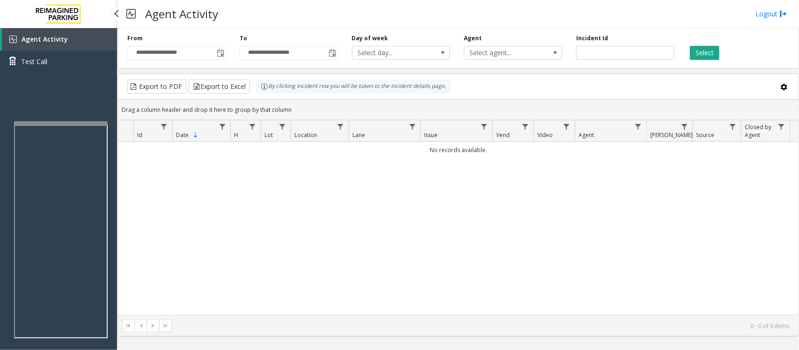
click at [71, 40] on link "Agent Activity" at bounding box center [59, 39] width 115 height 22
click at [221, 55] on span "Toggle popup" at bounding box center [220, 53] width 7 height 7
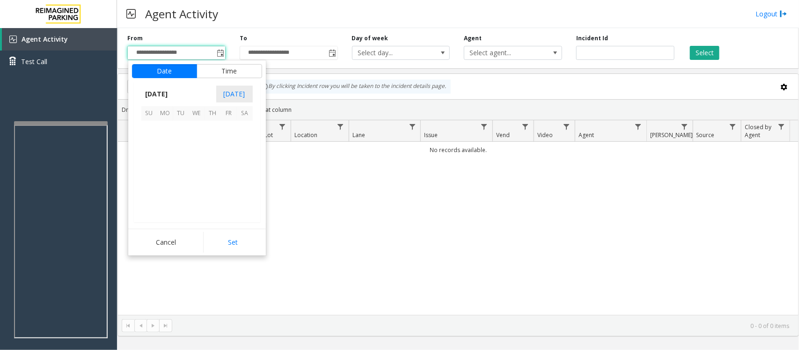
scroll to position [167970, 0]
click at [193, 160] on span "17" at bounding box center [197, 161] width 16 height 16
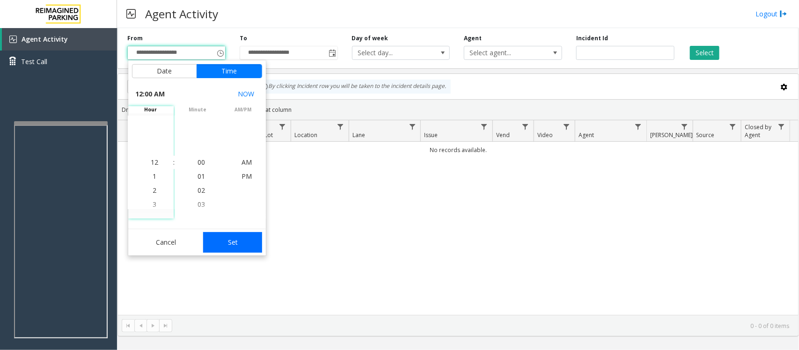
click at [239, 239] on button "Set" at bounding box center [232, 242] width 59 height 21
type input "**********"
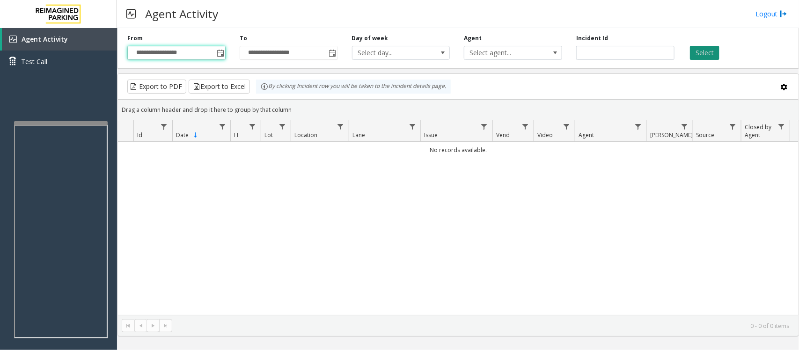
click at [715, 48] on button "Select" at bounding box center [704, 53] width 29 height 14
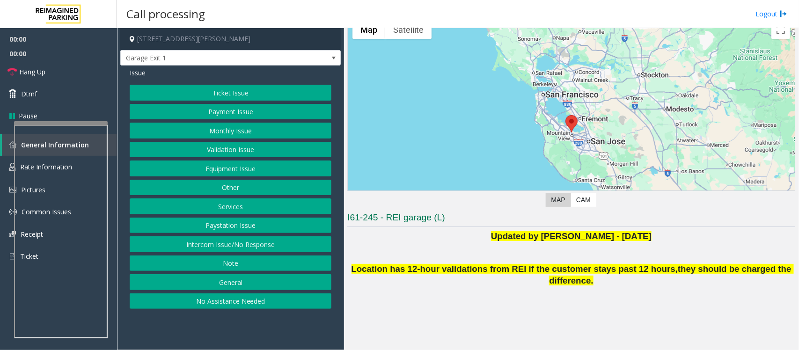
scroll to position [36, 0]
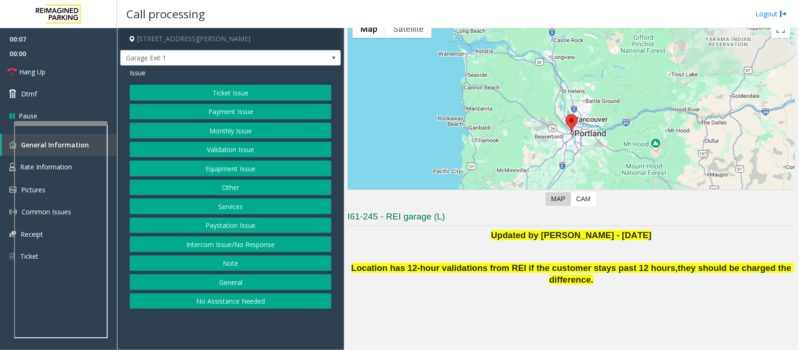
click at [289, 247] on button "Intercom Issue/No Response" at bounding box center [231, 244] width 202 height 16
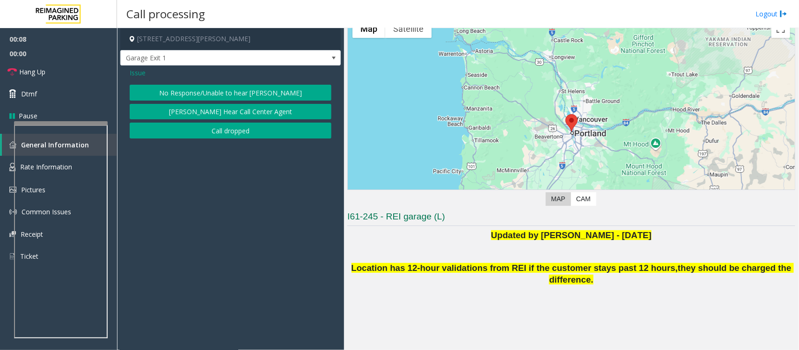
click at [238, 88] on button "No Response/Unable to hear [PERSON_NAME]" at bounding box center [231, 93] width 202 height 16
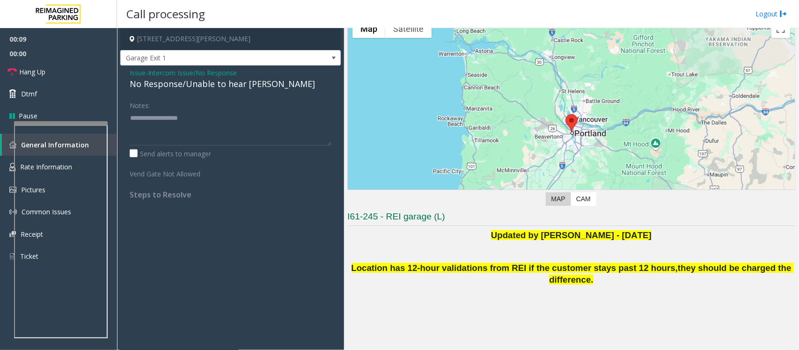
click at [223, 86] on div "No Response/Unable to hear [PERSON_NAME]" at bounding box center [231, 84] width 202 height 13
type textarea "**********"
click at [78, 76] on link "Hang Up" at bounding box center [58, 72] width 117 height 22
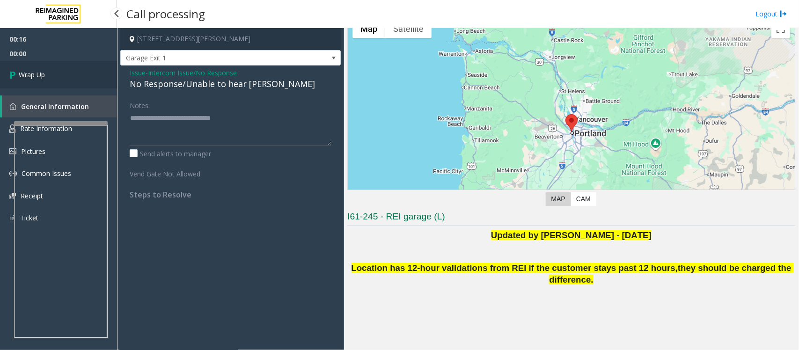
click at [78, 76] on link "Wrap Up" at bounding box center [58, 75] width 117 height 28
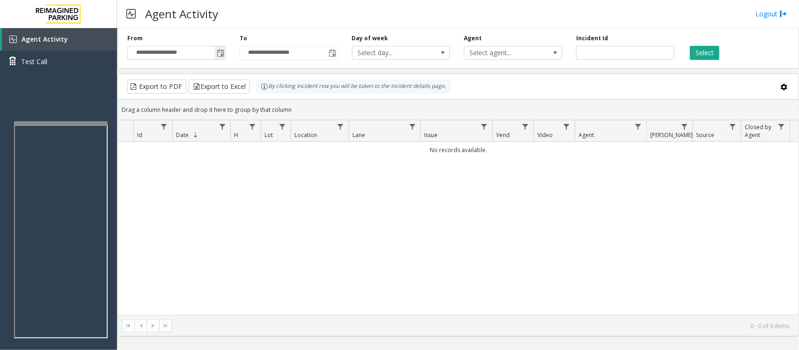
click at [221, 52] on span "Toggle popup" at bounding box center [220, 53] width 7 height 7
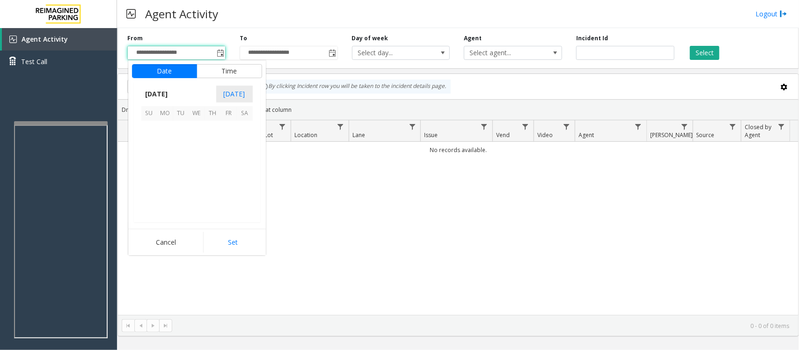
scroll to position [167970, 0]
click at [197, 160] on span "17" at bounding box center [197, 161] width 16 height 16
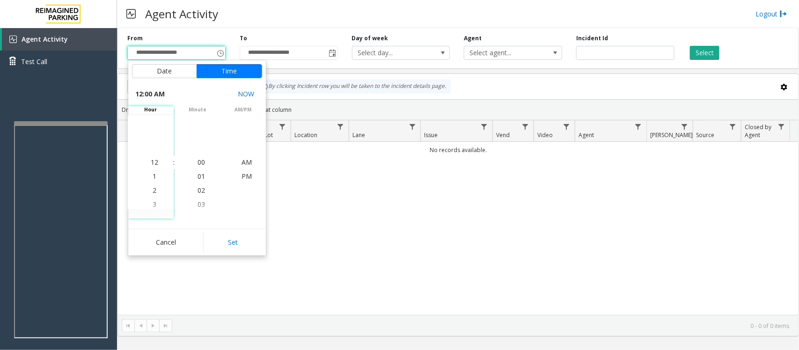
click at [248, 254] on div "Cancel Set" at bounding box center [197, 242] width 138 height 27
click at [243, 244] on button "Set" at bounding box center [232, 242] width 59 height 21
type input "**********"
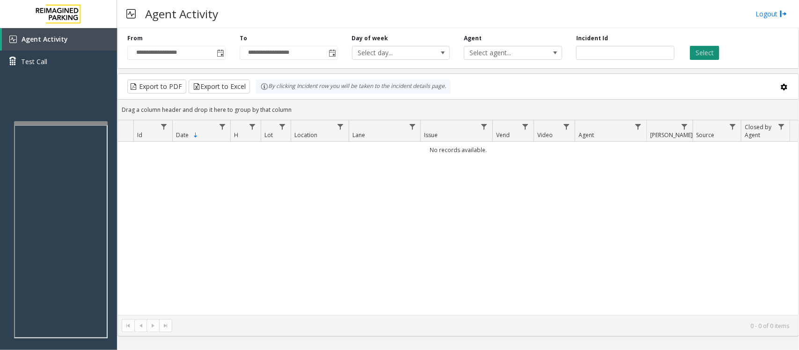
click at [718, 54] on button "Select" at bounding box center [704, 53] width 29 height 14
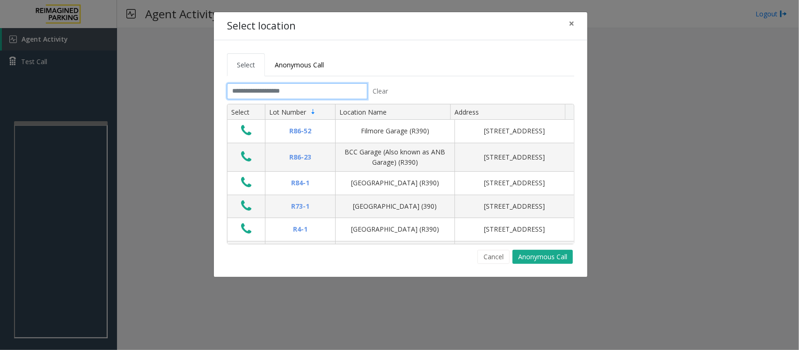
click at [325, 87] on input "text" at bounding box center [297, 91] width 140 height 16
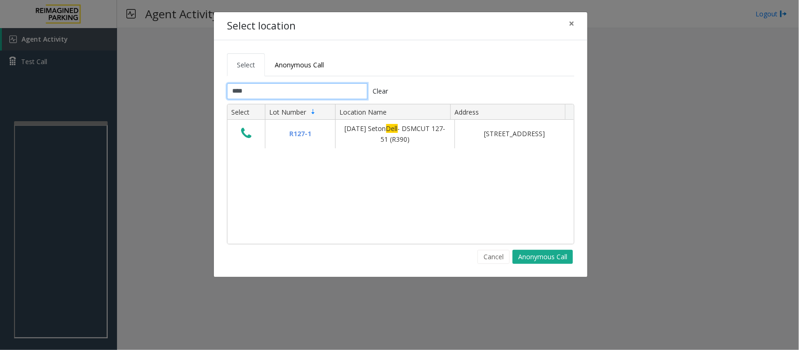
type input "****"
click at [569, 22] on span "×" at bounding box center [572, 23] width 6 height 13
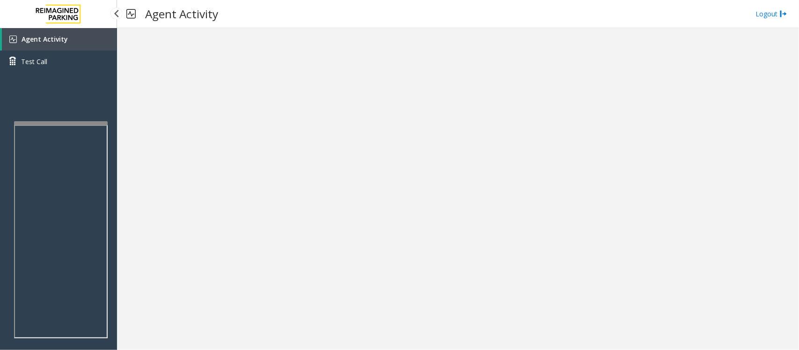
click at [66, 40] on link "Agent Activity" at bounding box center [59, 39] width 115 height 22
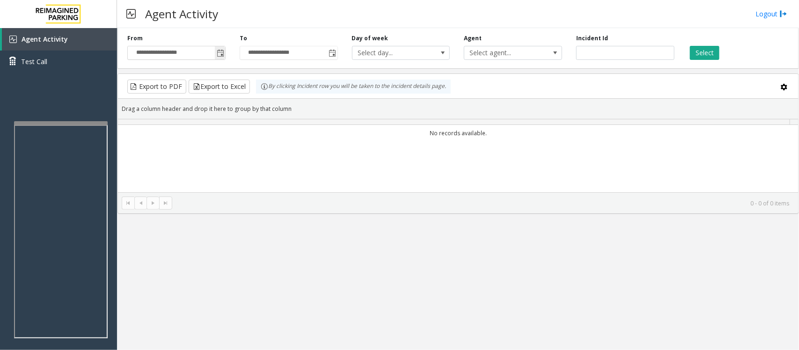
click at [221, 55] on span "Toggle popup" at bounding box center [220, 53] width 7 height 7
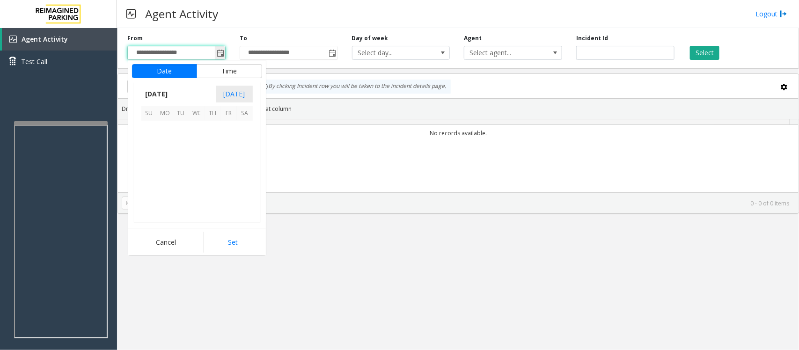
scroll to position [167970, 0]
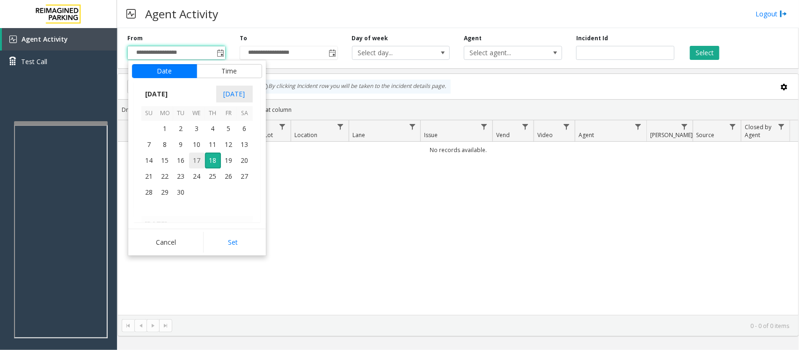
click at [197, 165] on span "17" at bounding box center [197, 161] width 16 height 16
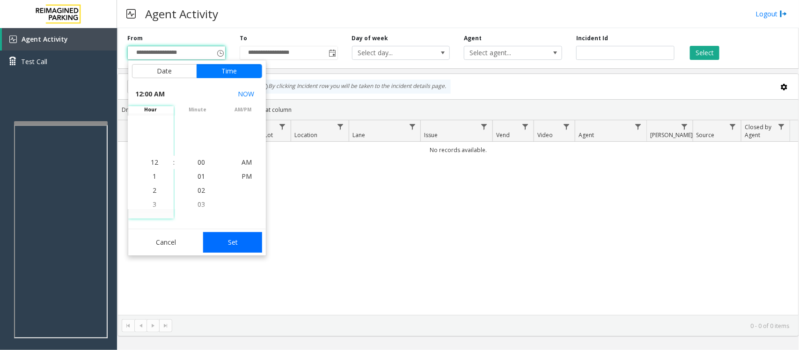
click at [226, 241] on button "Set" at bounding box center [232, 242] width 59 height 21
type input "**********"
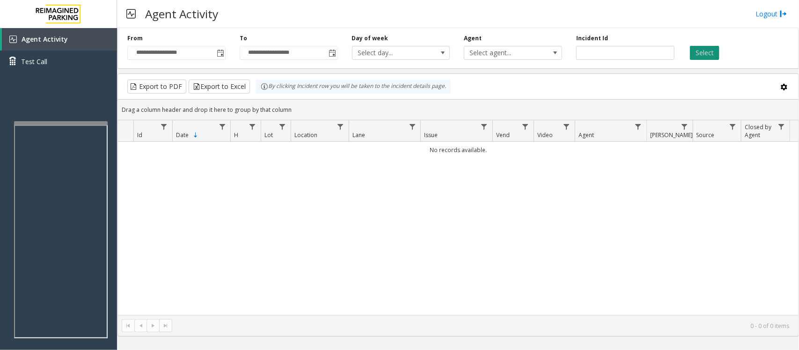
click at [713, 50] on button "Select" at bounding box center [704, 53] width 29 height 14
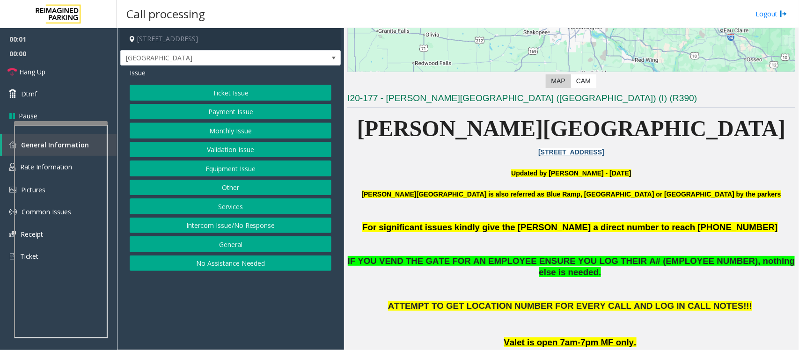
scroll to position [176, 0]
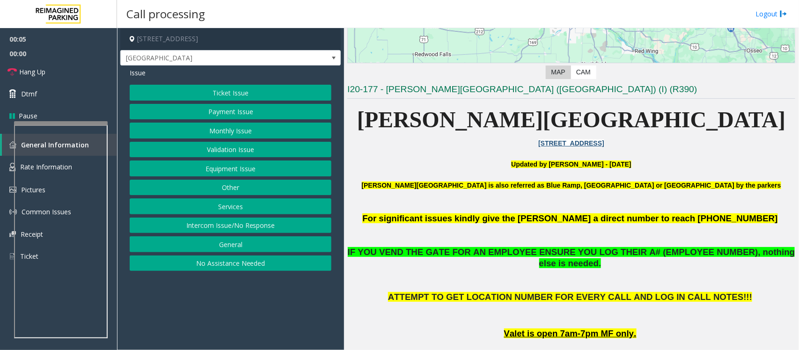
click at [237, 129] on button "Monthly Issue" at bounding box center [231, 131] width 202 height 16
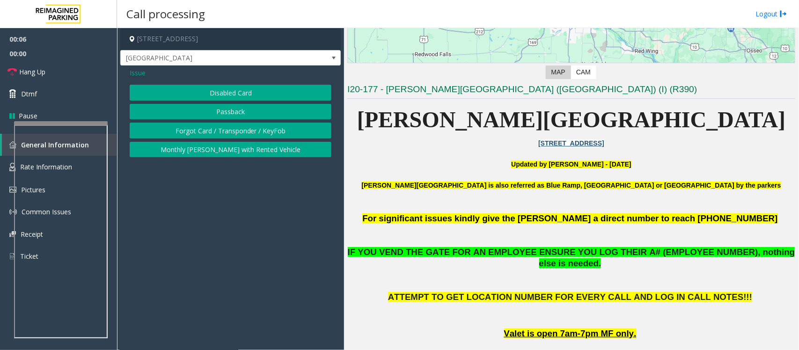
click at [248, 96] on button "Disabled Card" at bounding box center [231, 93] width 202 height 16
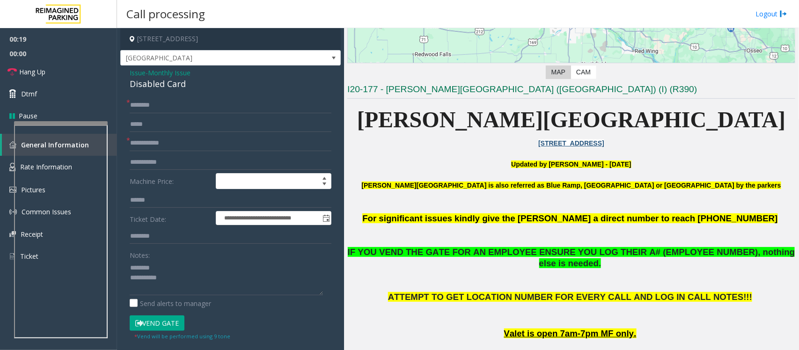
click at [160, 80] on div "Disabled Card" at bounding box center [231, 84] width 202 height 13
type textarea "**********"
click at [162, 68] on span "Monthly Issue" at bounding box center [169, 73] width 43 height 10
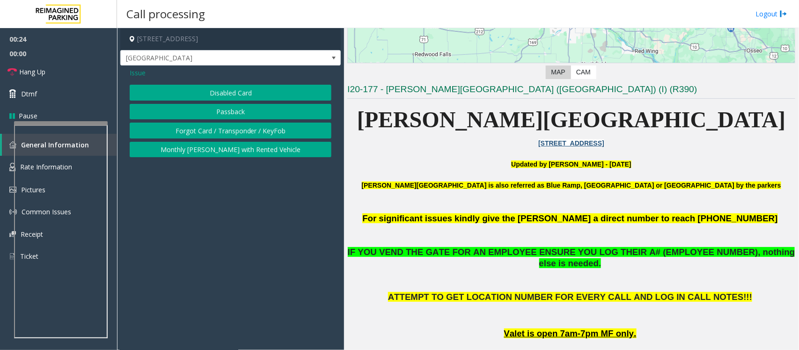
click at [183, 135] on button "Forgot Card / Transponder / KeyFob" at bounding box center [231, 131] width 202 height 16
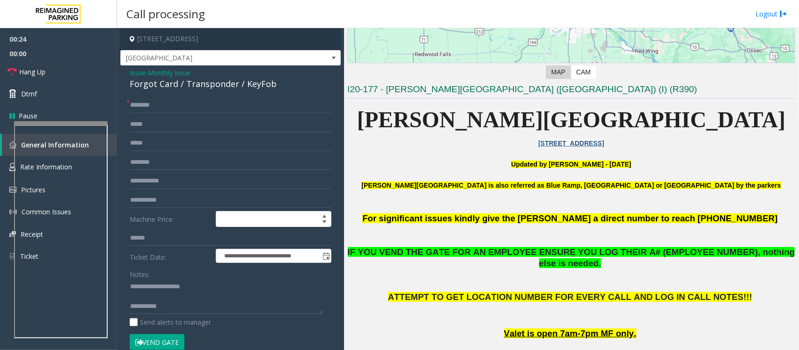
click at [168, 83] on div "Forgot Card / Transponder / KeyFob" at bounding box center [231, 84] width 202 height 13
copy div "Forgot Card / Transponder / KeyFob"
drag, startPoint x: 151, startPoint y: 287, endPoint x: 207, endPoint y: 287, distance: 56.2
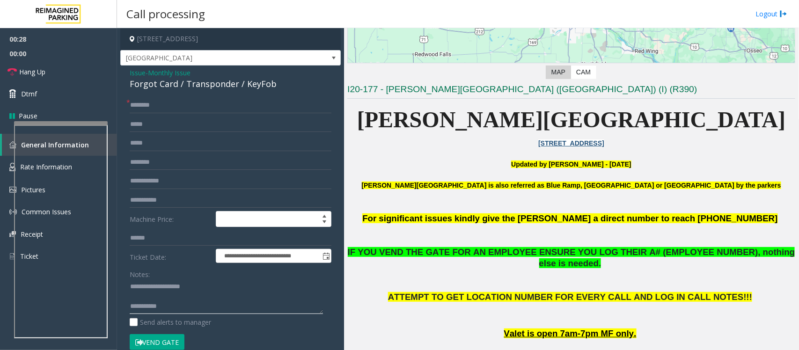
click at [207, 287] on textarea at bounding box center [226, 297] width 193 height 35
paste textarea "**********"
click at [182, 305] on textarea at bounding box center [226, 297] width 193 height 35
click at [185, 303] on textarea at bounding box center [226, 297] width 193 height 35
type textarea "**********"
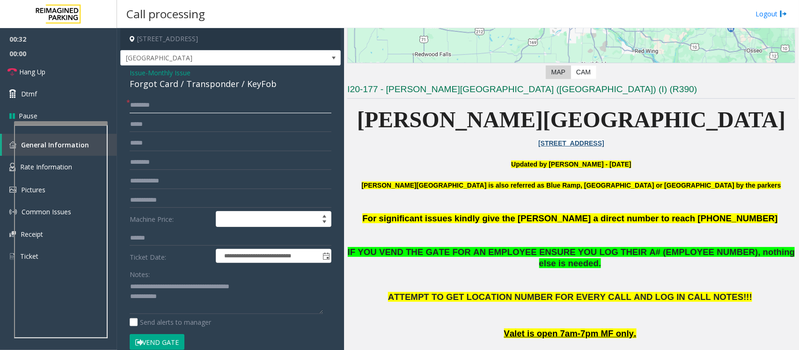
click at [155, 104] on input "text" at bounding box center [231, 105] width 202 height 16
type input "*"
type input "**"
click at [171, 304] on textarea at bounding box center [226, 297] width 193 height 35
drag, startPoint x: 166, startPoint y: 343, endPoint x: 175, endPoint y: 333, distance: 13.0
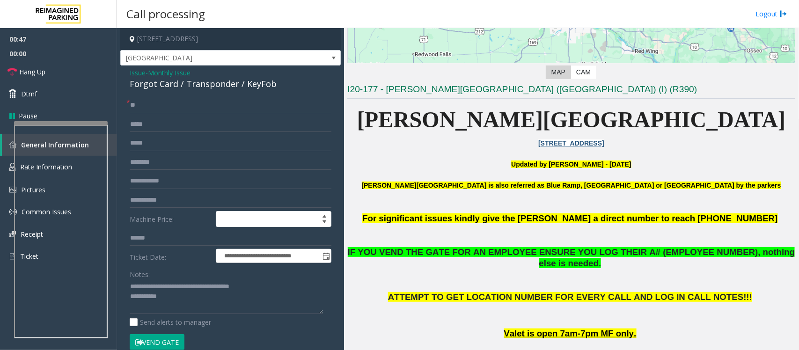
click at [166, 343] on button "Vend Gate" at bounding box center [157, 342] width 55 height 16
click at [187, 296] on textarea at bounding box center [226, 297] width 193 height 35
paste textarea "**********"
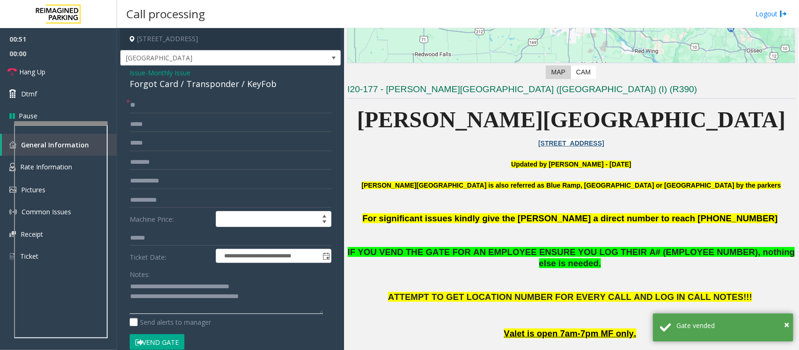
drag, startPoint x: 164, startPoint y: 297, endPoint x: 279, endPoint y: 294, distance: 114.8
click at [279, 294] on textarea at bounding box center [226, 297] width 193 height 35
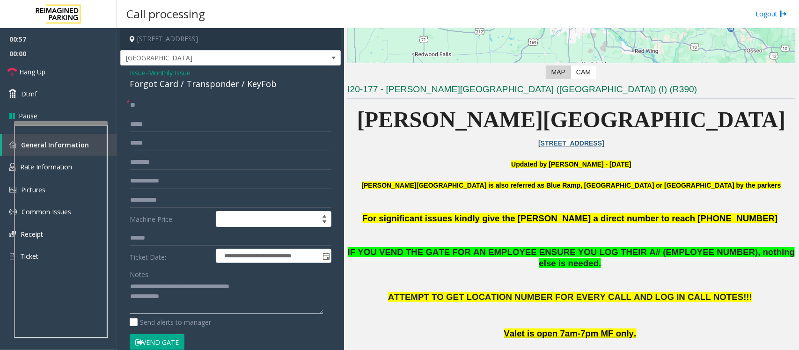
click at [195, 303] on textarea at bounding box center [226, 297] width 193 height 35
click at [192, 301] on textarea at bounding box center [226, 297] width 193 height 35
paste textarea "**********"
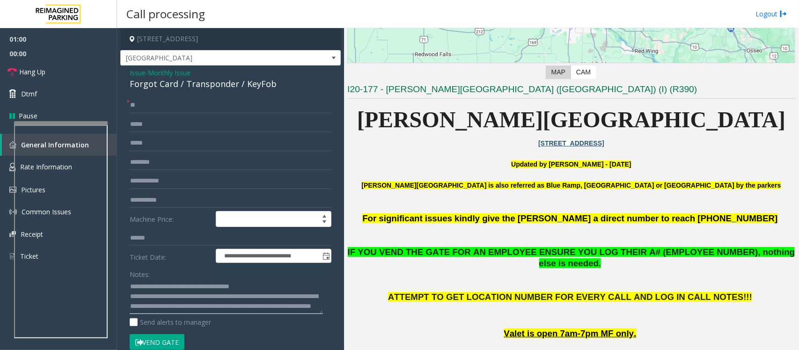
scroll to position [0, 0]
type textarea "**********"
click at [44, 68] on span "Hang Up" at bounding box center [32, 72] width 26 height 10
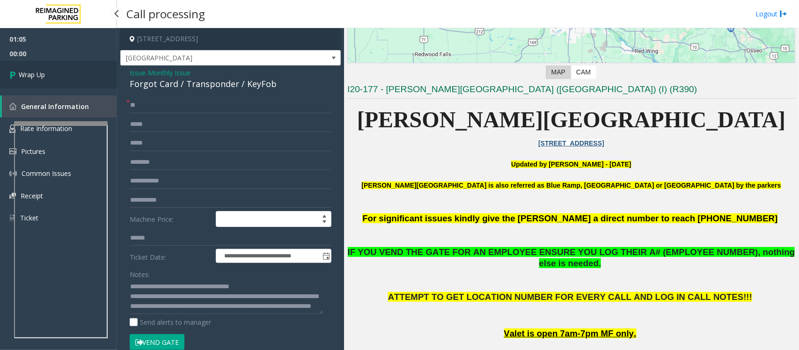
click at [44, 68] on link "Wrap Up" at bounding box center [58, 75] width 117 height 28
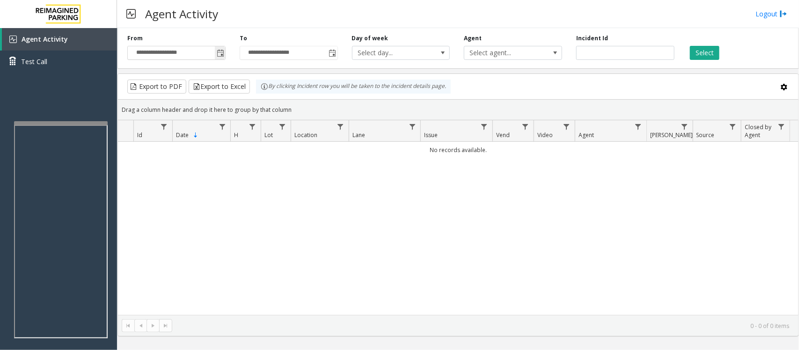
click at [222, 50] on span "Toggle popup" at bounding box center [220, 53] width 7 height 7
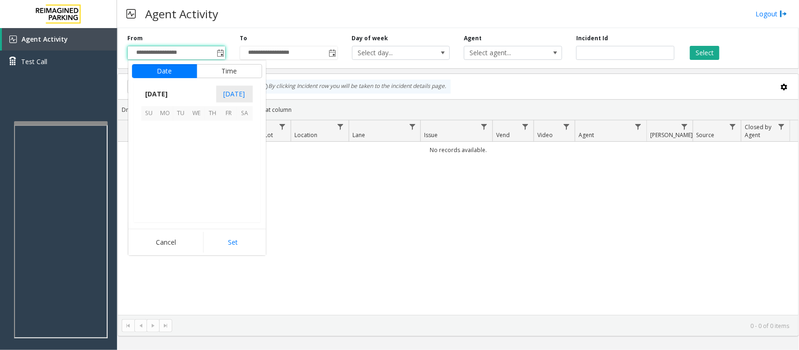
scroll to position [167970, 0]
click at [199, 163] on span "17" at bounding box center [197, 161] width 16 height 16
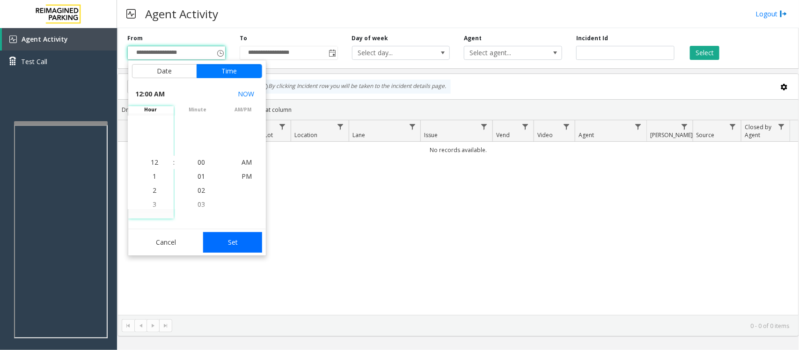
click at [228, 242] on button "Set" at bounding box center [232, 242] width 59 height 21
type input "**********"
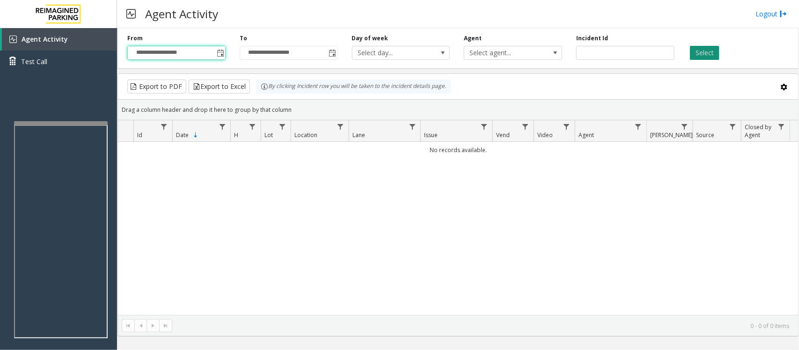
click at [700, 52] on button "Select" at bounding box center [704, 53] width 29 height 14
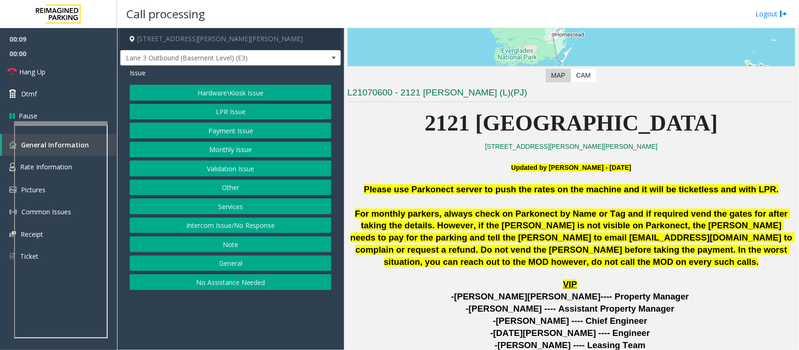
scroll to position [176, 0]
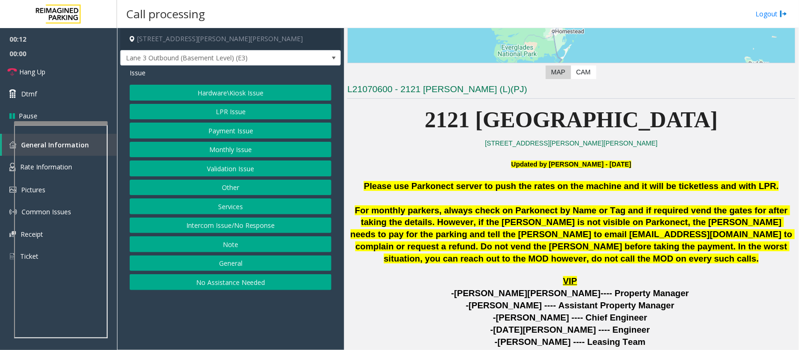
click at [235, 226] on button "Intercom Issue/No Response" at bounding box center [231, 226] width 202 height 16
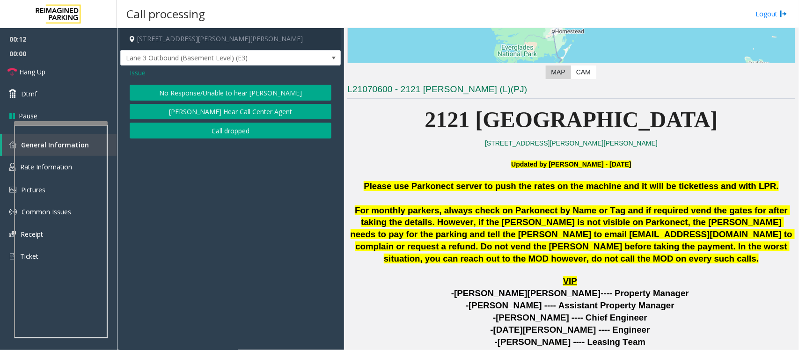
click at [221, 91] on button "No Response/Unable to hear [PERSON_NAME]" at bounding box center [231, 93] width 202 height 16
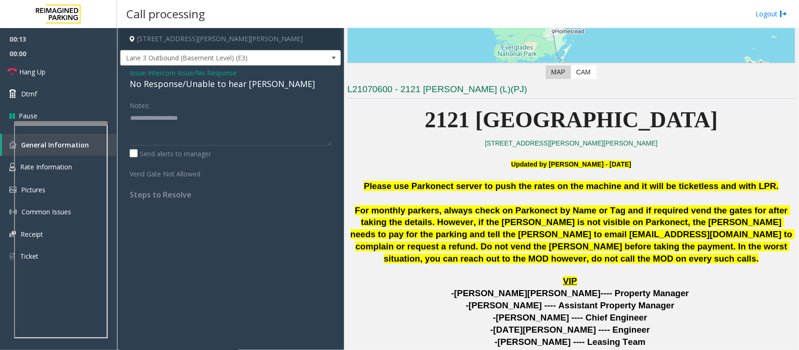
click at [214, 87] on div "No Response/Unable to hear [PERSON_NAME]" at bounding box center [231, 84] width 202 height 13
type textarea "**********"
click at [76, 70] on link "Hang Up" at bounding box center [58, 72] width 117 height 22
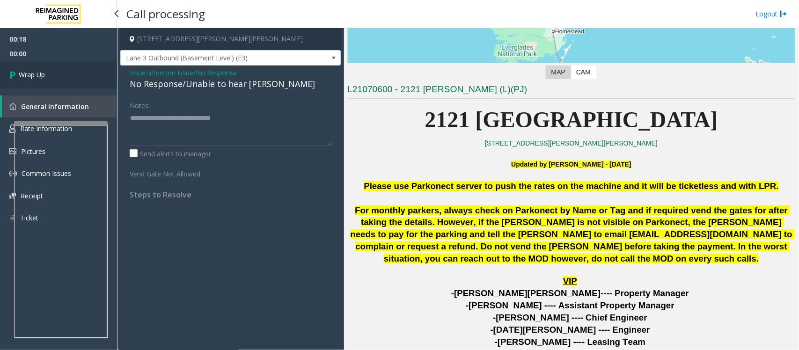
click at [76, 70] on link "Wrap Up" at bounding box center [58, 75] width 117 height 28
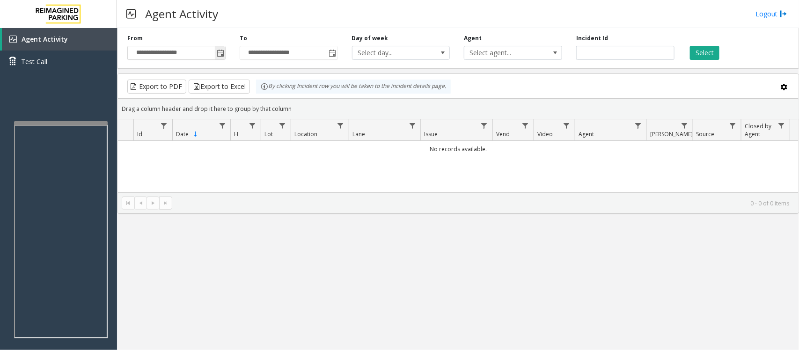
click at [219, 56] on span "Toggle popup" at bounding box center [220, 53] width 7 height 7
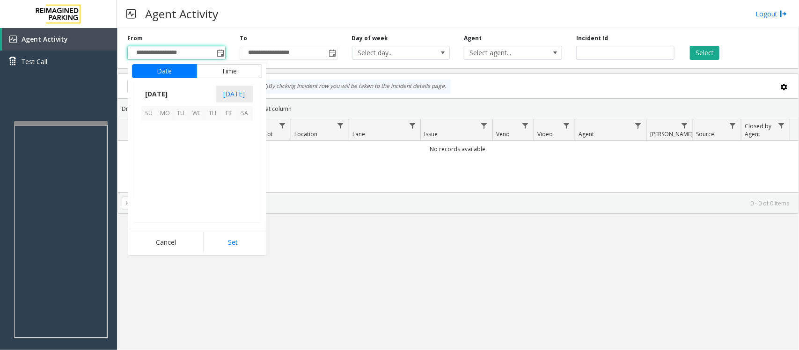
scroll to position [167970, 0]
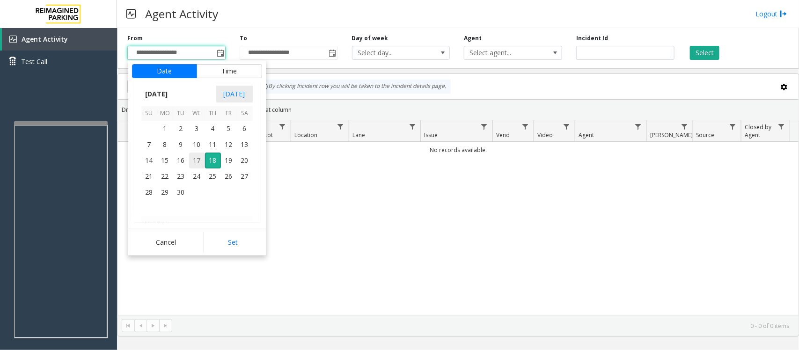
click at [195, 160] on span "17" at bounding box center [197, 161] width 16 height 16
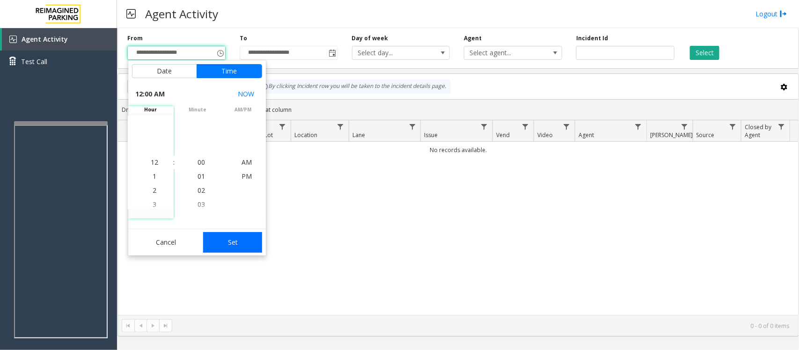
click at [221, 249] on button "Set" at bounding box center [232, 242] width 59 height 21
type input "**********"
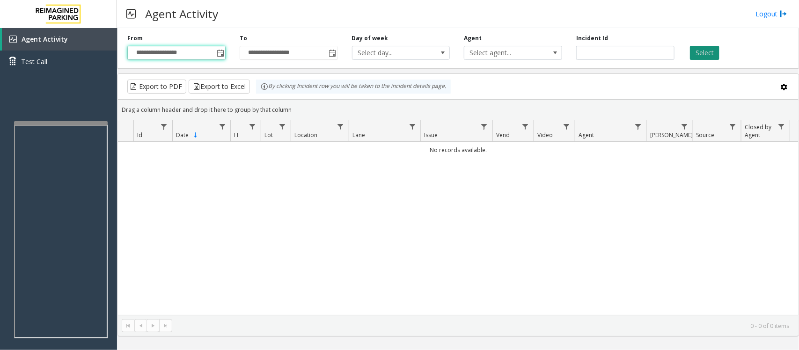
click at [706, 48] on button "Select" at bounding box center [704, 53] width 29 height 14
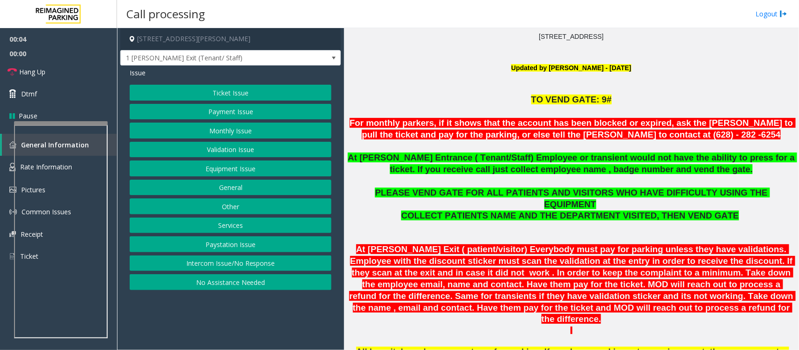
scroll to position [293, 0]
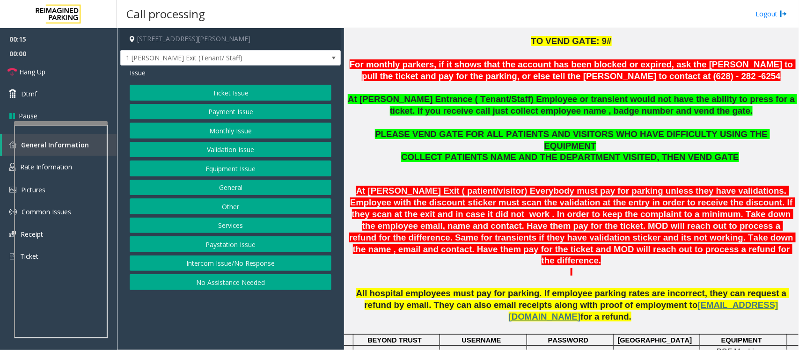
click at [220, 153] on button "Validation Issue" at bounding box center [231, 150] width 202 height 16
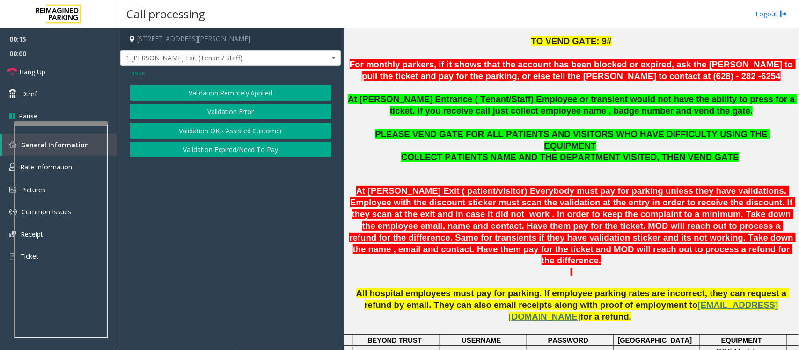
click at [230, 117] on button "Validation Error" at bounding box center [231, 112] width 202 height 16
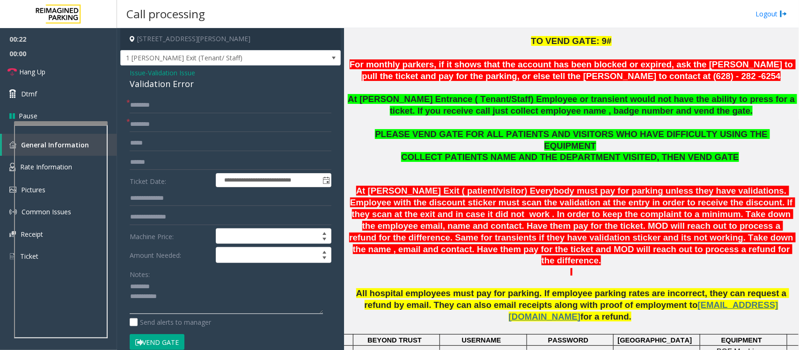
type textarea "**********"
click at [175, 73] on span "Validation Issue" at bounding box center [171, 73] width 47 height 10
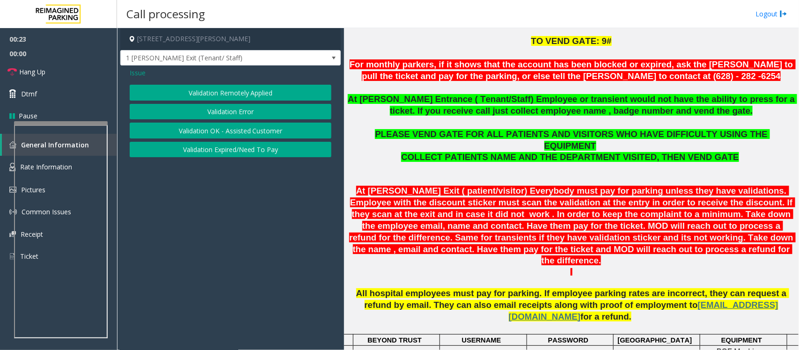
click at [134, 73] on span "Issue" at bounding box center [138, 73] width 16 height 10
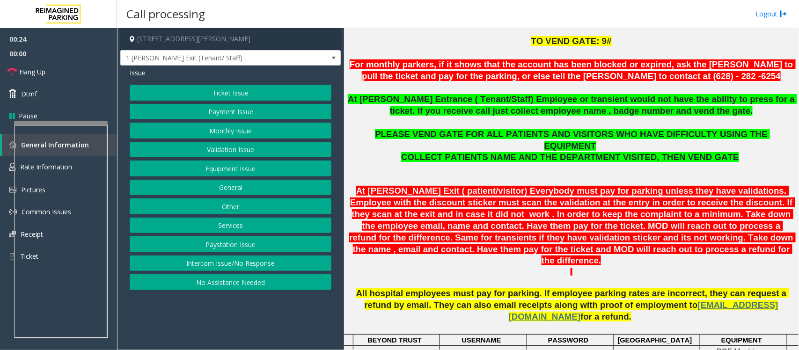
click at [213, 93] on button "Ticket Issue" at bounding box center [231, 93] width 202 height 16
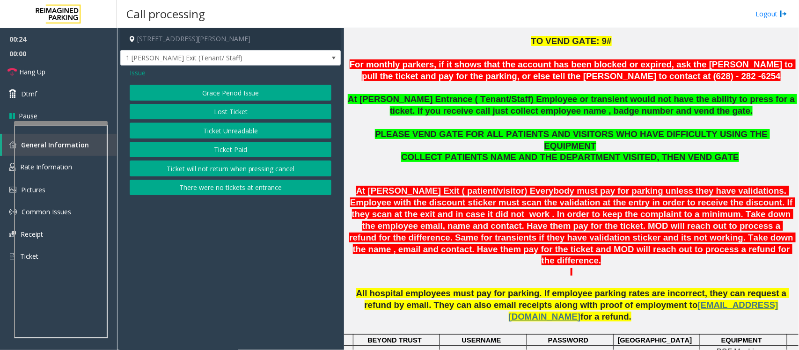
click at [226, 132] on button "Ticket Unreadable" at bounding box center [231, 131] width 202 height 16
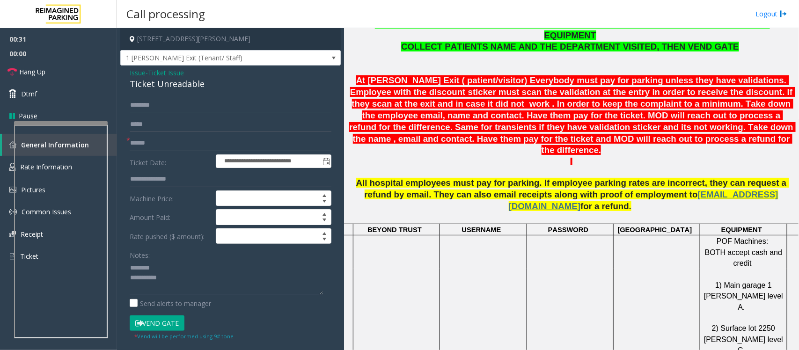
scroll to position [234, 0]
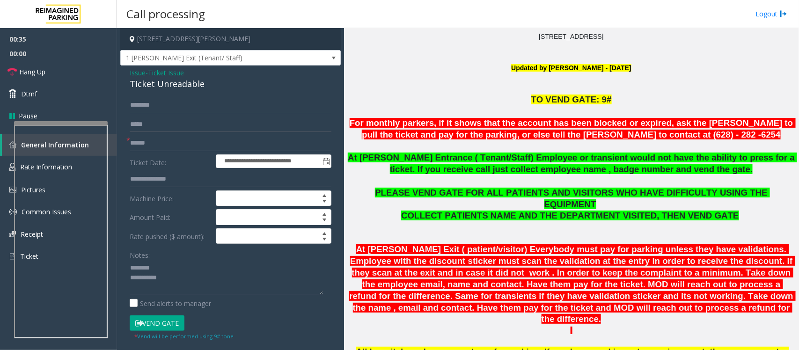
click at [175, 74] on span "Ticket Issue" at bounding box center [166, 73] width 36 height 10
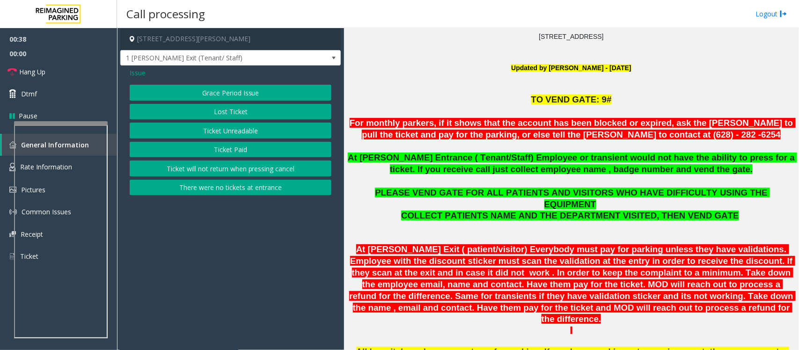
click at [137, 75] on span "Issue" at bounding box center [138, 73] width 16 height 10
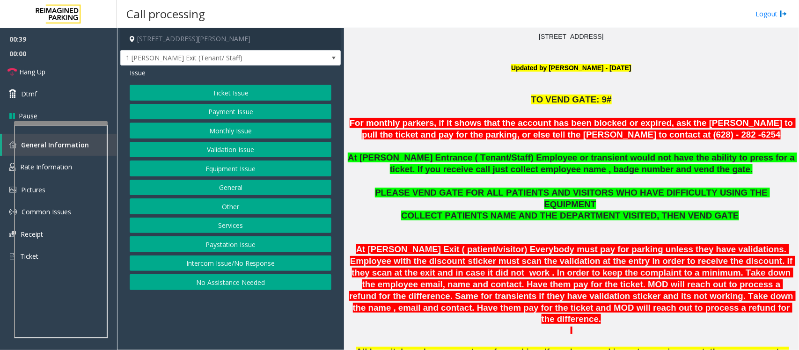
click at [225, 127] on button "Monthly Issue" at bounding box center [231, 131] width 202 height 16
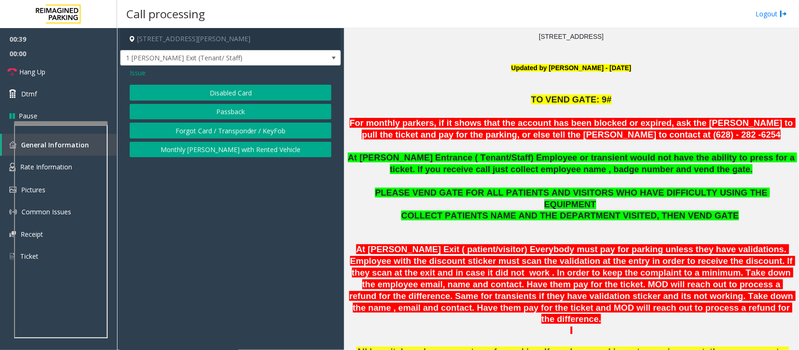
click at [234, 95] on button "Disabled Card" at bounding box center [231, 93] width 202 height 16
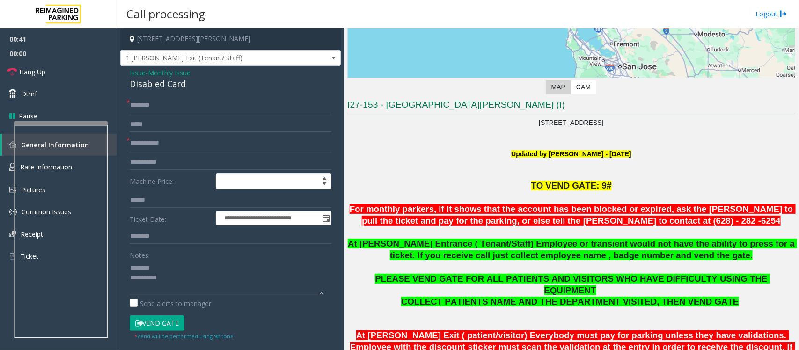
scroll to position [176, 0]
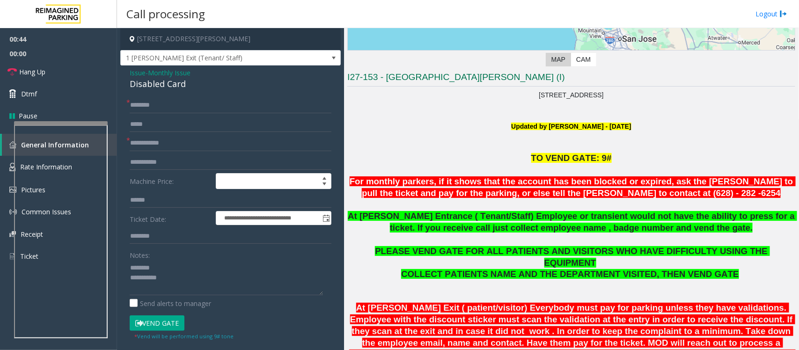
click at [152, 85] on div "Disabled Card" at bounding box center [231, 84] width 202 height 13
drag, startPoint x: 693, startPoint y: 193, endPoint x: 629, endPoint y: 193, distance: 64.1
click at [629, 193] on p "For monthly parkers, if it shows that the account has been blocked or expired, …" at bounding box center [571, 187] width 448 height 23
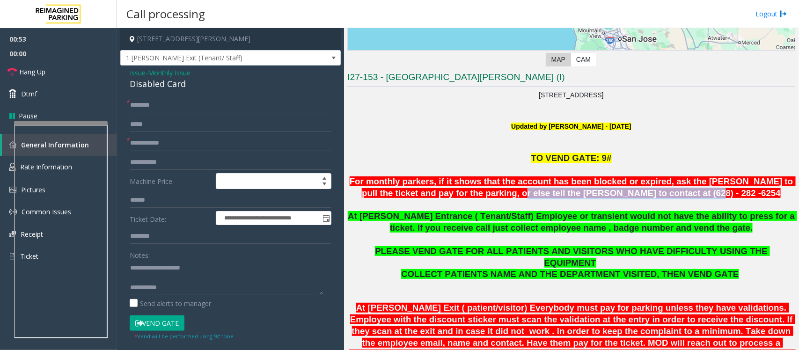
drag, startPoint x: 528, startPoint y: 195, endPoint x: 700, endPoint y: 195, distance: 172.3
click at [700, 195] on p "For monthly parkers, if it shows that the account has been blocked or expired, …" at bounding box center [571, 187] width 448 height 23
copy font "tell the [PERSON_NAME] to contact at (628) - 282 -6254"
click at [201, 288] on textarea at bounding box center [226, 277] width 193 height 35
paste textarea "**********"
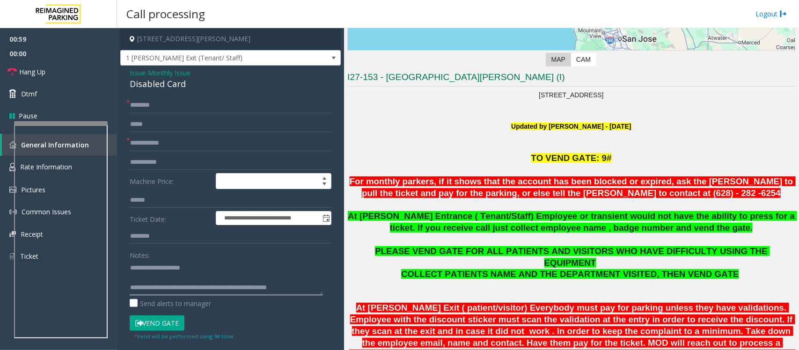
click at [165, 285] on textarea at bounding box center [226, 277] width 193 height 35
drag, startPoint x: 174, startPoint y: 287, endPoint x: 169, endPoint y: 288, distance: 5.8
click at [169, 288] on textarea at bounding box center [226, 277] width 193 height 35
type textarea "**********"
click at [61, 70] on link "Hang Up" at bounding box center [58, 72] width 117 height 22
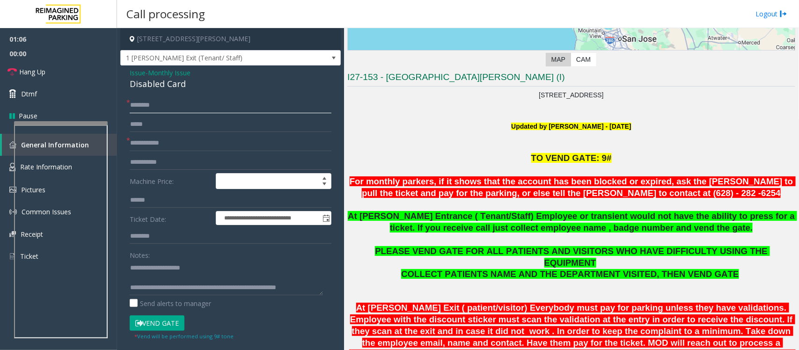
click at [151, 106] on input "text" at bounding box center [231, 105] width 202 height 16
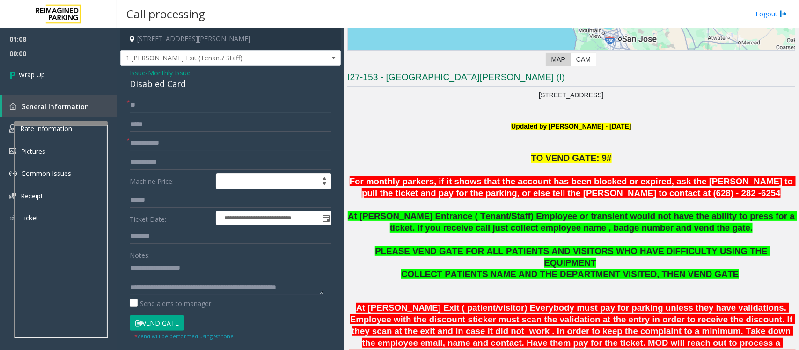
type input "**"
click at [147, 140] on input "text" at bounding box center [231, 143] width 202 height 16
type input "**"
drag, startPoint x: 188, startPoint y: 288, endPoint x: 177, endPoint y: 289, distance: 10.8
click at [177, 289] on textarea at bounding box center [226, 277] width 193 height 35
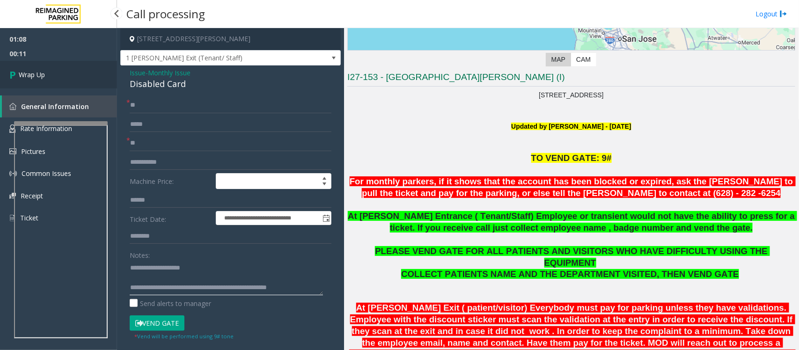
type textarea "**********"
click at [39, 74] on span "Wrap Up" at bounding box center [32, 75] width 26 height 10
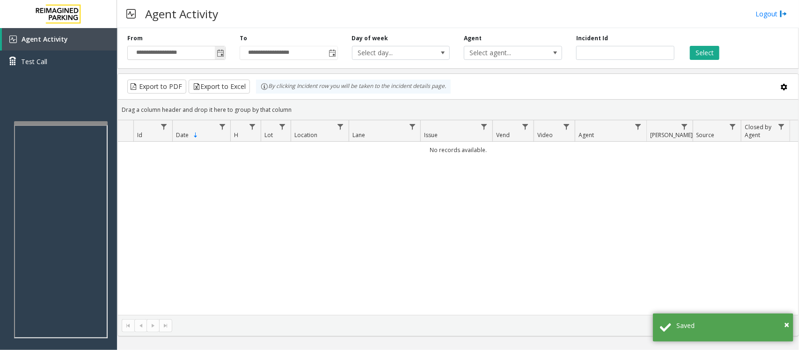
click at [219, 50] on span "Toggle popup" at bounding box center [220, 53] width 7 height 7
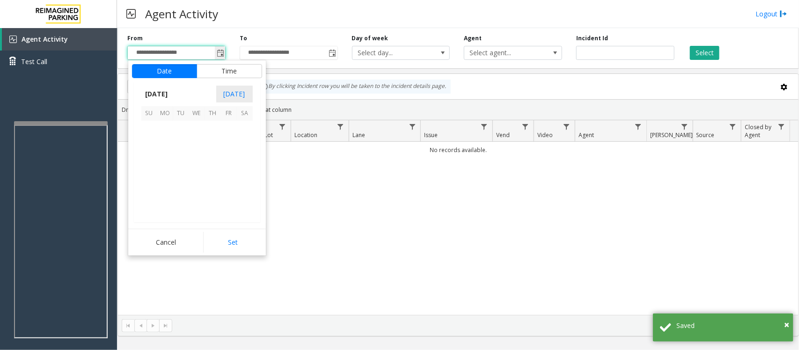
scroll to position [167970, 0]
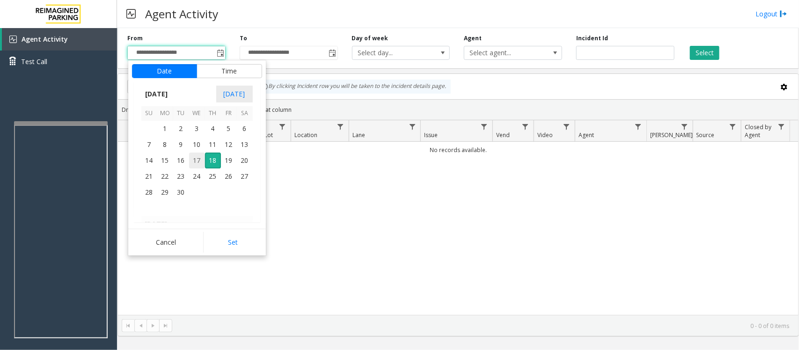
click at [197, 163] on span "17" at bounding box center [197, 161] width 16 height 16
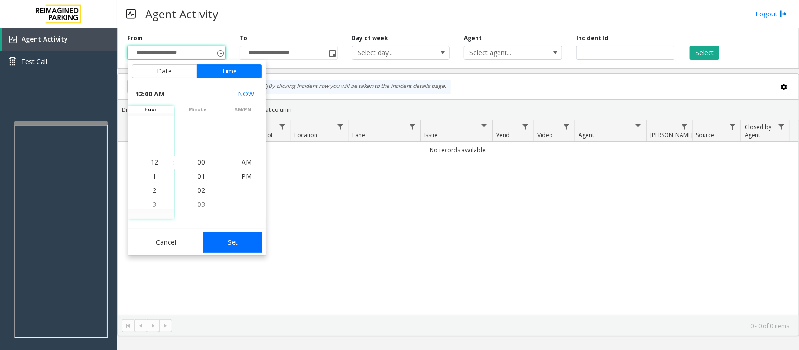
click at [214, 237] on button "Set" at bounding box center [232, 242] width 59 height 21
type input "**********"
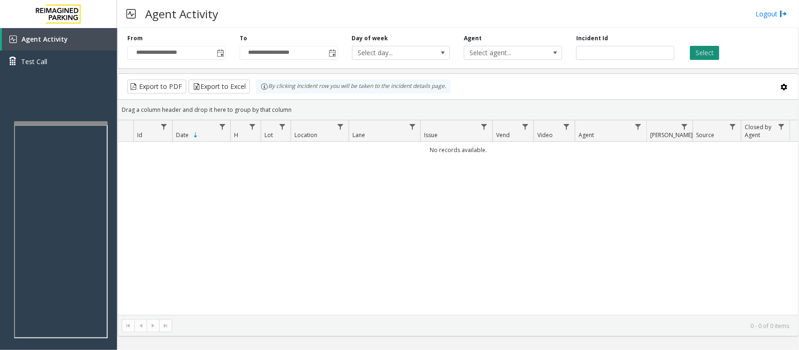
click at [703, 50] on button "Select" at bounding box center [704, 53] width 29 height 14
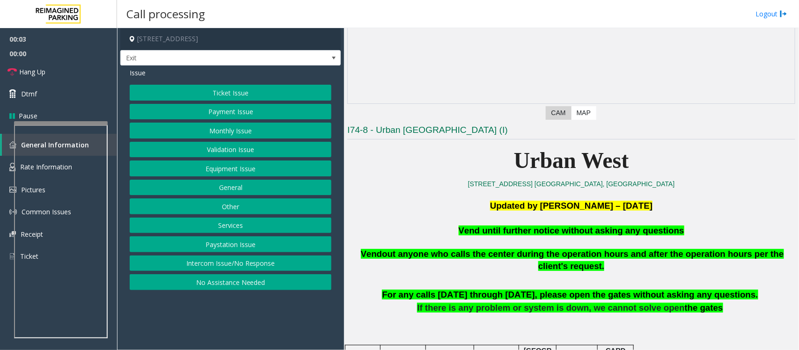
scroll to position [234, 0]
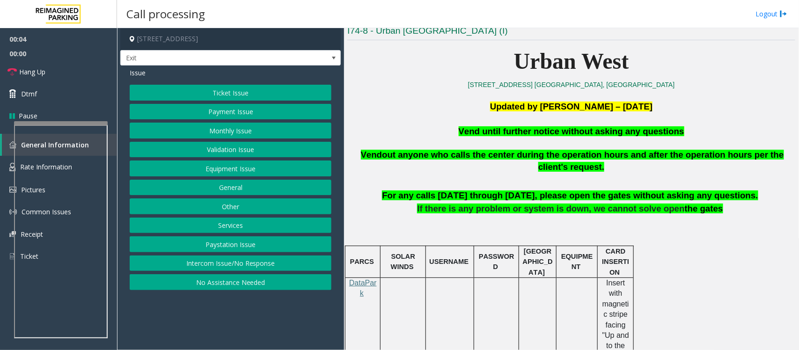
click at [197, 176] on button "Equipment Issue" at bounding box center [231, 169] width 202 height 16
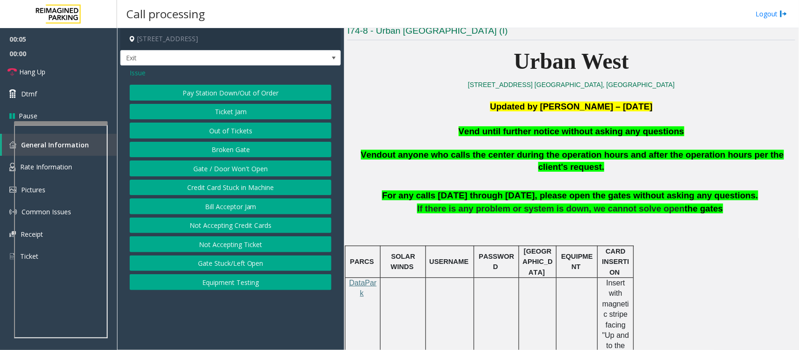
click at [198, 172] on button "Gate / Door Won't Open" at bounding box center [231, 169] width 202 height 16
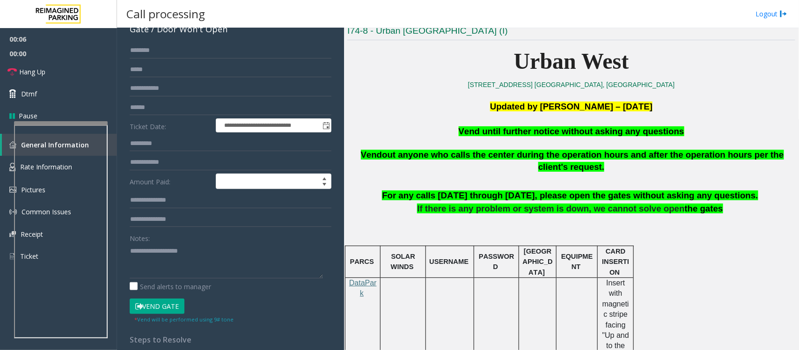
scroll to position [181, 0]
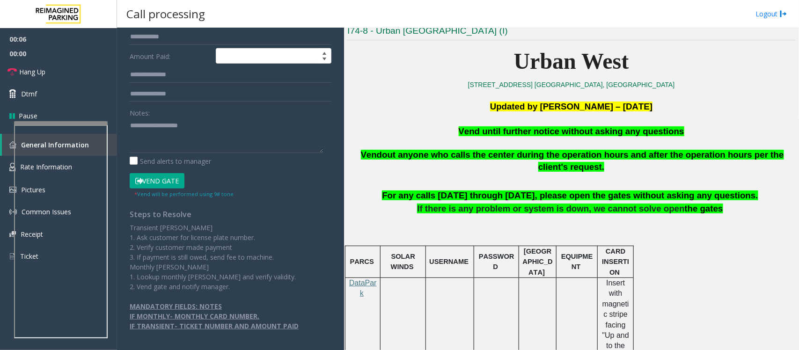
click at [169, 181] on button "Vend Gate" at bounding box center [157, 181] width 55 height 16
click at [485, 134] on span "Vend until further notice without asking any questions" at bounding box center [572, 131] width 226 height 10
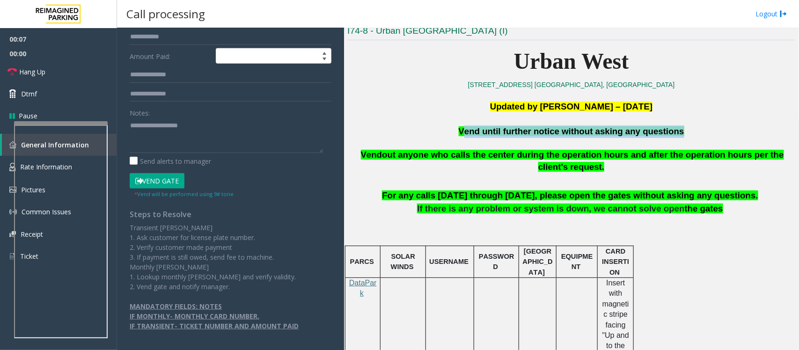
click at [485, 134] on span "Vend until further notice without asking any questions" at bounding box center [572, 131] width 226 height 10
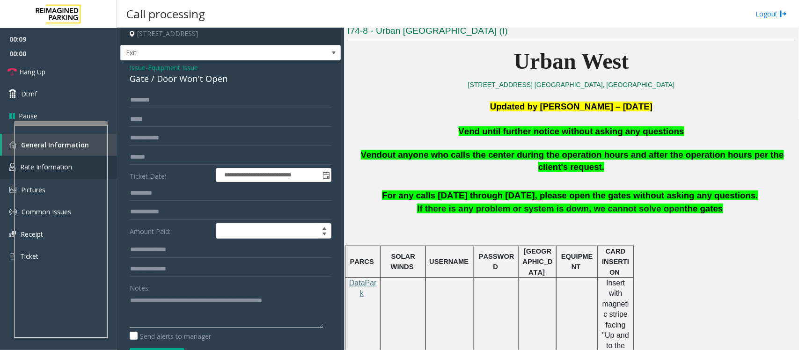
scroll to position [0, 0]
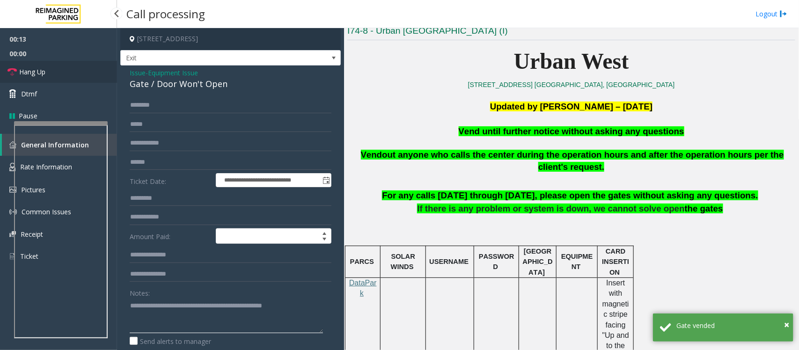
type textarea "**********"
click at [74, 74] on link "Hang Up" at bounding box center [58, 72] width 117 height 22
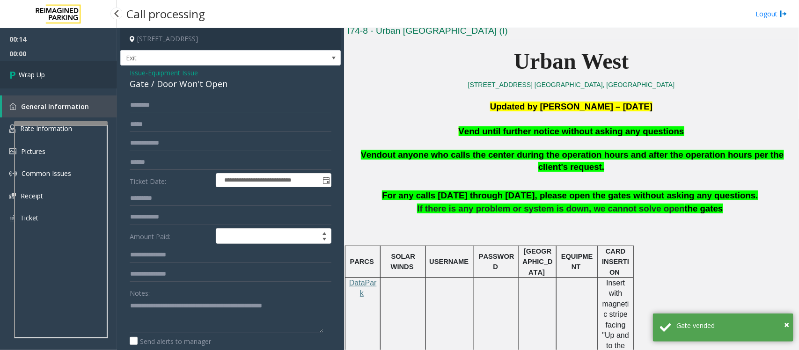
click at [74, 74] on link "Wrap Up" at bounding box center [58, 75] width 117 height 28
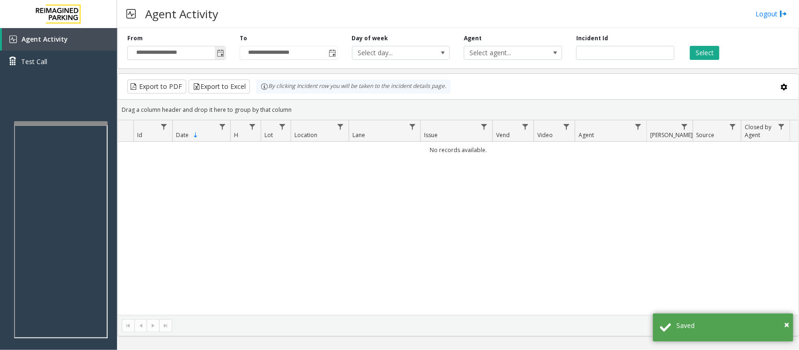
click at [221, 52] on span "Toggle popup" at bounding box center [220, 53] width 7 height 7
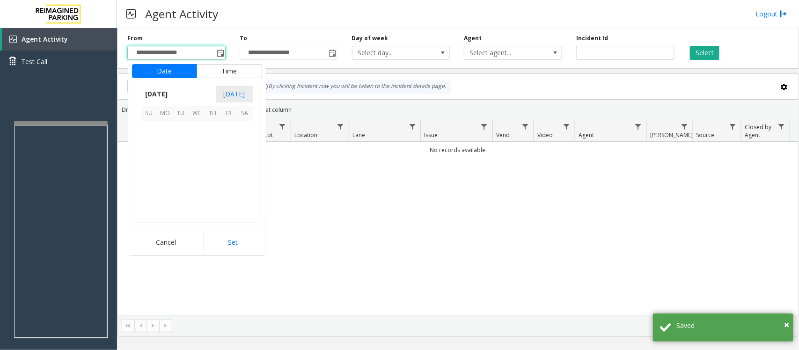
scroll to position [167970, 0]
click at [195, 158] on span "17" at bounding box center [197, 161] width 16 height 16
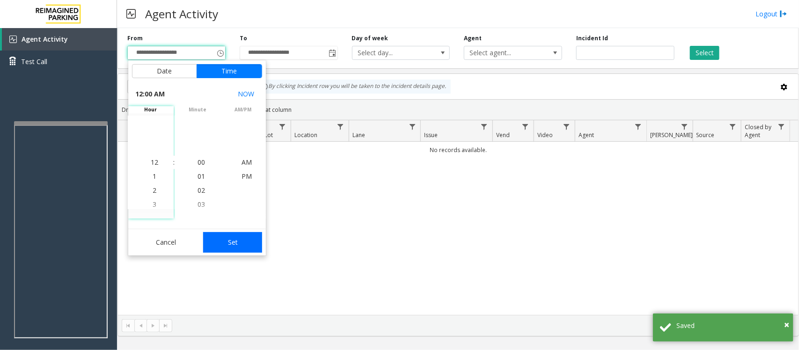
click at [228, 246] on button "Set" at bounding box center [232, 242] width 59 height 21
type input "**********"
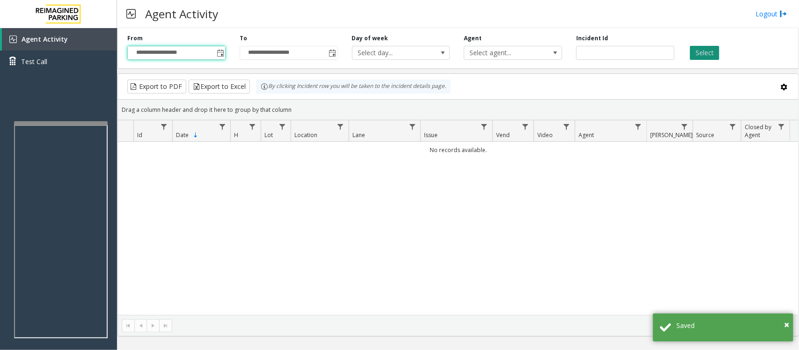
click at [715, 46] on button "Select" at bounding box center [704, 53] width 29 height 14
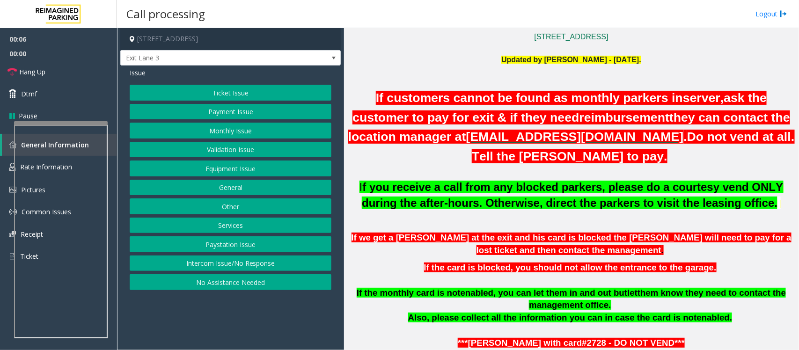
scroll to position [234, 0]
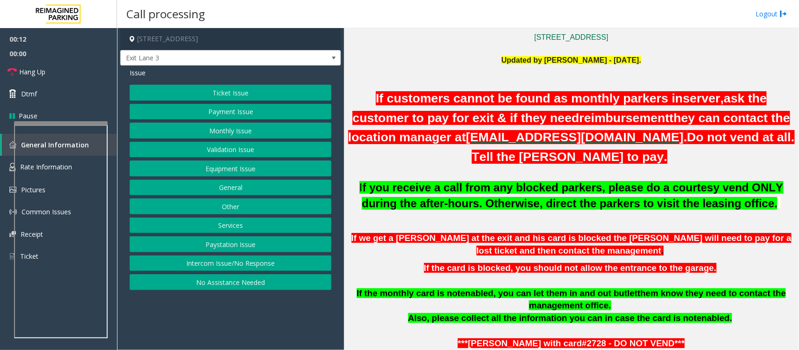
click at [500, 224] on p at bounding box center [571, 227] width 448 height 10
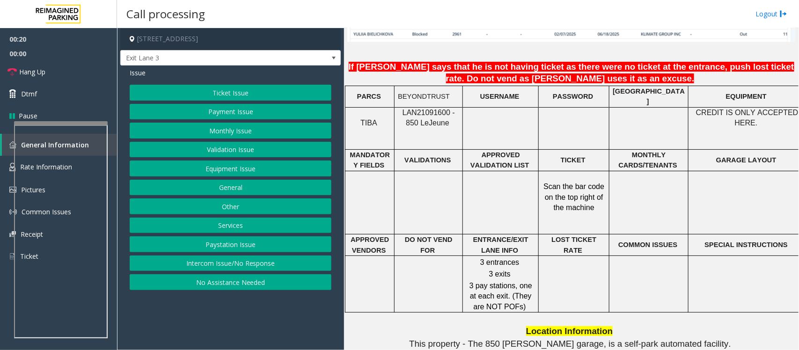
scroll to position [784, 0]
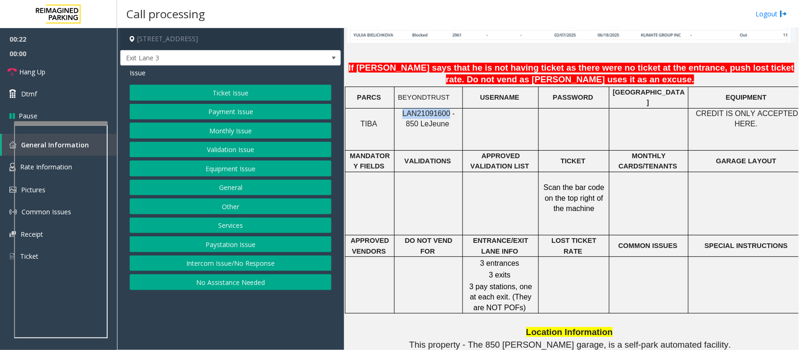
drag, startPoint x: 399, startPoint y: 105, endPoint x: 441, endPoint y: 106, distance: 41.7
click at [441, 110] on span "LAN21091600 - 850 Le" at bounding box center [429, 119] width 52 height 18
copy span "LAN21091600"
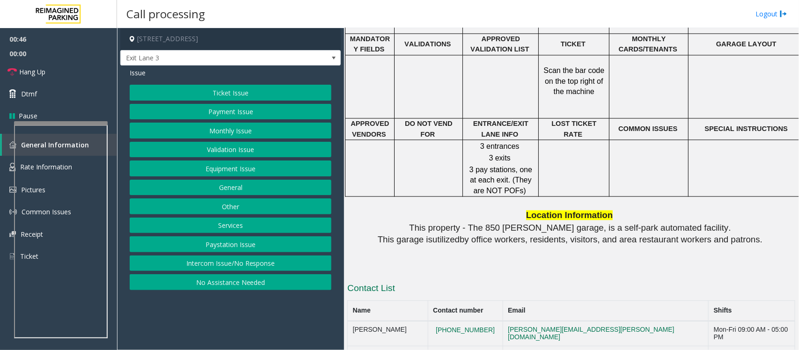
scroll to position [960, 0]
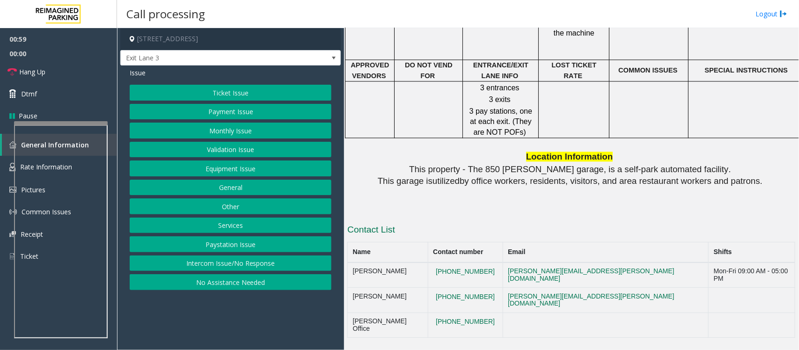
click at [214, 157] on button "Validation Issue" at bounding box center [231, 150] width 202 height 16
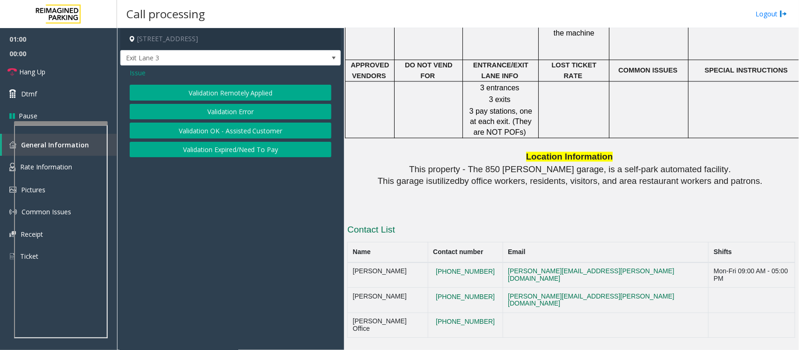
click at [221, 110] on button "Validation Error" at bounding box center [231, 112] width 202 height 16
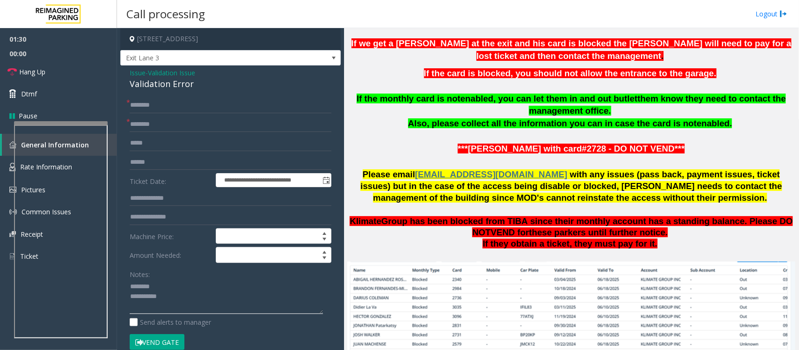
scroll to position [316, 0]
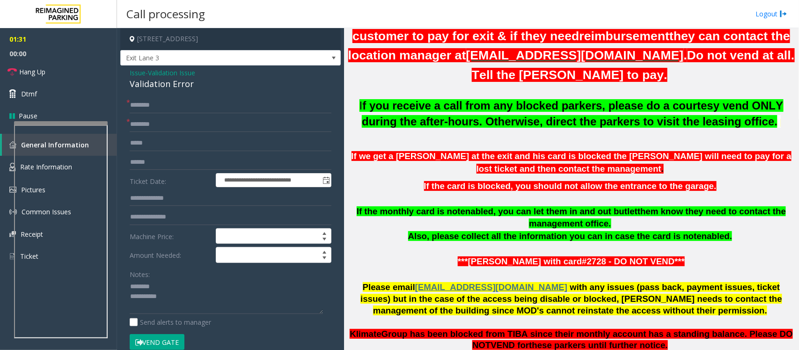
click at [422, 167] on p "If we get a [PERSON_NAME] at the exit and his card is blocked the [PERSON_NAME]…" at bounding box center [571, 162] width 448 height 25
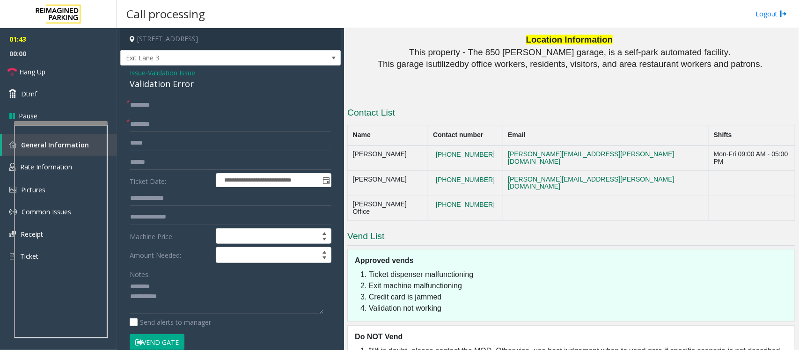
scroll to position [1098, 0]
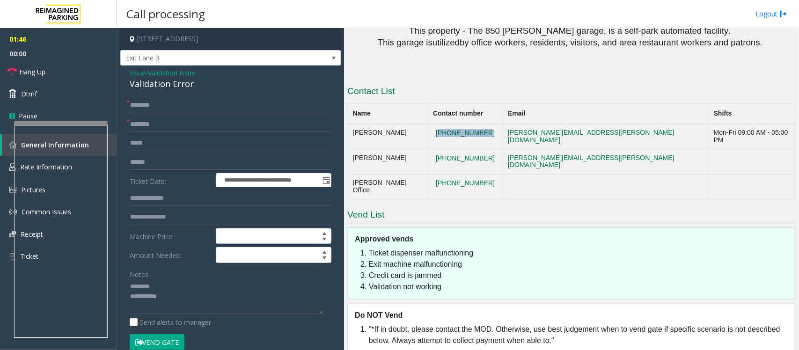
drag, startPoint x: 489, startPoint y: 128, endPoint x: 435, endPoint y: 128, distance: 53.8
click at [435, 128] on td "[PHONE_NUMBER]" at bounding box center [465, 136] width 75 height 25
copy button "[PHONE_NUMBER]"
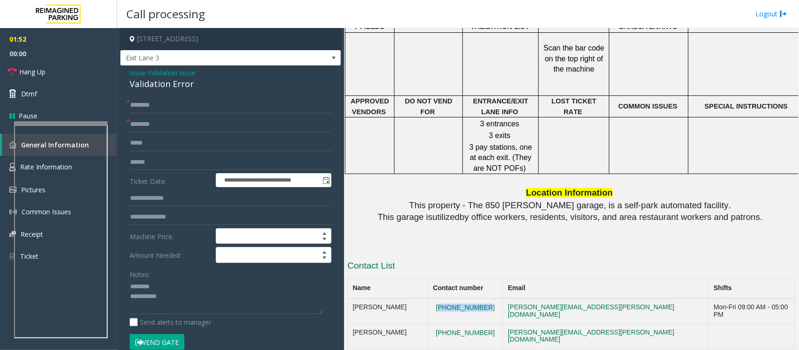
scroll to position [923, 0]
click at [160, 83] on div "Validation Error" at bounding box center [231, 84] width 202 height 13
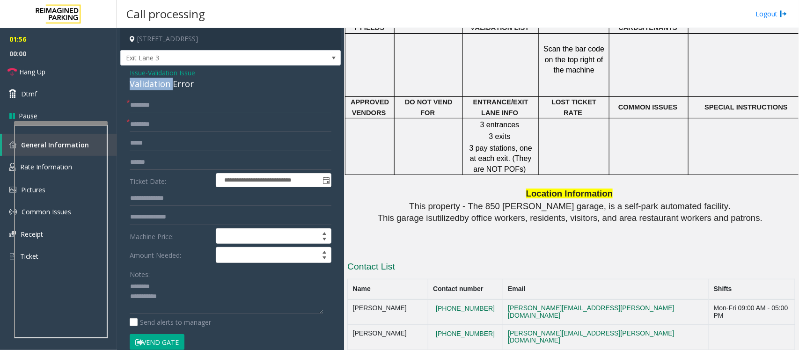
click at [160, 83] on div "Validation Error" at bounding box center [231, 84] width 202 height 13
click at [157, 294] on textarea at bounding box center [226, 297] width 193 height 35
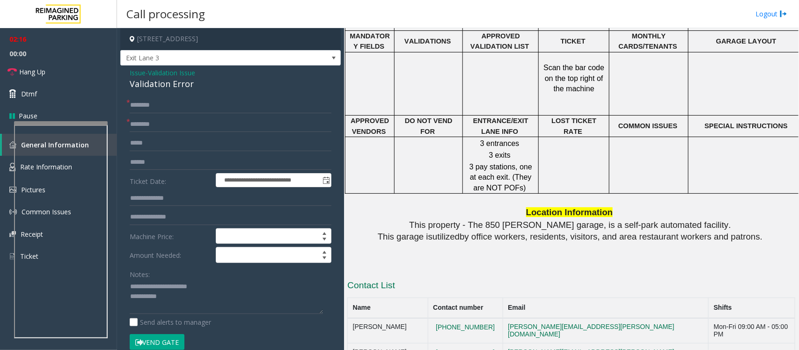
scroll to position [1040, 0]
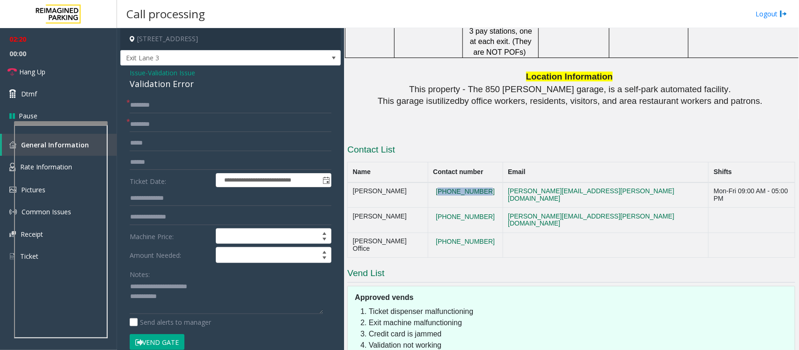
drag, startPoint x: 488, startPoint y: 186, endPoint x: 435, endPoint y: 189, distance: 53.4
click at [435, 189] on td "[PHONE_NUMBER]" at bounding box center [465, 195] width 75 height 25
copy button "[PHONE_NUMBER]"
click at [231, 313] on textarea at bounding box center [226, 297] width 193 height 35
drag, startPoint x: 487, startPoint y: 189, endPoint x: 351, endPoint y: 191, distance: 136.3
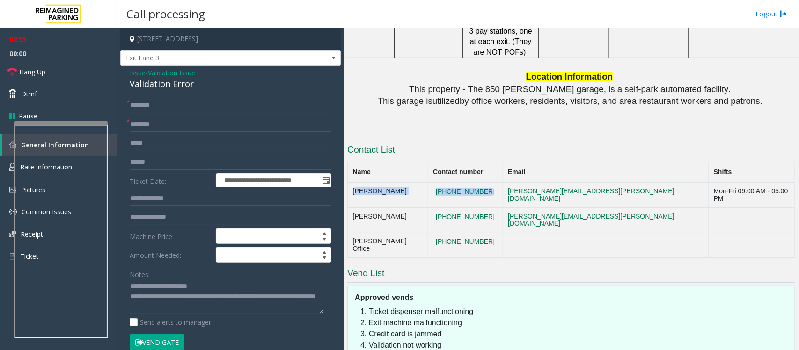
click at [351, 191] on tr "[PERSON_NAME] [PHONE_NUMBER] [PERSON_NAME][EMAIL_ADDRESS][PERSON_NAME][DOMAIN_N…" at bounding box center [572, 195] width 448 height 25
copy tr "[PERSON_NAME] [PHONE_NUMBER]"
click at [229, 299] on textarea at bounding box center [226, 297] width 193 height 35
click at [222, 314] on textarea at bounding box center [226, 297] width 193 height 35
paste textarea "**********"
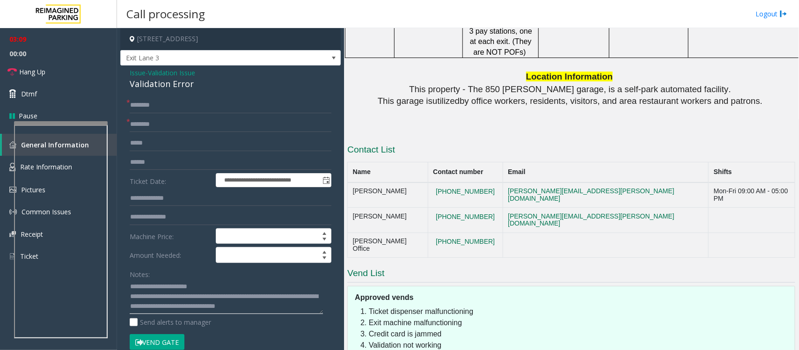
scroll to position [6, 0]
click at [52, 73] on link "Hang Up" at bounding box center [58, 72] width 117 height 22
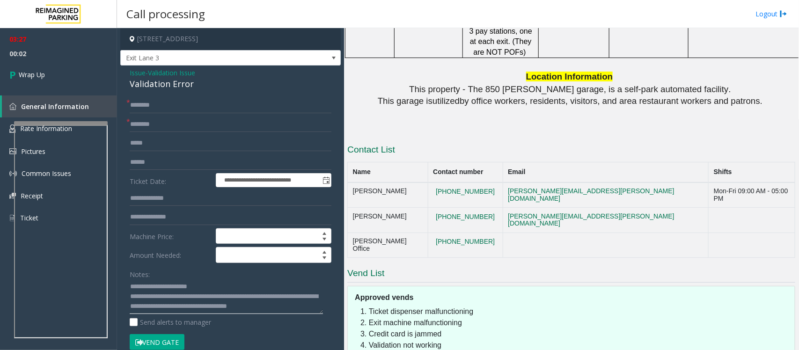
click at [195, 308] on textarea at bounding box center [226, 297] width 193 height 35
paste textarea "**********"
type textarea "**********"
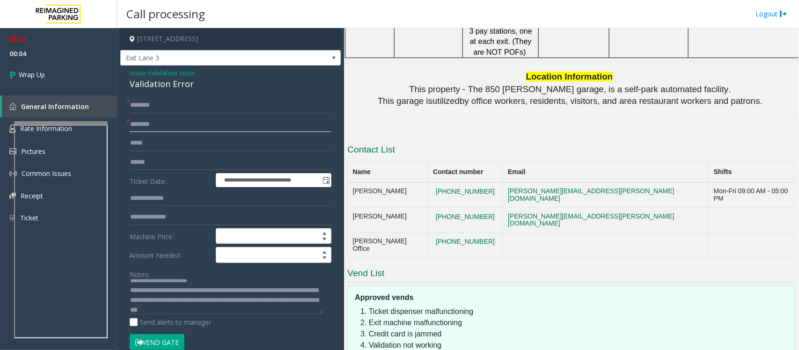
click at [166, 127] on input "text" at bounding box center [231, 125] width 202 height 16
type input "**"
click at [141, 105] on input "text" at bounding box center [231, 105] width 202 height 16
type input "**"
click at [43, 80] on link "Wrap Up" at bounding box center [58, 75] width 117 height 28
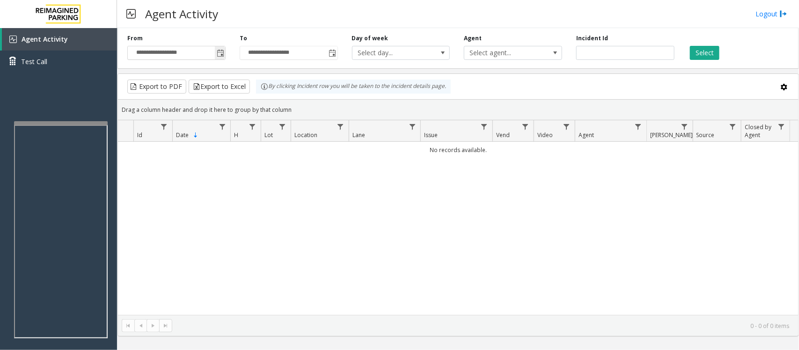
click at [218, 50] on span "Toggle popup" at bounding box center [220, 53] width 7 height 7
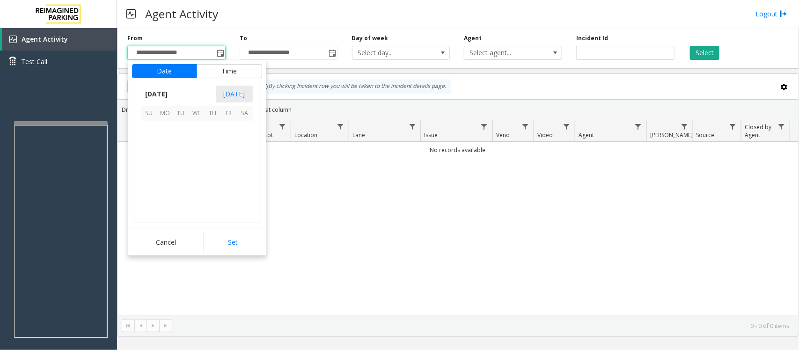
scroll to position [167970, 0]
click at [198, 158] on span "17" at bounding box center [197, 161] width 16 height 16
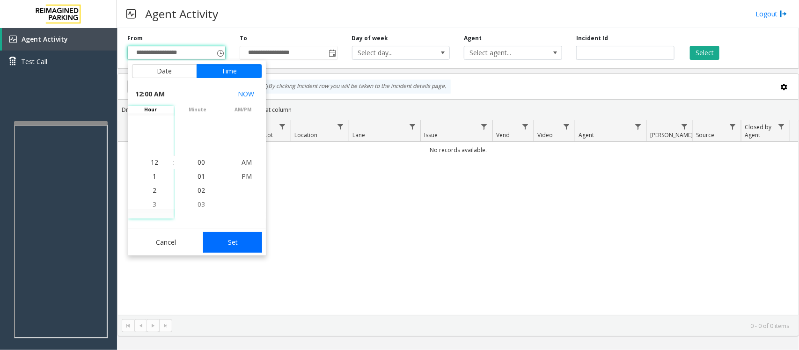
click at [226, 241] on button "Set" at bounding box center [232, 242] width 59 height 21
type input "**********"
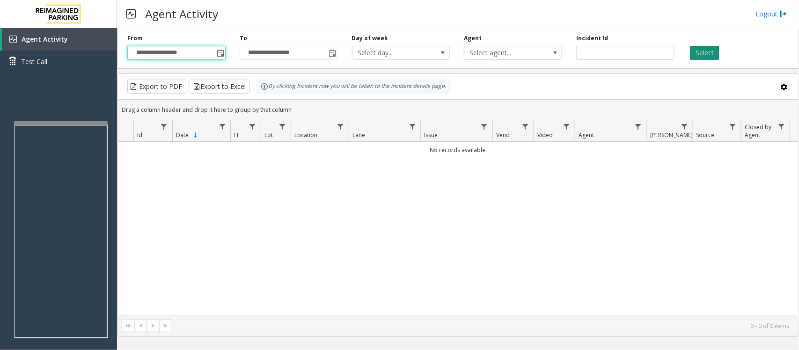
click at [710, 54] on button "Select" at bounding box center [704, 53] width 29 height 14
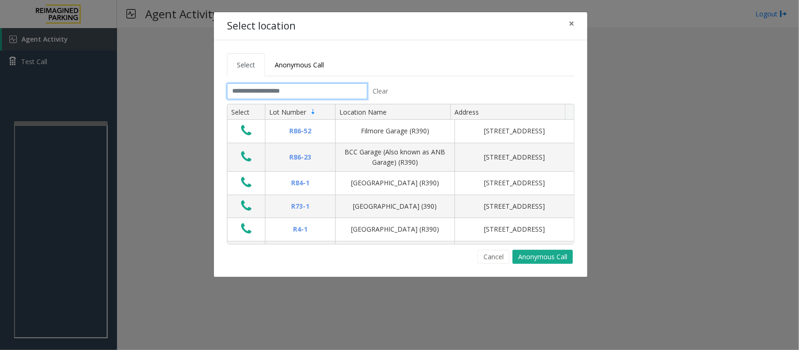
click at [302, 92] on input "text" at bounding box center [297, 91] width 140 height 16
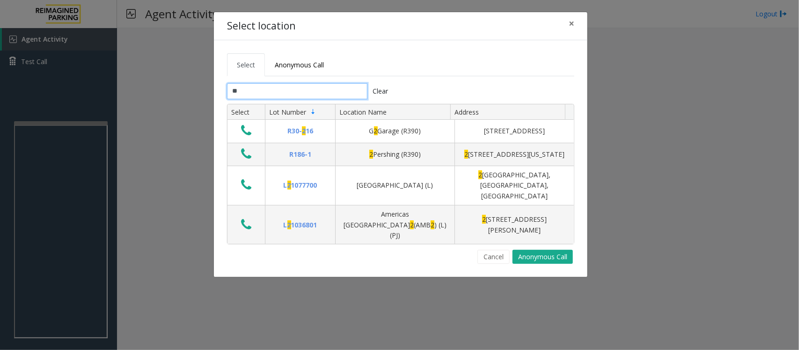
click at [265, 90] on input "*" at bounding box center [297, 91] width 140 height 16
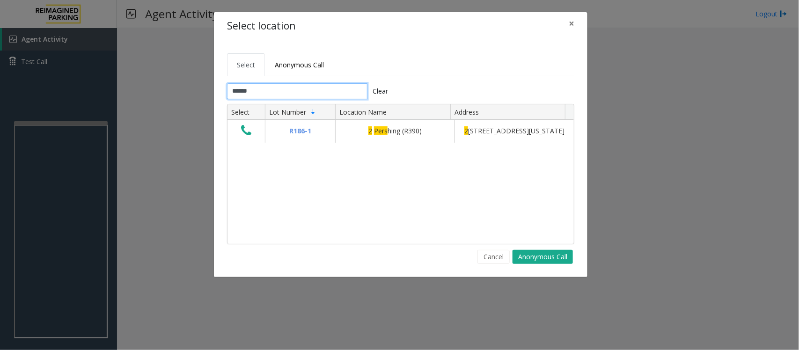
type input "******"
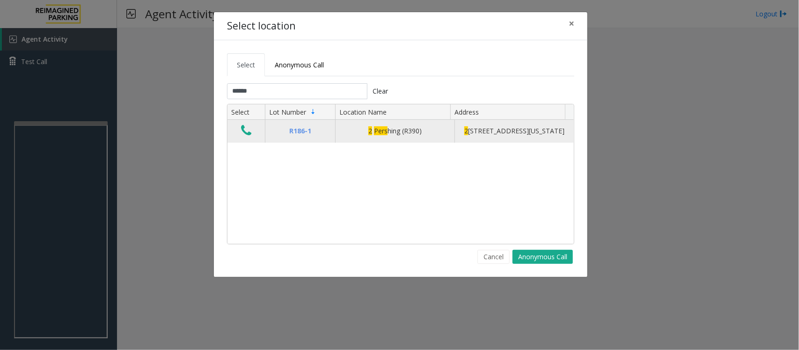
click at [246, 134] on icon "Data table" at bounding box center [246, 130] width 10 height 13
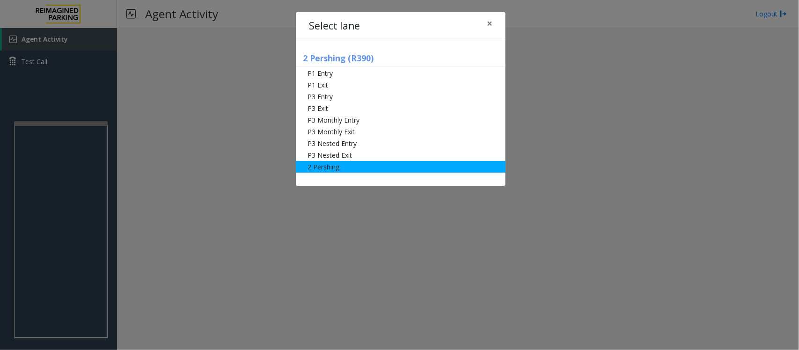
click at [324, 167] on li "2 Pershing" at bounding box center [401, 167] width 210 height 12
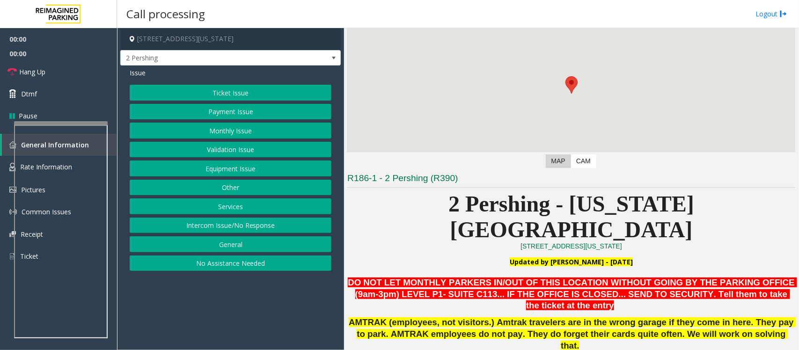
scroll to position [234, 0]
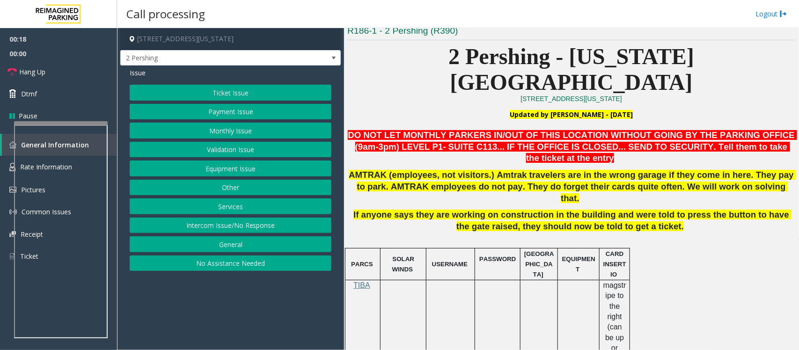
click at [239, 131] on button "Monthly Issue" at bounding box center [231, 131] width 202 height 16
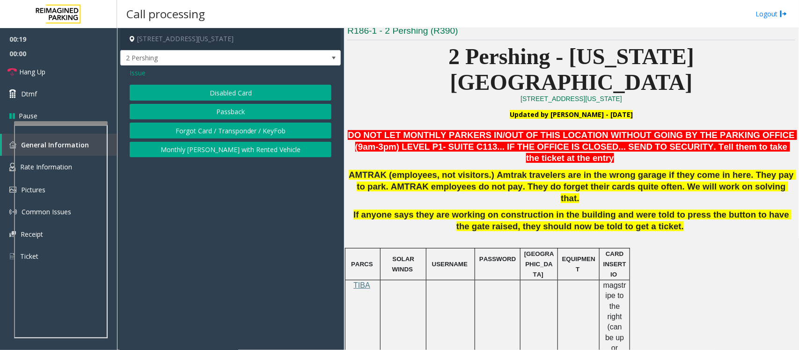
click at [235, 96] on button "Disabled Card" at bounding box center [231, 93] width 202 height 16
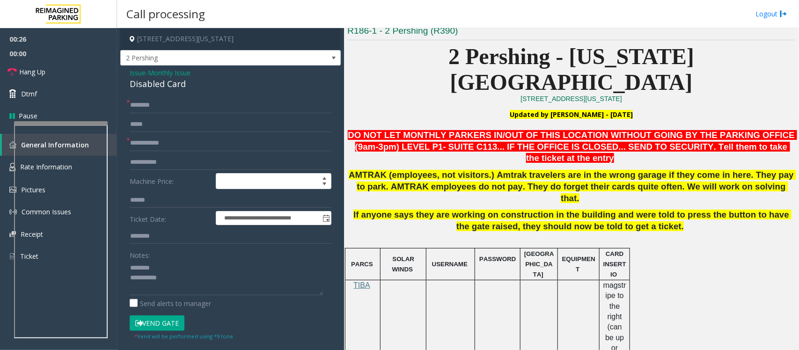
click at [157, 84] on div "Disabled Card" at bounding box center [231, 84] width 202 height 13
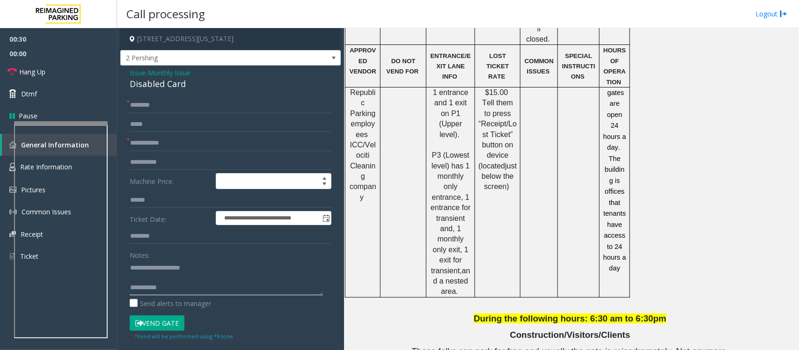
scroll to position [1188, 0]
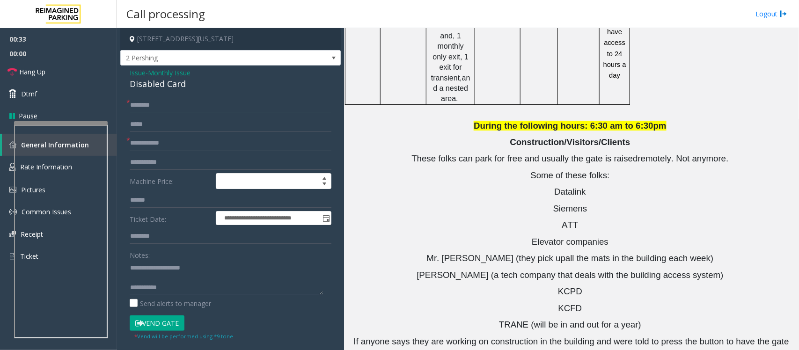
drag, startPoint x: 593, startPoint y: 294, endPoint x: 540, endPoint y: 296, distance: 53.0
copy button "816.329.2204"
click at [153, 281] on textarea at bounding box center [226, 277] width 193 height 35
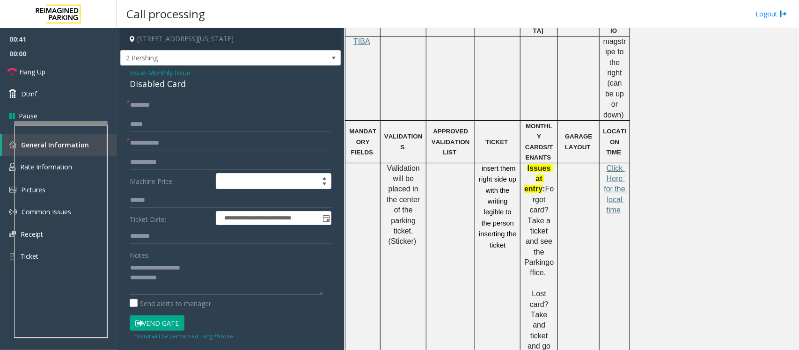
scroll to position [251, 0]
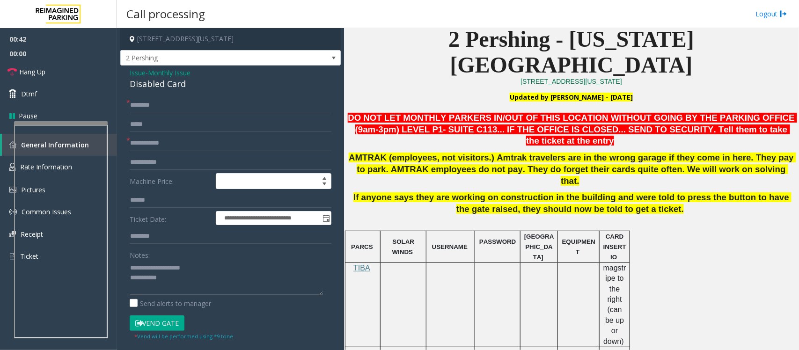
type textarea "**********"
click at [534, 153] on span "AMTRAK (employees, not visitors.) Amtrak travelers are in the wrong garage if t…" at bounding box center [573, 169] width 448 height 33
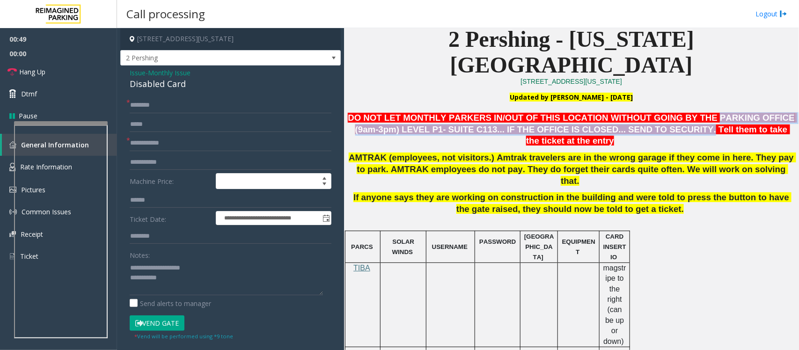
drag, startPoint x: 661, startPoint y: 95, endPoint x: 610, endPoint y: 101, distance: 51.9
click at [610, 113] on span "DO NOT LET MONTHLY PARKERS IN/OUT OF THIS LOCATION WITHOUT GOING BY THE PARKING…" at bounding box center [572, 129] width 449 height 33
copy span "PARKING OFFICE (9am-3pm) LEVEL P1- SUITE C113... IF THE OFFICE IS CLOSED... SEN…"
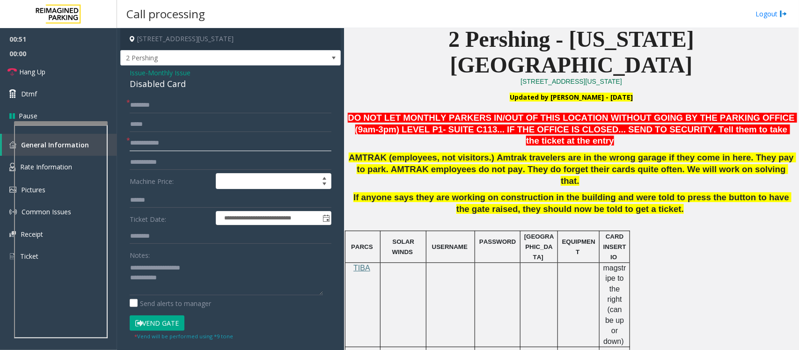
click at [139, 146] on input "text" at bounding box center [231, 143] width 202 height 16
type input "**"
click at [141, 103] on input "text" at bounding box center [231, 105] width 202 height 16
type input "**"
click at [167, 281] on textarea at bounding box center [226, 277] width 193 height 35
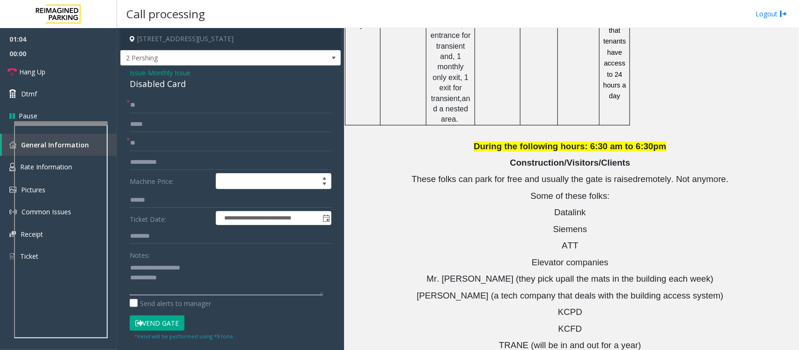
scroll to position [1188, 0]
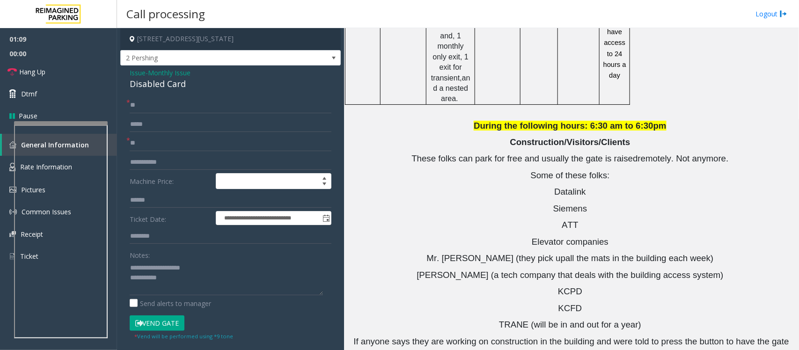
drag, startPoint x: 588, startPoint y: 293, endPoint x: 541, endPoint y: 293, distance: 46.4
drag, startPoint x: 588, startPoint y: 313, endPoint x: 540, endPoint y: 313, distance: 47.8
copy button "816.329.2200"
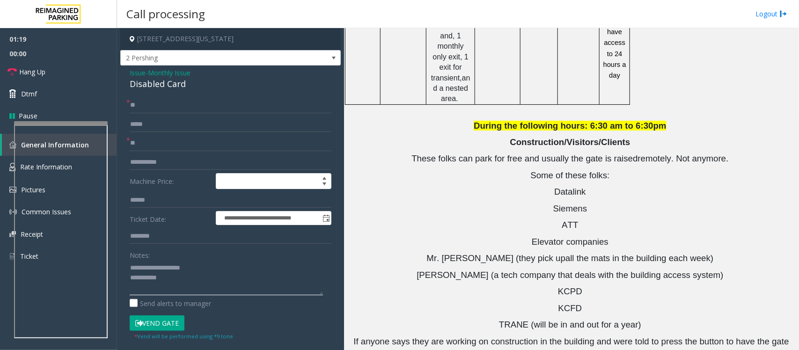
click at [212, 289] on textarea at bounding box center [226, 277] width 193 height 35
drag, startPoint x: 588, startPoint y: 311, endPoint x: 350, endPoint y: 308, distance: 238.4
copy tr "2 Pershing Security - ONLY CALL IN EMERGENCY [PHONE_NUMBER]"
click at [300, 292] on textarea at bounding box center [226, 277] width 193 height 35
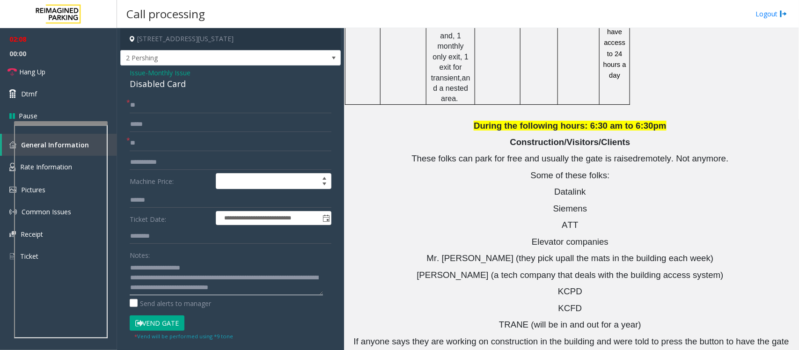
paste textarea "**********"
click at [63, 71] on link "Hang Up" at bounding box center [58, 72] width 117 height 22
click at [237, 294] on textarea at bounding box center [226, 277] width 193 height 35
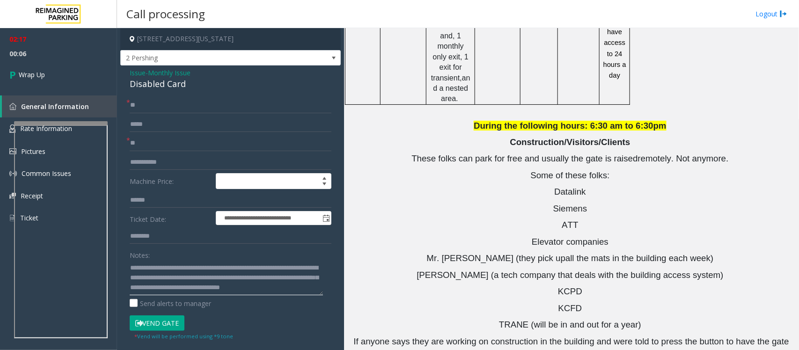
scroll to position [0, 0]
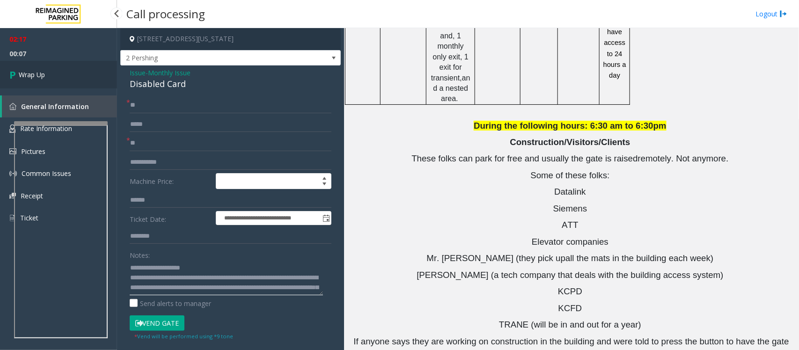
type textarea "**********"
click at [40, 70] on span "Wrap Up" at bounding box center [32, 75] width 26 height 10
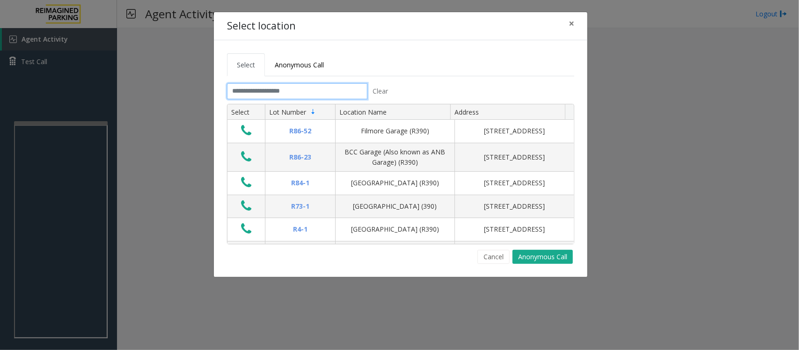
click at [301, 88] on input "text" at bounding box center [297, 91] width 140 height 16
click at [288, 89] on input "text" at bounding box center [297, 91] width 140 height 16
click at [264, 90] on input "text" at bounding box center [297, 91] width 140 height 16
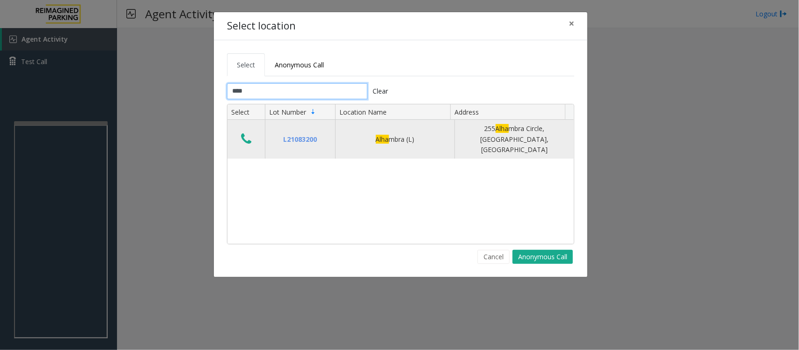
type input "****"
click at [249, 136] on icon "Data table" at bounding box center [246, 139] width 10 height 13
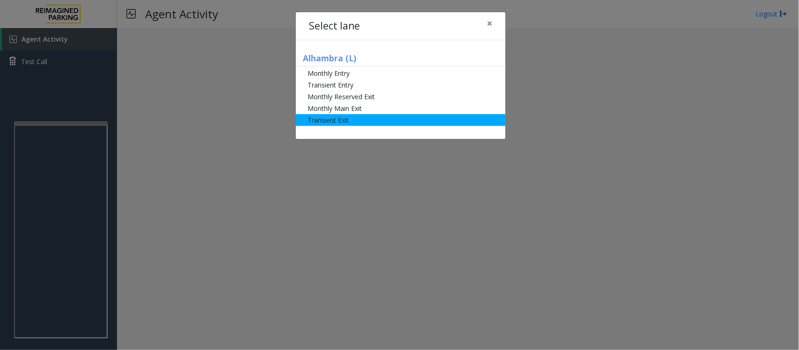
click at [329, 119] on li "Transient Exit" at bounding box center [401, 120] width 210 height 12
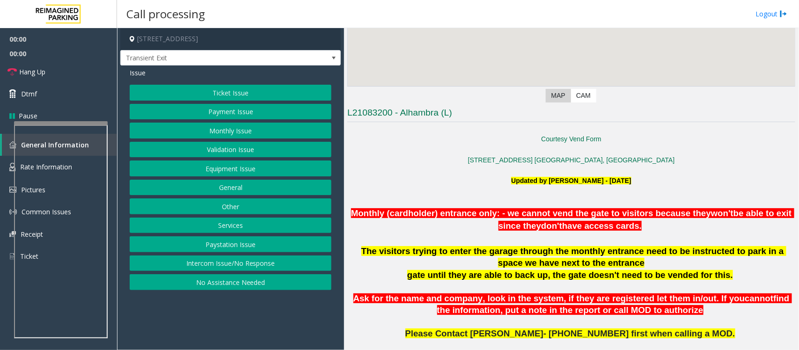
scroll to position [234, 0]
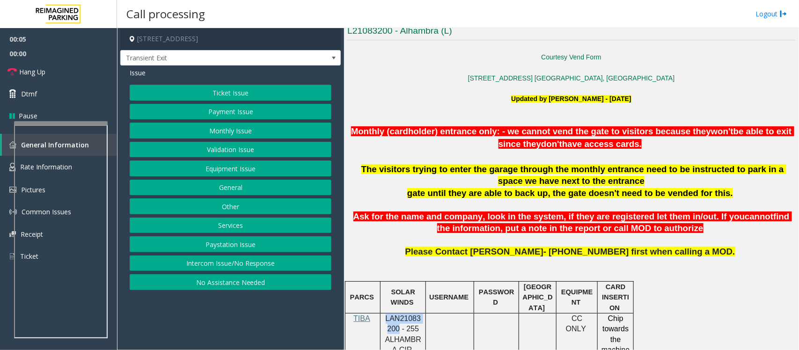
drag, startPoint x: 385, startPoint y: 320, endPoint x: 398, endPoint y: 328, distance: 15.6
click at [398, 328] on p "LAN21083200 - 255 ALHAMBRA CIR" at bounding box center [403, 335] width 38 height 42
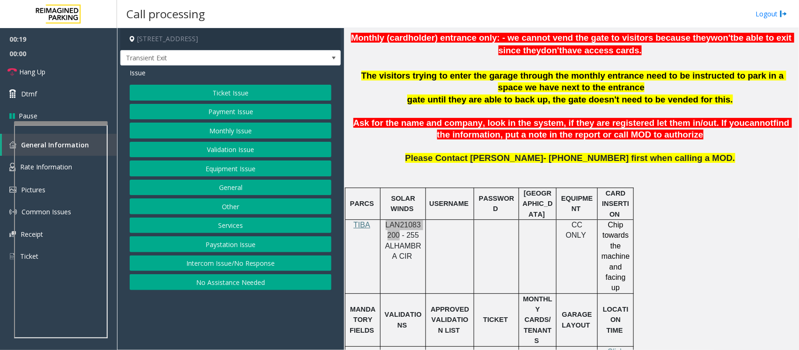
scroll to position [468, 0]
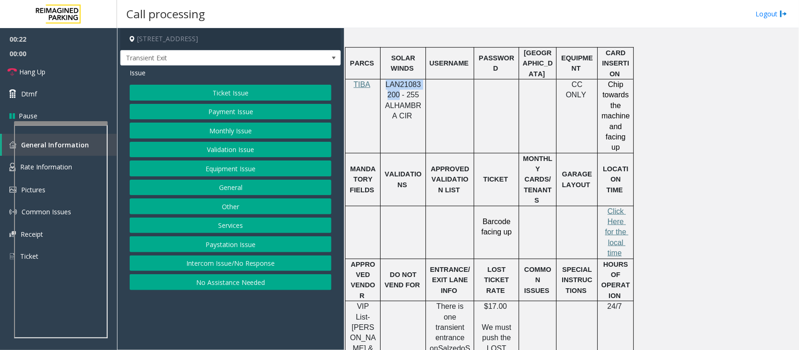
click at [209, 109] on button "Payment Issue" at bounding box center [231, 112] width 202 height 16
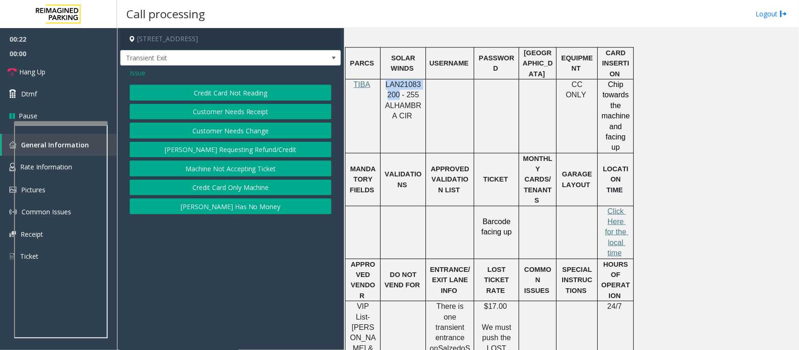
click at [223, 92] on button "Credit Card Not Reading" at bounding box center [231, 93] width 202 height 16
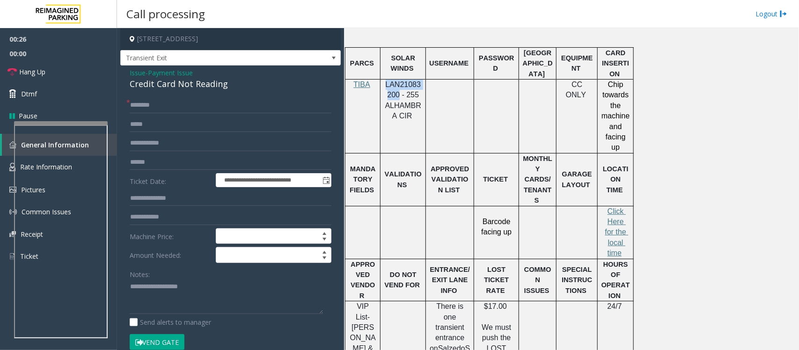
scroll to position [410, 0]
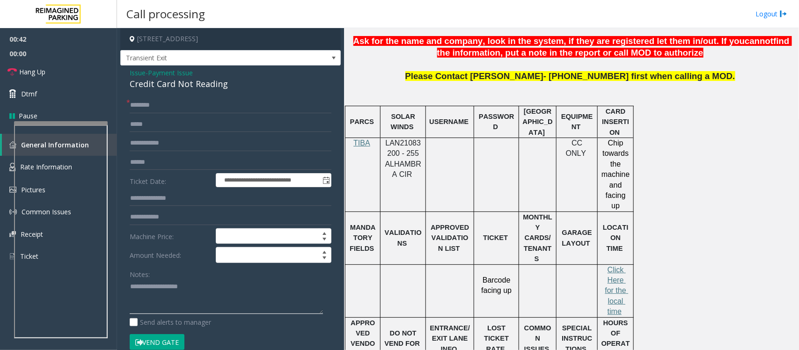
click at [132, 295] on textarea at bounding box center [226, 297] width 193 height 35
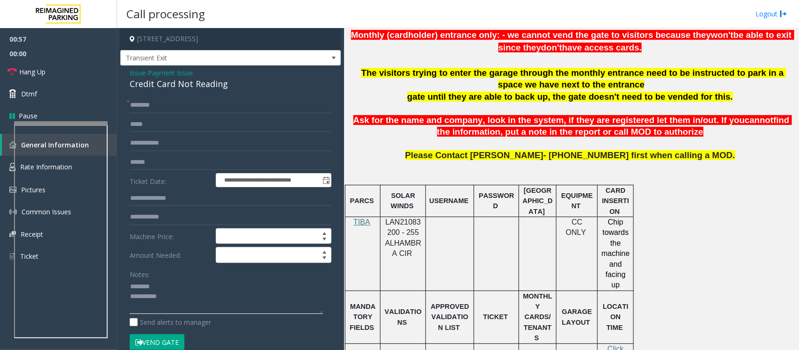
scroll to position [351, 0]
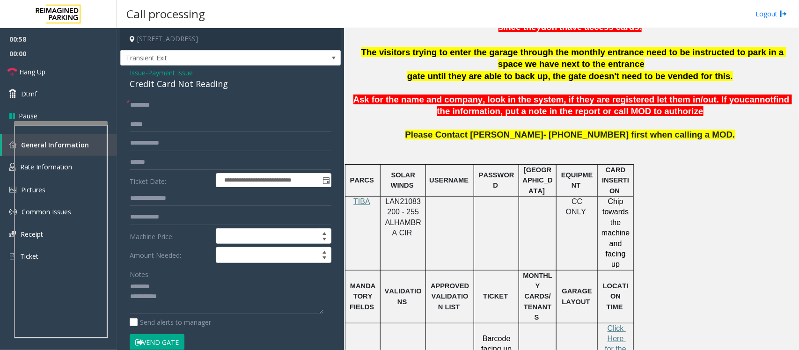
click at [172, 86] on div "Credit Card Not Reading" at bounding box center [231, 84] width 202 height 13
click at [178, 300] on textarea at bounding box center [226, 297] width 193 height 35
click at [189, 303] on textarea at bounding box center [226, 297] width 193 height 35
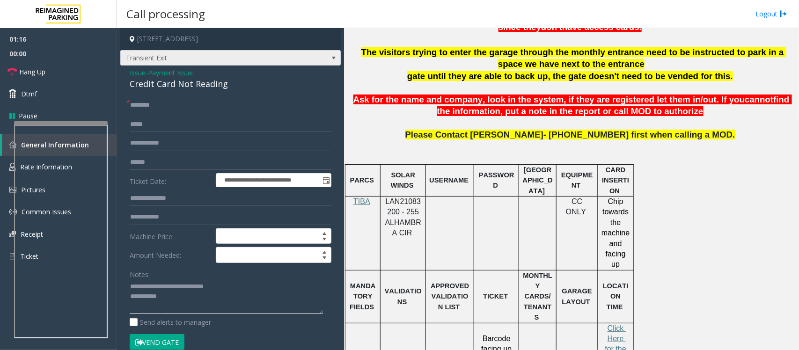
type textarea "**********"
click at [327, 63] on span at bounding box center [333, 58] width 13 height 15
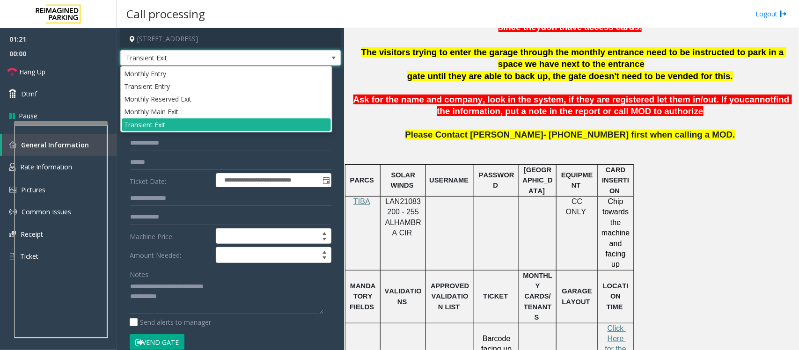
click at [327, 63] on span at bounding box center [333, 58] width 13 height 15
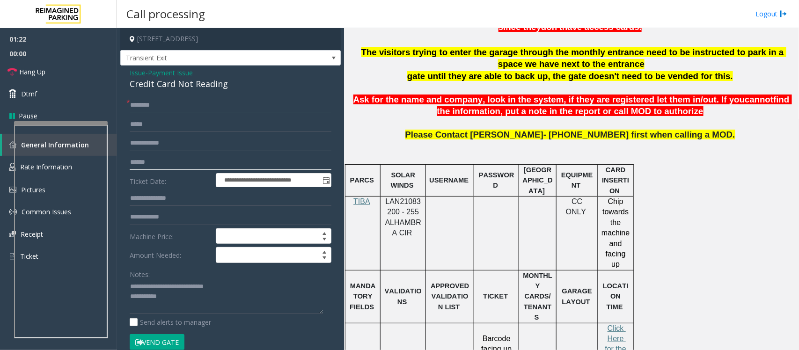
click at [150, 162] on input "text" at bounding box center [231, 163] width 202 height 16
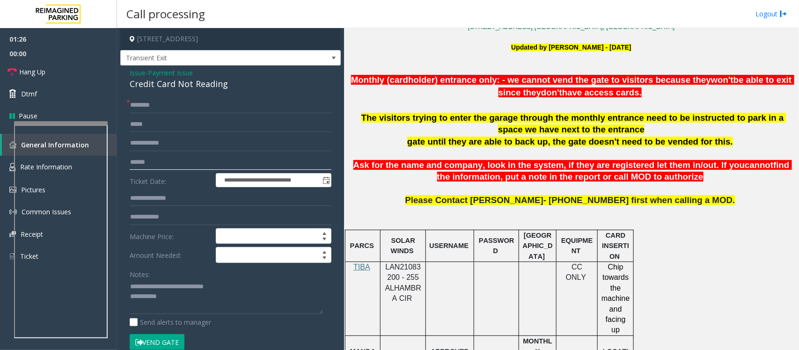
scroll to position [293, 0]
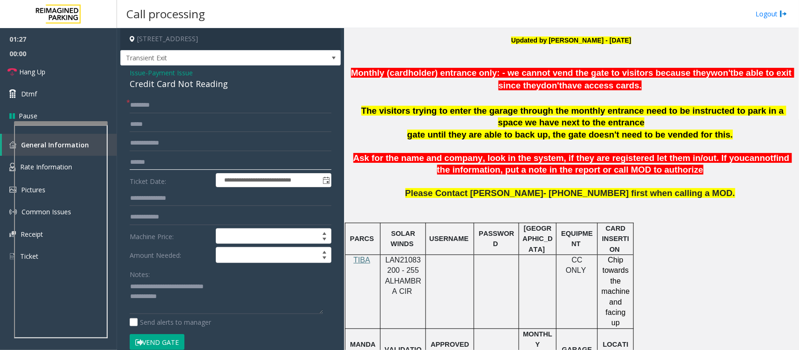
click at [148, 164] on input "text" at bounding box center [231, 163] width 202 height 16
drag, startPoint x: 172, startPoint y: 162, endPoint x: 151, endPoint y: 155, distance: 22.4
click at [113, 162] on app-root "**********" at bounding box center [399, 175] width 799 height 350
type input "**********"
click at [163, 108] on input "text" at bounding box center [231, 105] width 202 height 16
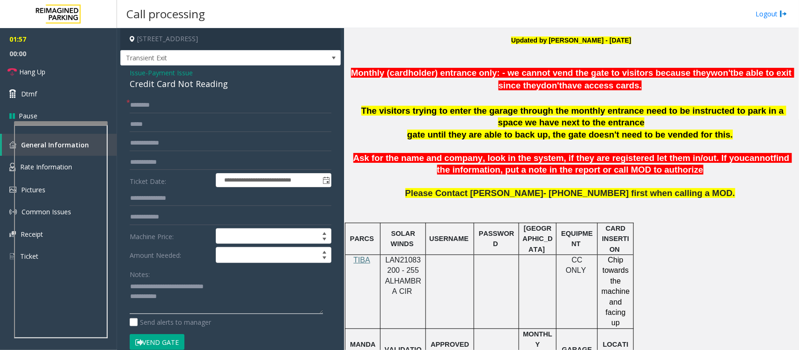
click at [174, 302] on textarea at bounding box center [226, 297] width 193 height 35
type textarea "**********"
click at [165, 101] on input "text" at bounding box center [231, 105] width 202 height 16
type input "*"
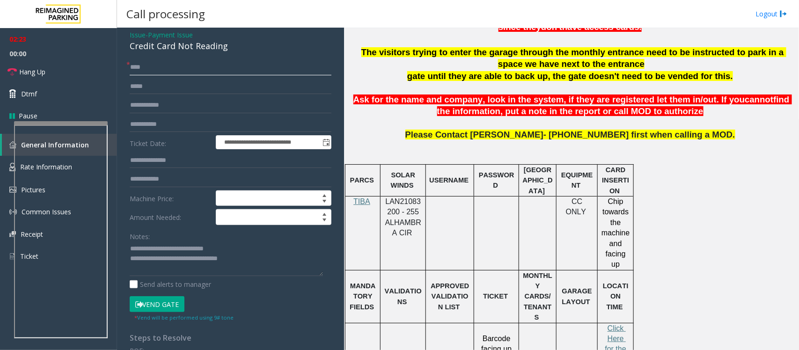
scroll to position [59, 0]
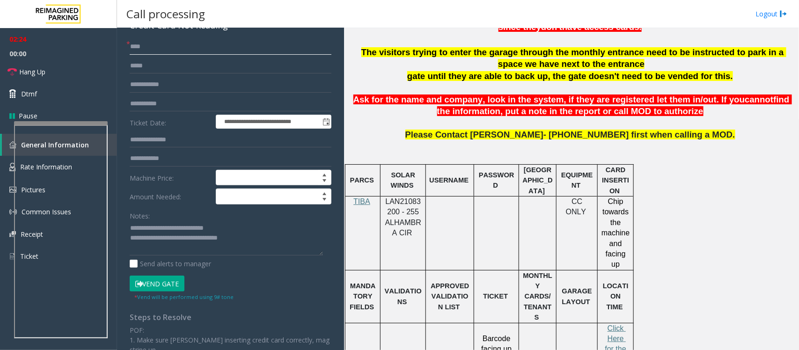
type input "****"
click at [159, 285] on button "Vend Gate" at bounding box center [157, 284] width 55 height 16
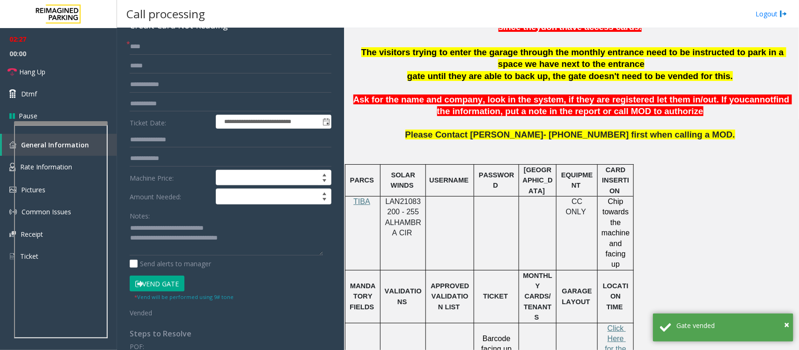
scroll to position [0, 0]
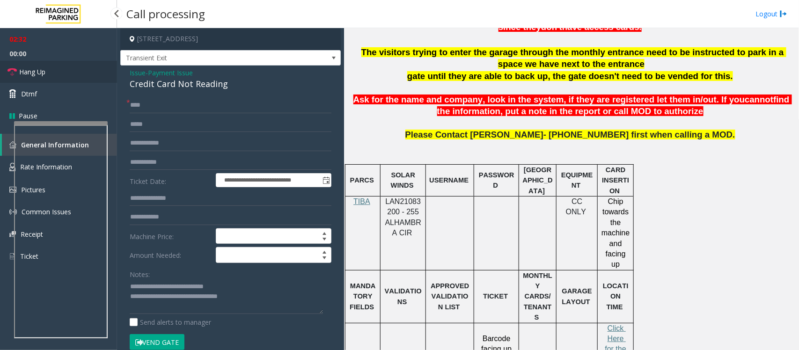
click at [66, 75] on link "Hang Up" at bounding box center [58, 72] width 117 height 22
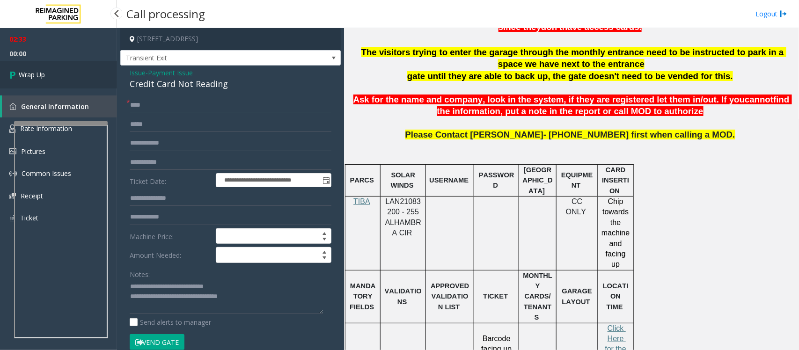
click at [66, 75] on link "Wrap Up" at bounding box center [58, 75] width 117 height 28
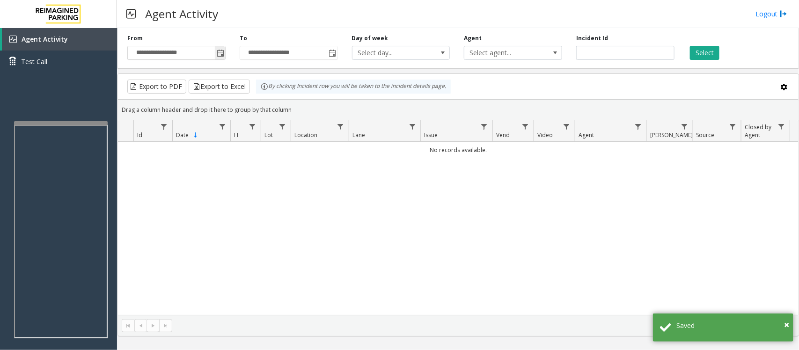
click at [221, 52] on span "Toggle popup" at bounding box center [220, 53] width 7 height 7
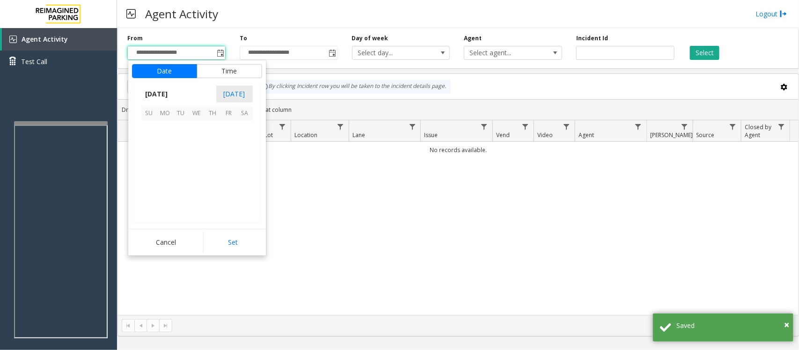
scroll to position [167970, 0]
click at [195, 162] on span "17" at bounding box center [197, 161] width 16 height 16
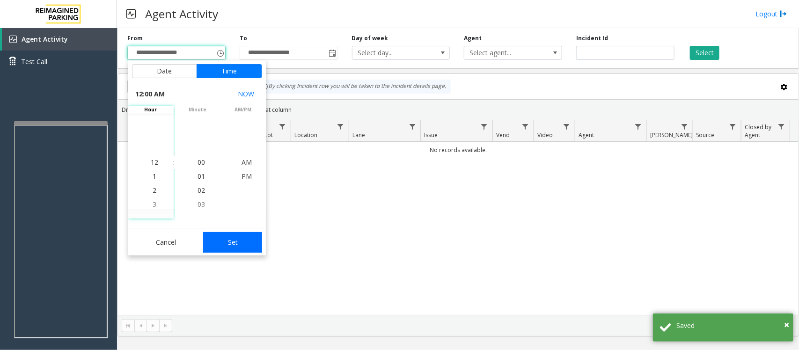
click at [221, 240] on button "Set" at bounding box center [232, 242] width 59 height 21
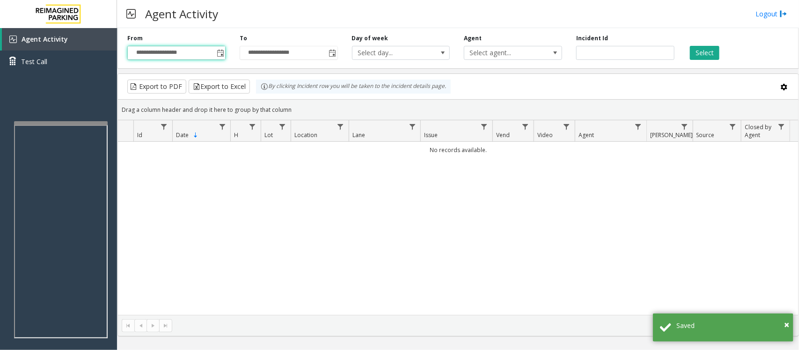
type input "**********"
click at [703, 54] on button "Select" at bounding box center [704, 53] width 29 height 14
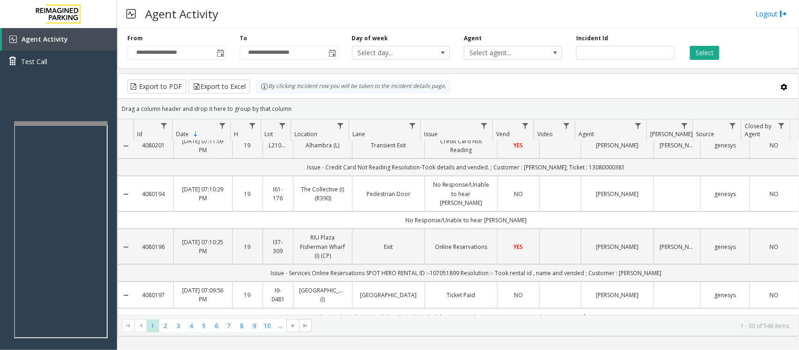
scroll to position [351, 0]
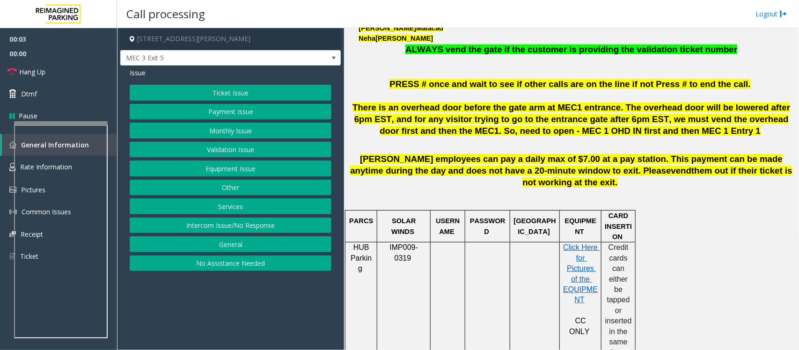
scroll to position [410, 0]
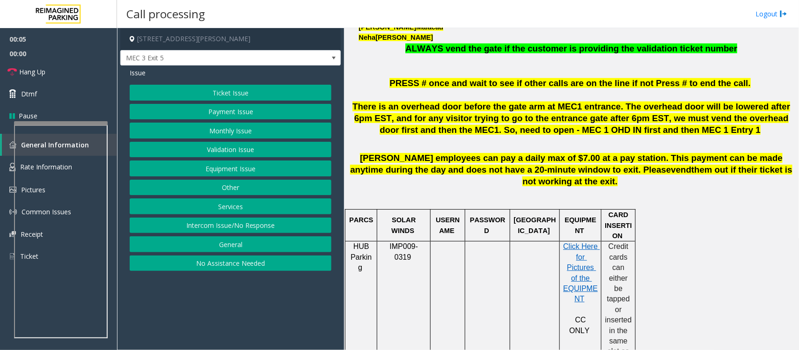
click at [241, 92] on button "Ticket Issue" at bounding box center [231, 93] width 202 height 16
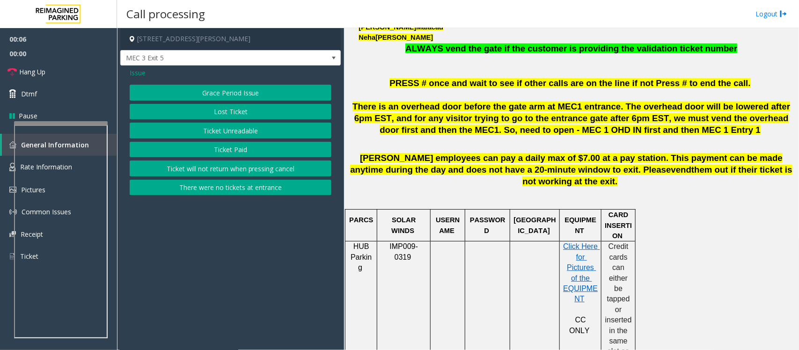
click at [232, 130] on button "Ticket Unreadable" at bounding box center [231, 131] width 202 height 16
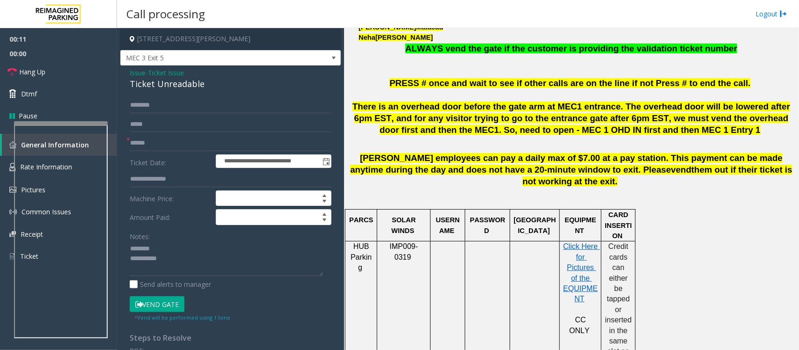
click at [171, 79] on div "Ticket Unreadable" at bounding box center [231, 84] width 202 height 13
type textarea "**********"
click at [157, 141] on input "text" at bounding box center [231, 143] width 202 height 16
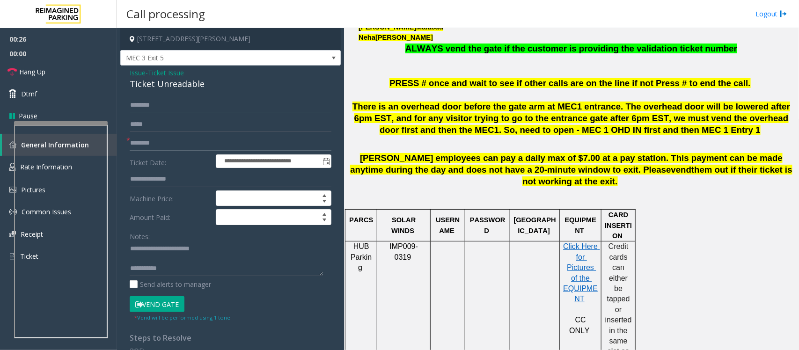
type input "********"
click at [157, 104] on input "text" at bounding box center [231, 105] width 202 height 16
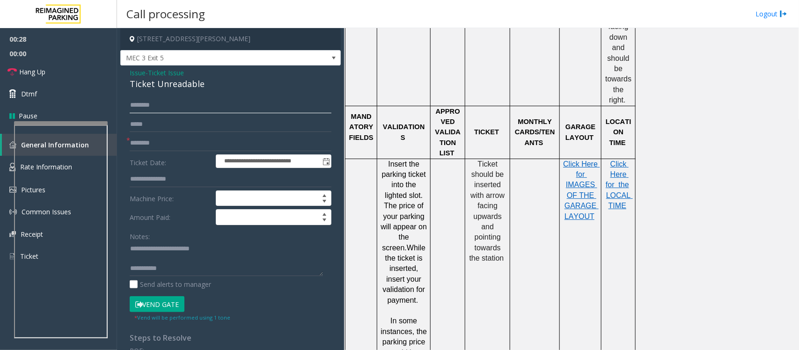
scroll to position [819, 0]
click at [153, 256] on textarea at bounding box center [226, 259] width 193 height 35
type textarea "**********"
click at [163, 102] on input "text" at bounding box center [231, 105] width 202 height 16
type input "*"
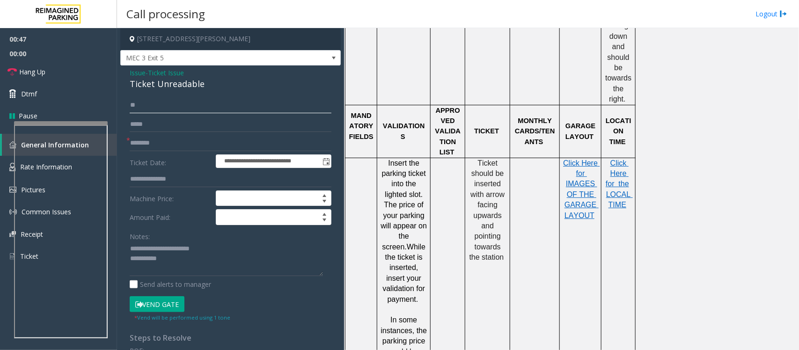
type input "*"
click at [130, 101] on input "*****" at bounding box center [231, 105] width 202 height 16
click at [144, 108] on input "*****" at bounding box center [231, 105] width 202 height 16
click at [151, 107] on input "*****" at bounding box center [231, 105] width 202 height 16
type input "*****"
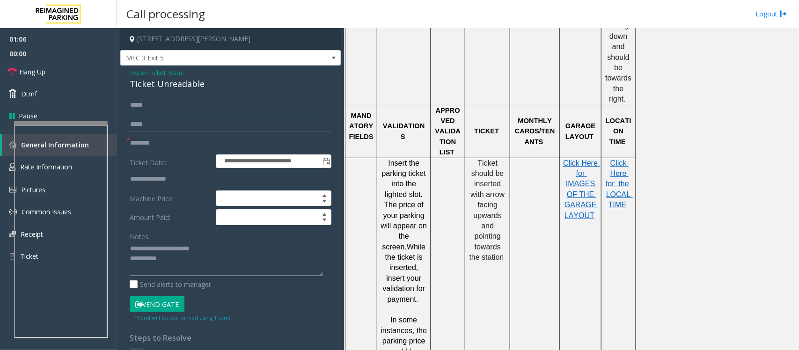
click at [180, 266] on textarea at bounding box center [226, 259] width 193 height 35
type textarea "**********"
click at [163, 307] on button "Vend Gate" at bounding box center [157, 304] width 55 height 16
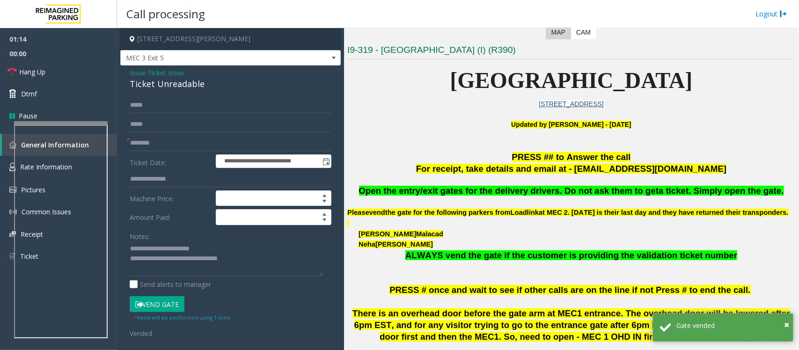
scroll to position [176, 0]
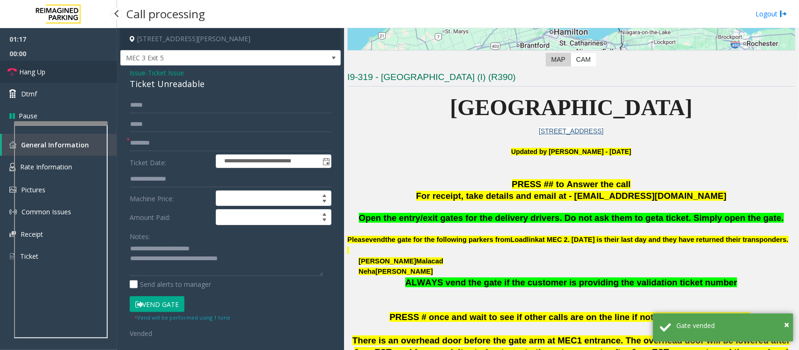
click at [65, 71] on link "Hang Up" at bounding box center [58, 72] width 117 height 22
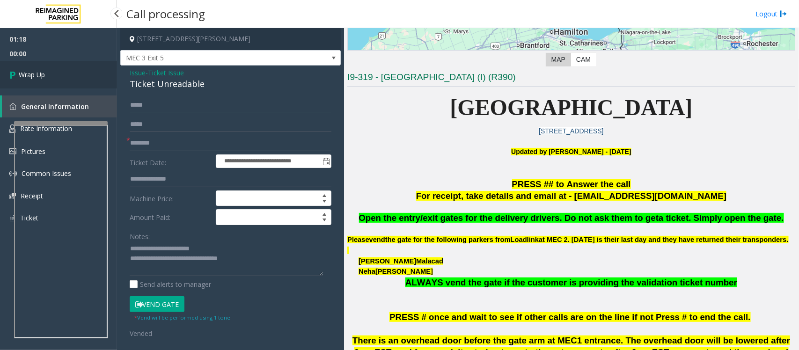
click at [65, 71] on link "Wrap Up" at bounding box center [58, 75] width 117 height 28
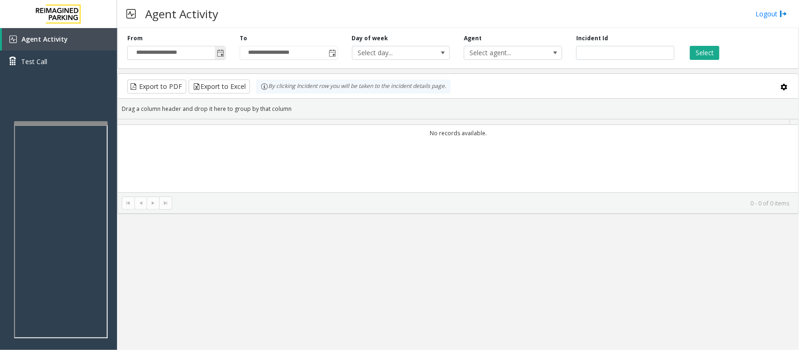
click at [222, 51] on span "Toggle popup" at bounding box center [220, 53] width 7 height 7
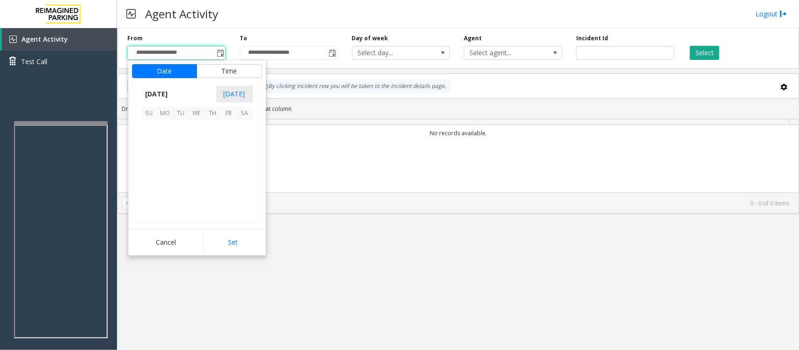
scroll to position [167970, 0]
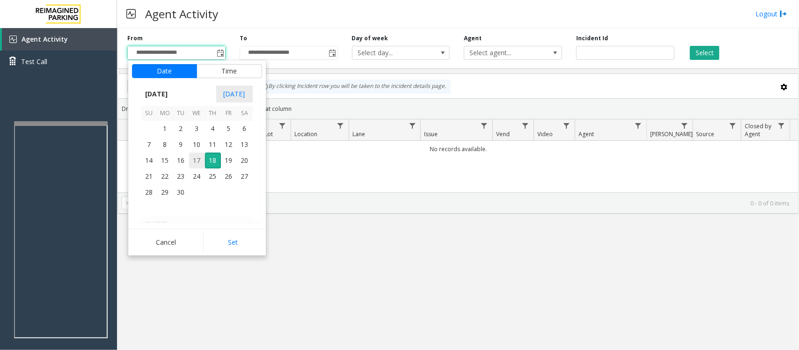
click at [199, 160] on span "17" at bounding box center [197, 161] width 16 height 16
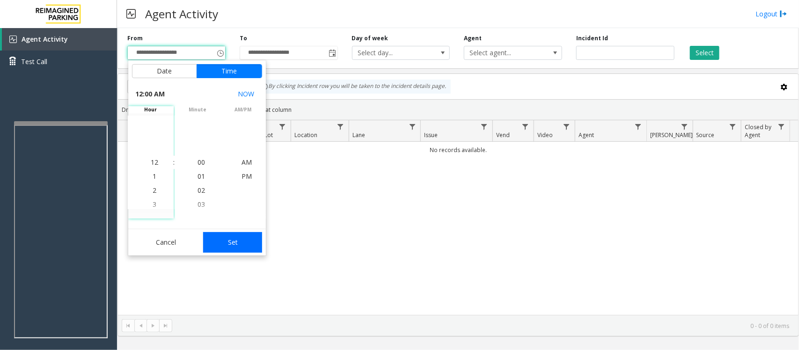
click at [234, 244] on button "Set" at bounding box center [232, 242] width 59 height 21
type input "**********"
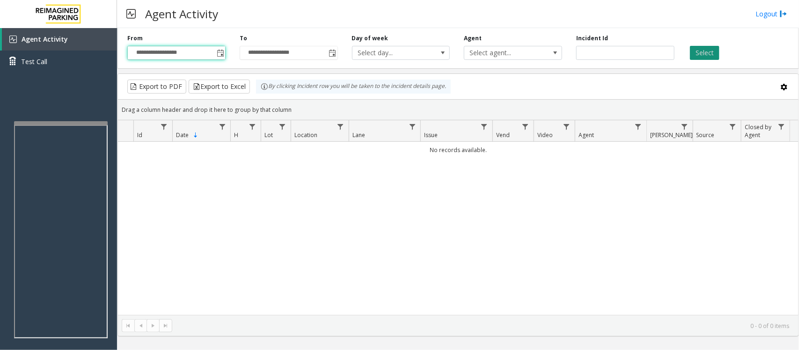
click at [699, 53] on button "Select" at bounding box center [704, 53] width 29 height 14
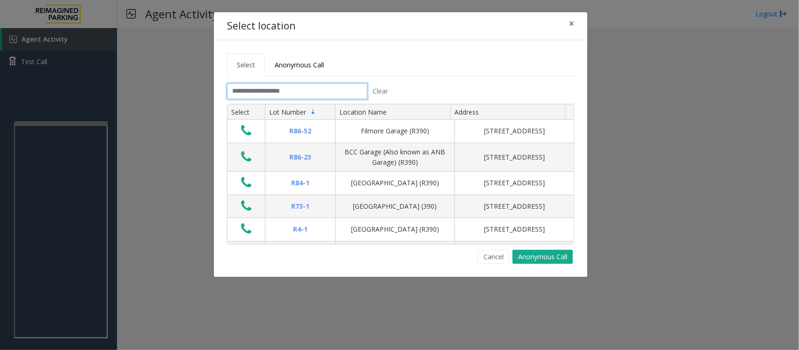
click at [296, 90] on input "text" at bounding box center [297, 91] width 140 height 16
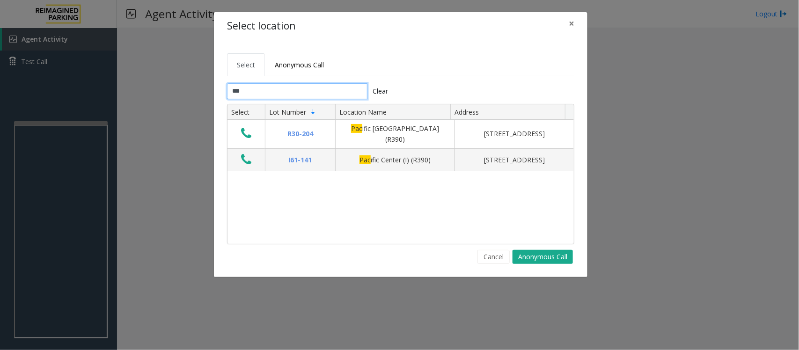
click at [317, 92] on input "***" at bounding box center [297, 91] width 140 height 16
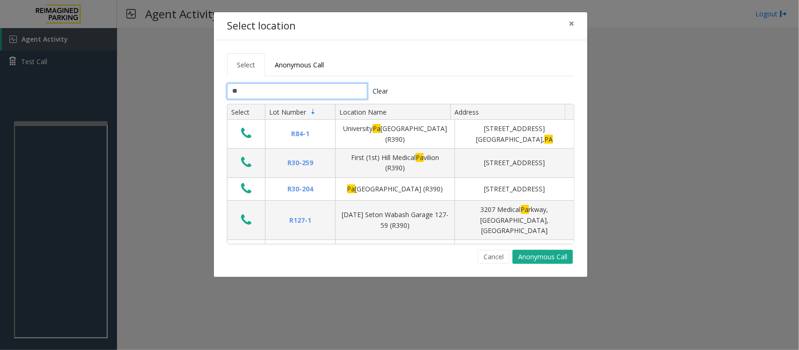
type input "*"
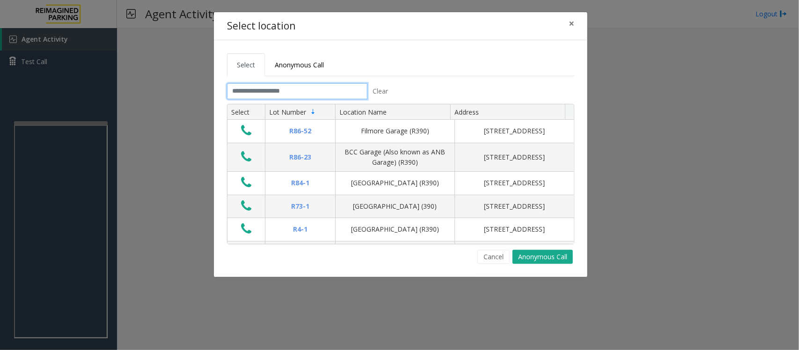
click at [317, 92] on input "text" at bounding box center [297, 91] width 140 height 16
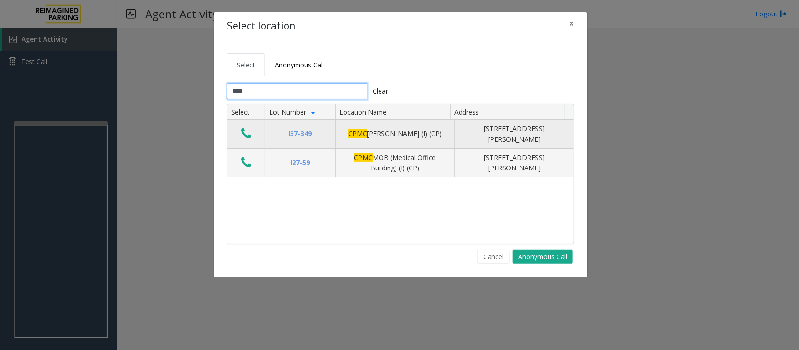
type input "****"
click at [249, 135] on icon "Data table" at bounding box center [246, 133] width 10 height 13
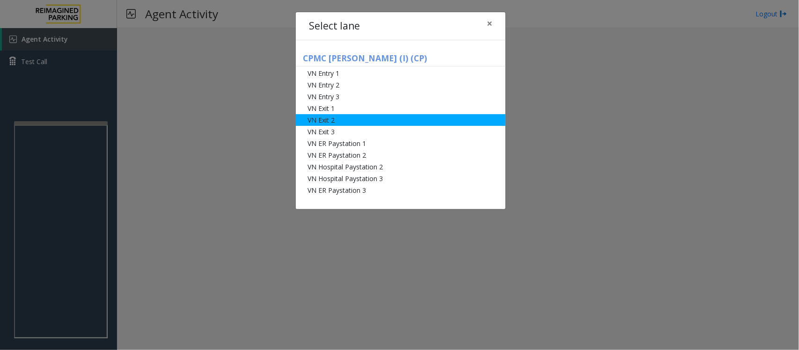
click at [341, 120] on li "VN Exit 2" at bounding box center [401, 120] width 210 height 12
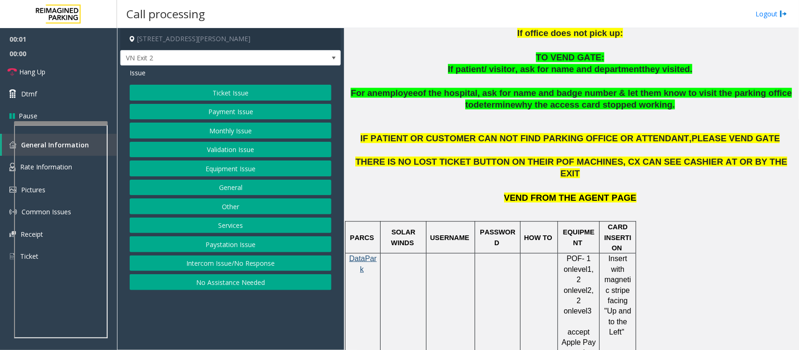
scroll to position [585, 0]
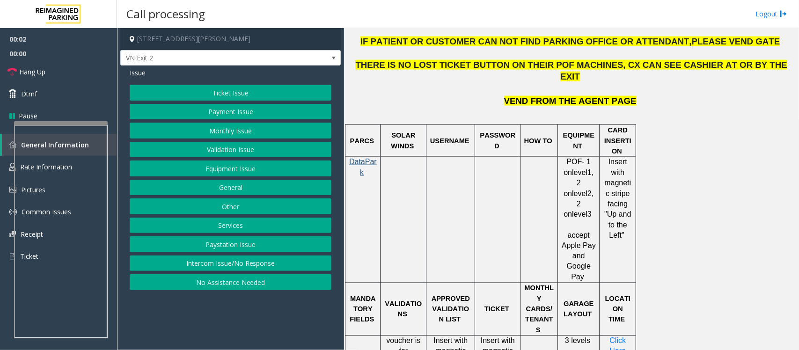
click at [207, 110] on button "Payment Issue" at bounding box center [231, 112] width 202 height 16
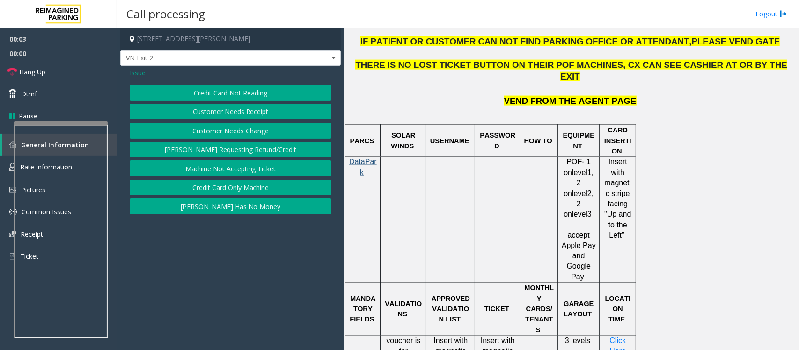
click at [226, 95] on button "Credit Card Not Reading" at bounding box center [231, 93] width 202 height 16
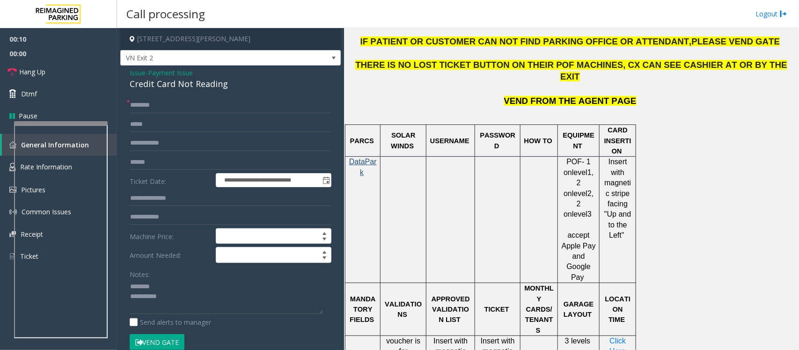
click at [149, 82] on div "Credit Card Not Reading" at bounding box center [231, 84] width 202 height 13
click at [174, 298] on textarea at bounding box center [226, 297] width 193 height 35
drag, startPoint x: 183, startPoint y: 302, endPoint x: 190, endPoint y: 303, distance: 7.5
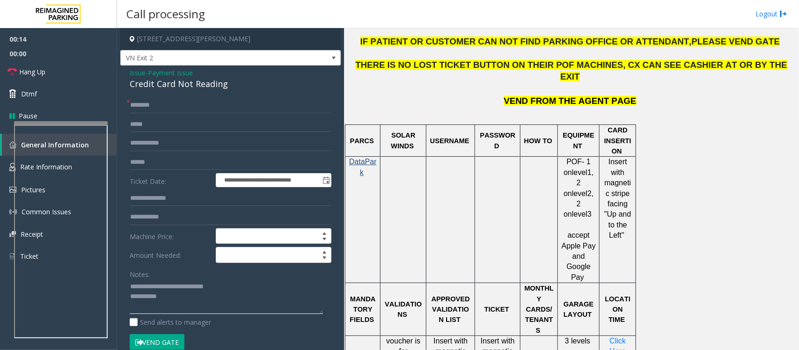
click at [183, 303] on textarea at bounding box center [226, 297] width 193 height 35
click at [185, 307] on textarea at bounding box center [226, 297] width 193 height 35
type textarea "**********"
click at [160, 104] on input "text" at bounding box center [231, 105] width 202 height 16
type input "**"
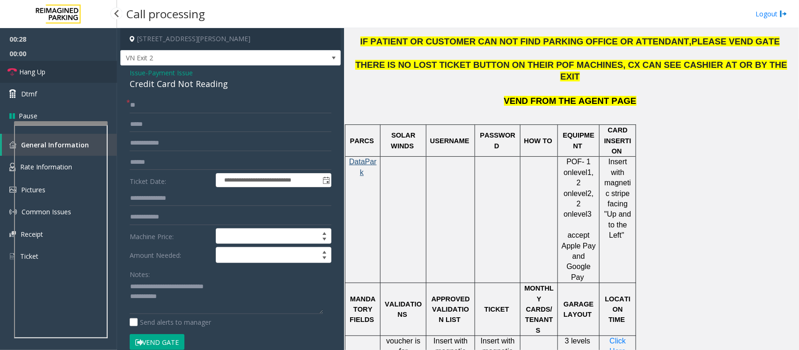
click at [44, 68] on span "Hang Up" at bounding box center [32, 72] width 26 height 10
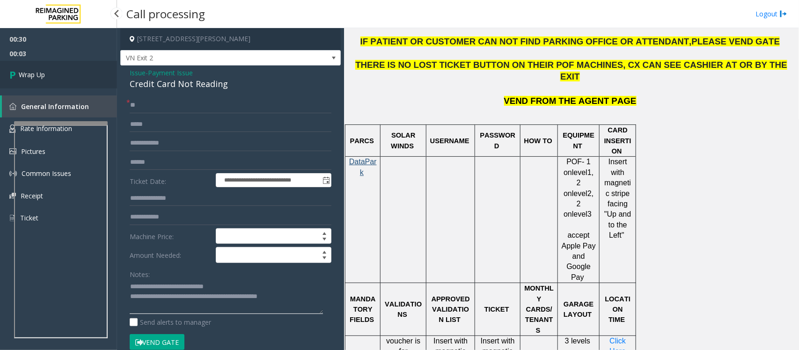
type textarea "**********"
click at [52, 71] on link "Wrap Up" at bounding box center [58, 75] width 117 height 28
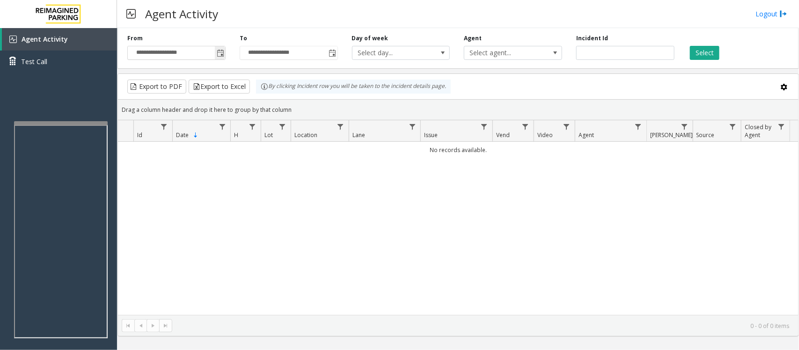
click at [217, 54] on span "Toggle popup" at bounding box center [220, 53] width 7 height 7
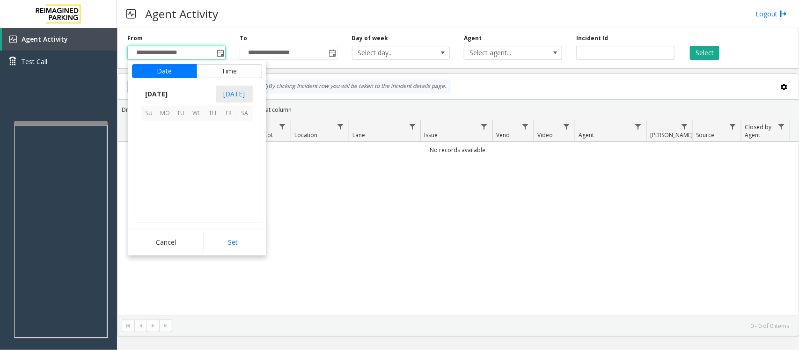
scroll to position [167970, 0]
click at [196, 161] on span "17" at bounding box center [197, 161] width 16 height 16
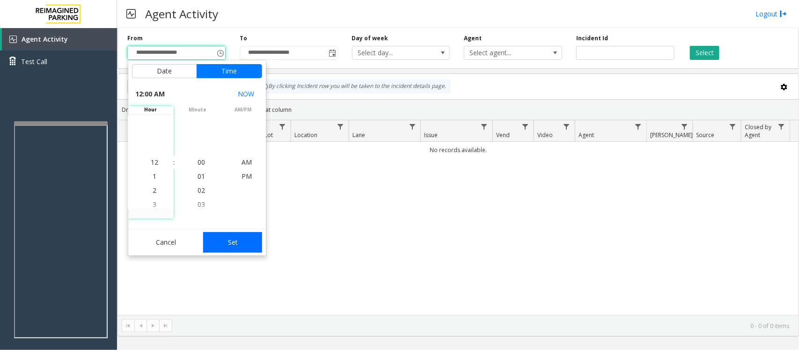
click at [232, 236] on button "Set" at bounding box center [232, 242] width 59 height 21
type input "**********"
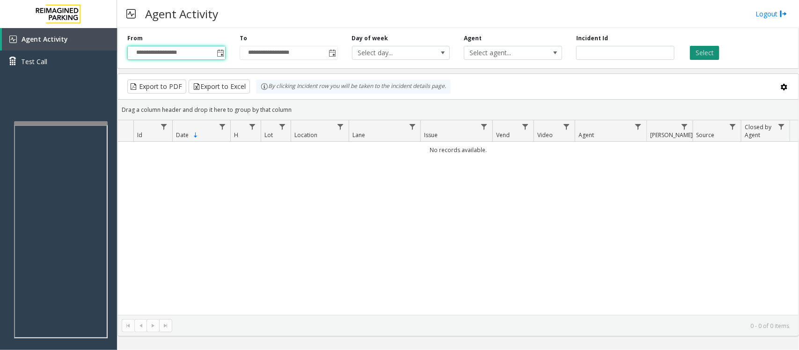
click at [703, 52] on button "Select" at bounding box center [704, 53] width 29 height 14
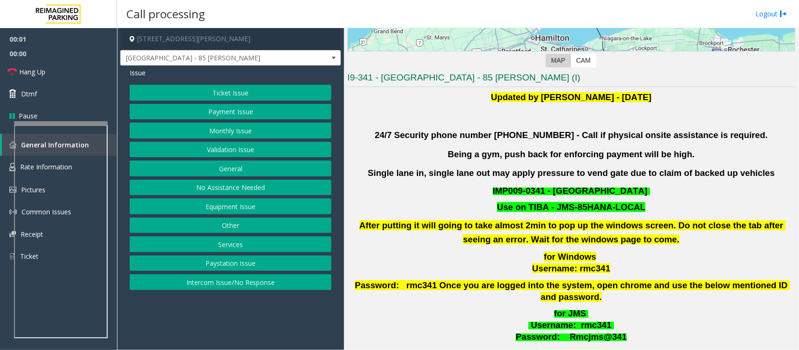
scroll to position [234, 0]
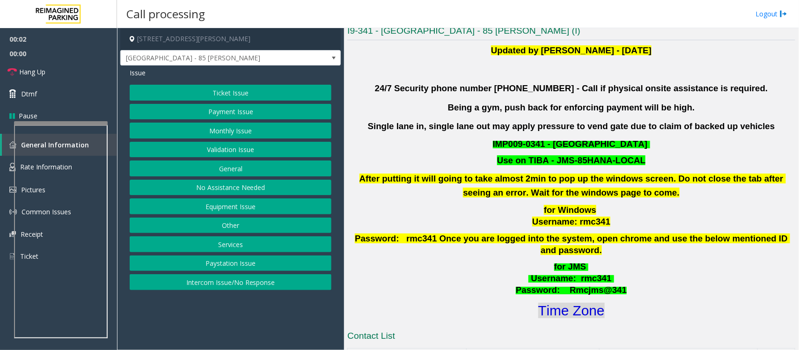
click at [559, 303] on font "Time Zone" at bounding box center [571, 310] width 66 height 15
click at [236, 154] on button "Validation Issue" at bounding box center [231, 150] width 202 height 16
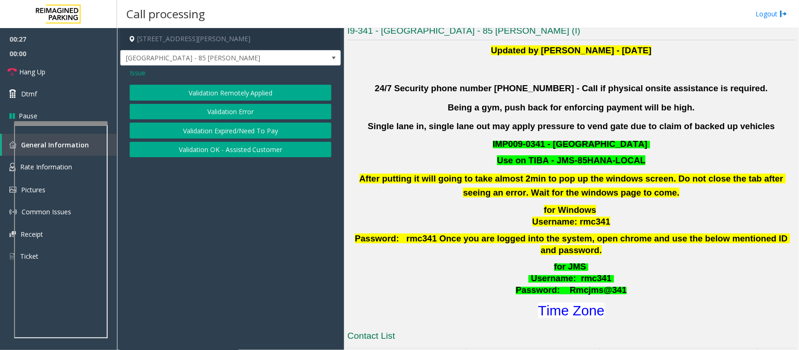
click at [242, 110] on button "Validation Error" at bounding box center [231, 112] width 202 height 16
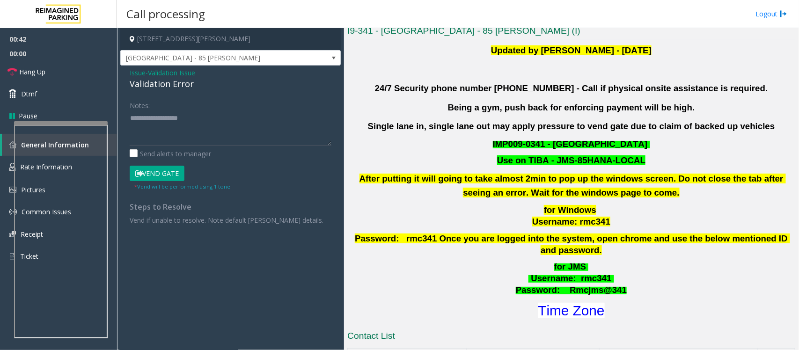
click at [167, 177] on button "Vend Gate" at bounding box center [157, 174] width 55 height 16
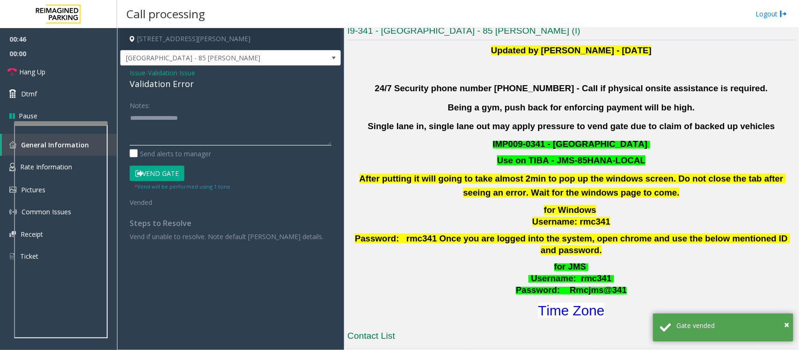
click at [160, 126] on textarea at bounding box center [231, 128] width 202 height 35
paste textarea "**********"
type textarea "**********"
click at [53, 73] on link "Hang Up" at bounding box center [58, 72] width 117 height 22
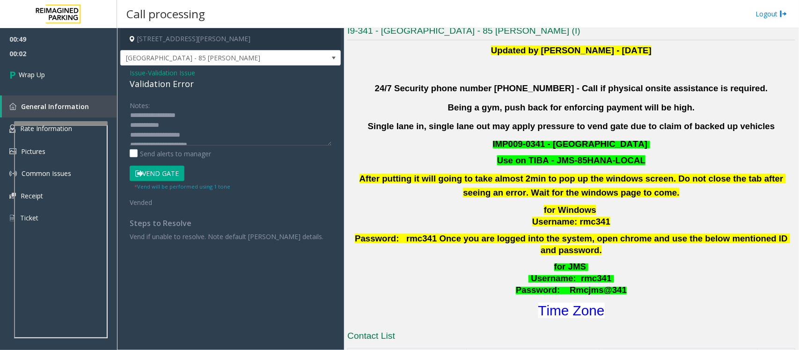
scroll to position [0, 0]
click at [59, 73] on link "Wrap Up" at bounding box center [58, 75] width 117 height 28
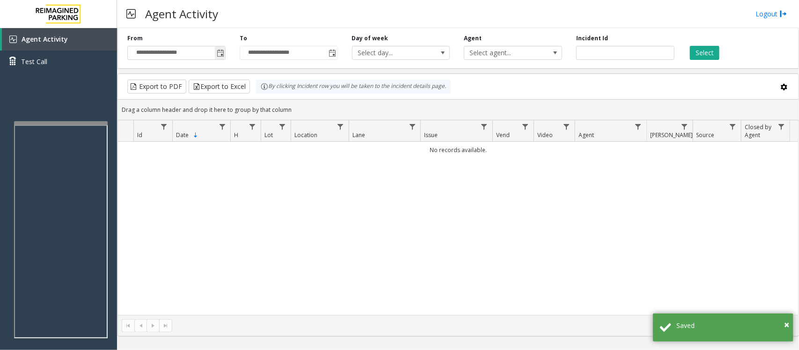
click at [217, 55] on span "Toggle popup" at bounding box center [220, 53] width 7 height 7
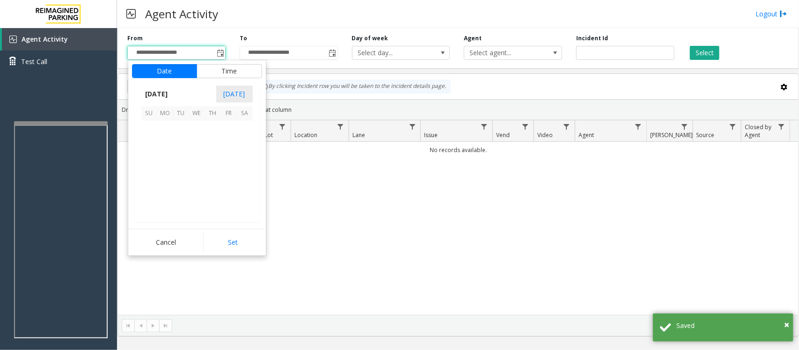
scroll to position [167970, 0]
click at [196, 163] on span "17" at bounding box center [197, 161] width 16 height 16
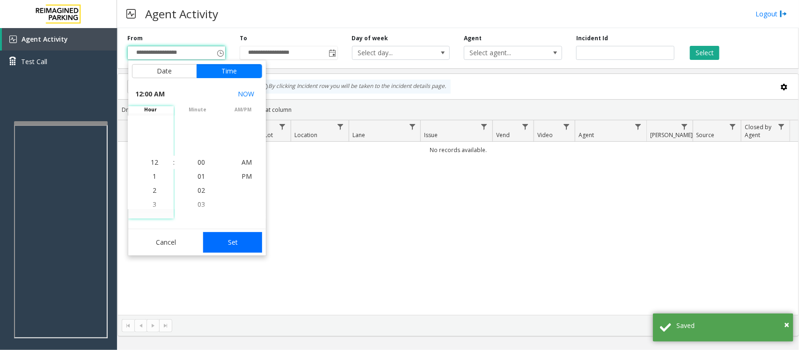
click at [229, 244] on button "Set" at bounding box center [232, 242] width 59 height 21
type input "**********"
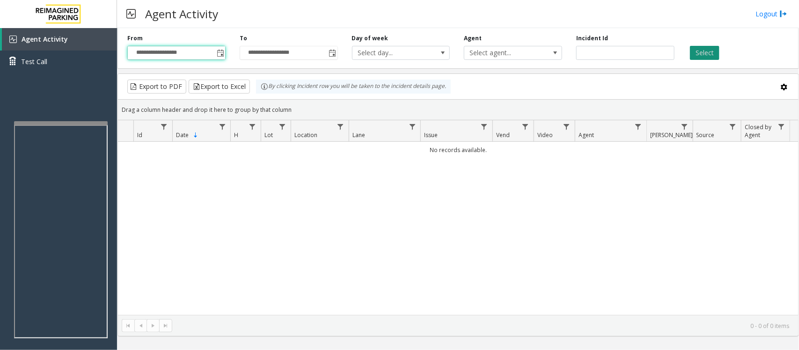
click at [701, 56] on button "Select" at bounding box center [704, 53] width 29 height 14
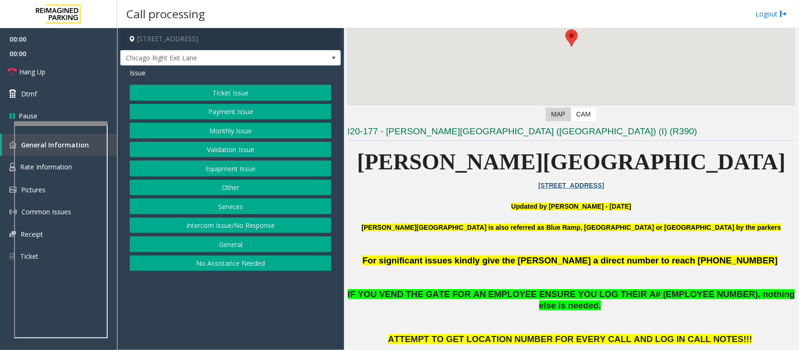
scroll to position [176, 0]
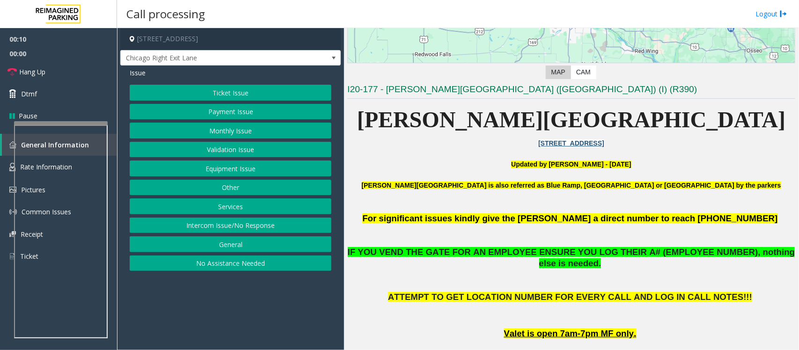
click at [252, 225] on button "Intercom Issue/No Response" at bounding box center [231, 226] width 202 height 16
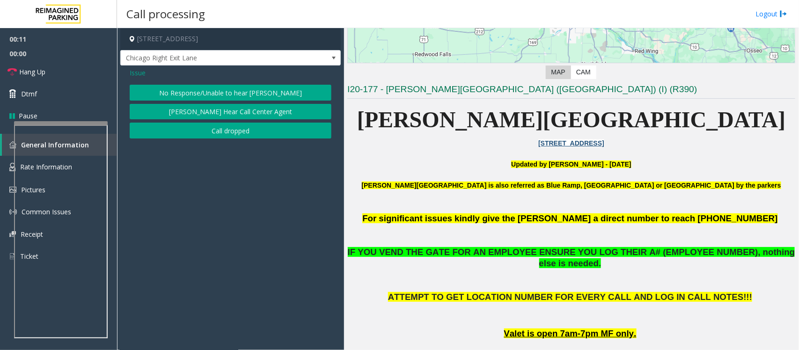
click at [242, 96] on button "No Response/Unable to hear [PERSON_NAME]" at bounding box center [231, 93] width 202 height 16
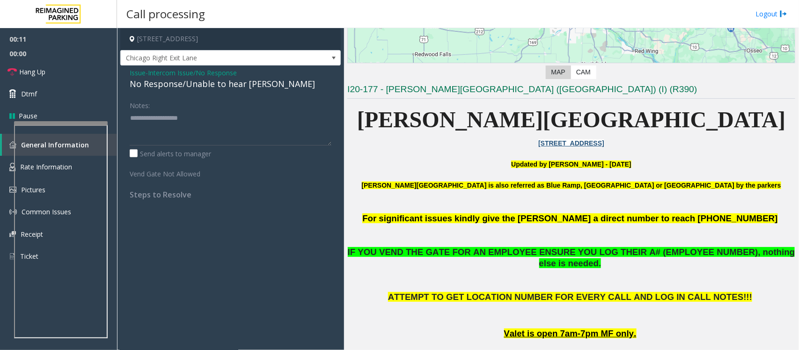
click at [235, 87] on div "No Response/Unable to hear [PERSON_NAME]" at bounding box center [231, 84] width 202 height 13
type textarea "**********"
click at [69, 68] on link "Hang Up" at bounding box center [58, 72] width 117 height 22
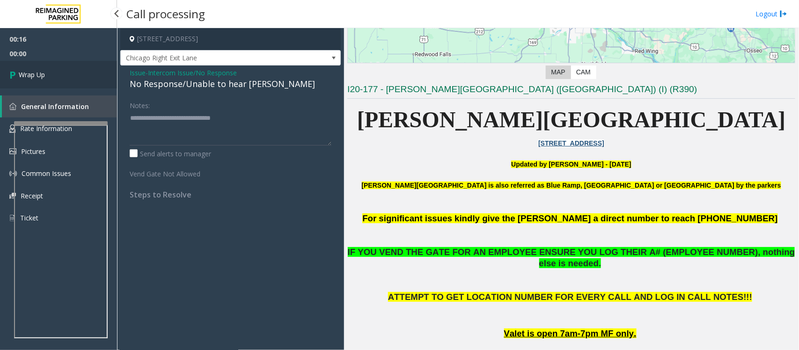
click at [69, 68] on link "Wrap Up" at bounding box center [58, 75] width 117 height 28
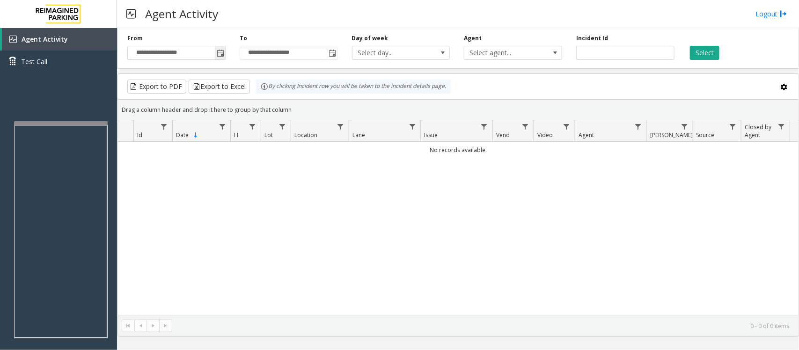
click at [219, 48] on span "Toggle popup" at bounding box center [220, 52] width 10 height 15
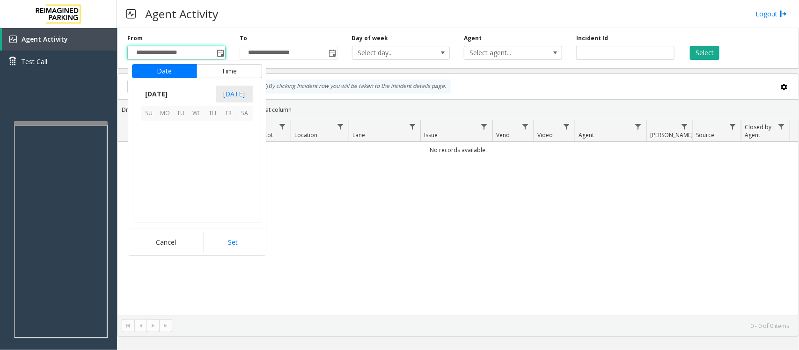
scroll to position [167970, 0]
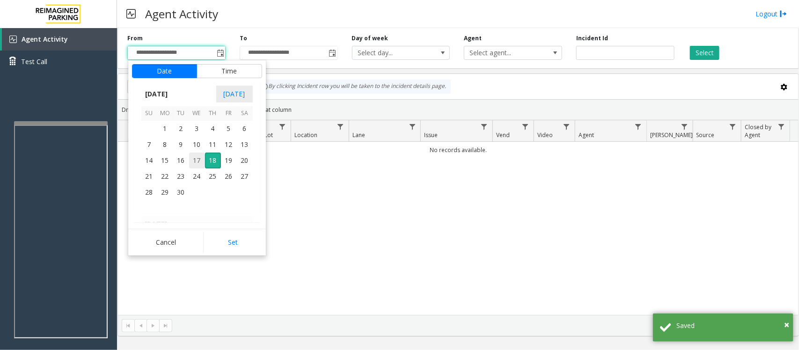
click at [193, 162] on span "17" at bounding box center [197, 161] width 16 height 16
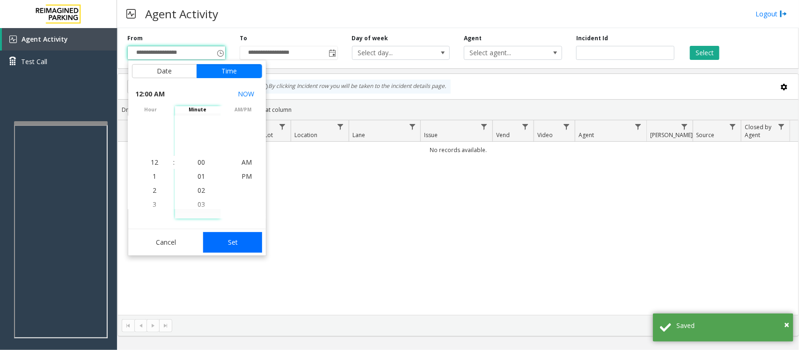
click at [216, 239] on button "Set" at bounding box center [232, 242] width 59 height 21
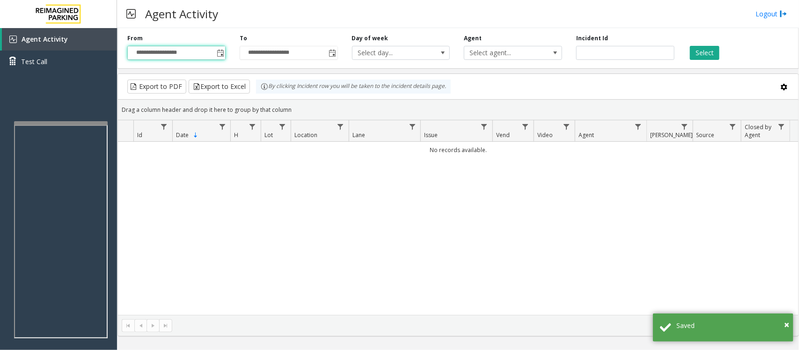
type input "**********"
click at [715, 52] on button "Select" at bounding box center [704, 53] width 29 height 14
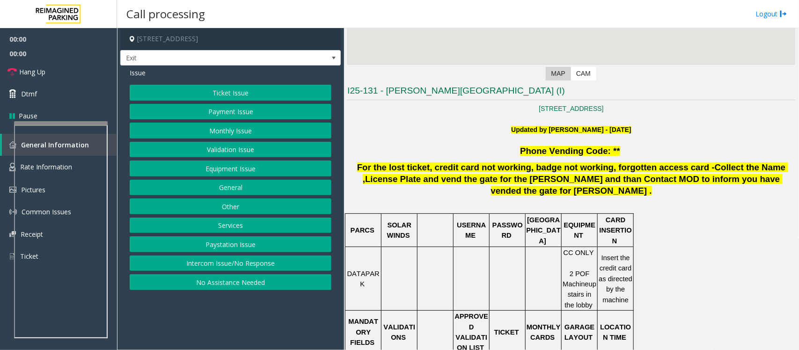
scroll to position [176, 0]
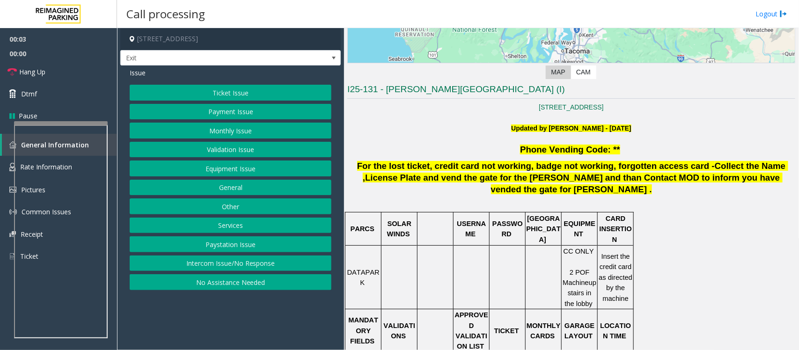
click at [240, 91] on button "Ticket Issue" at bounding box center [231, 93] width 202 height 16
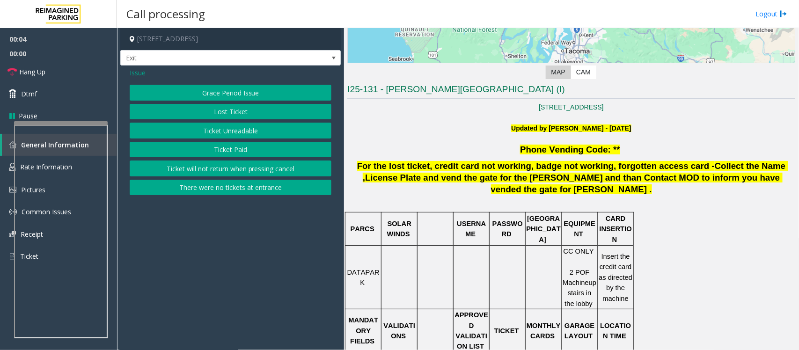
click at [223, 133] on button "Ticket Unreadable" at bounding box center [231, 131] width 202 height 16
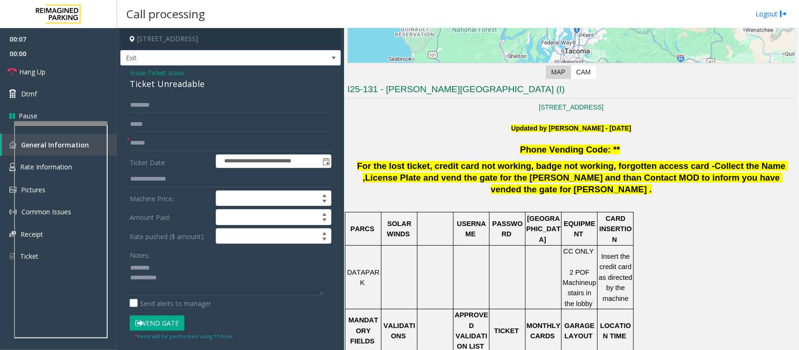
click at [158, 89] on div "Ticket Unreadable" at bounding box center [231, 84] width 202 height 13
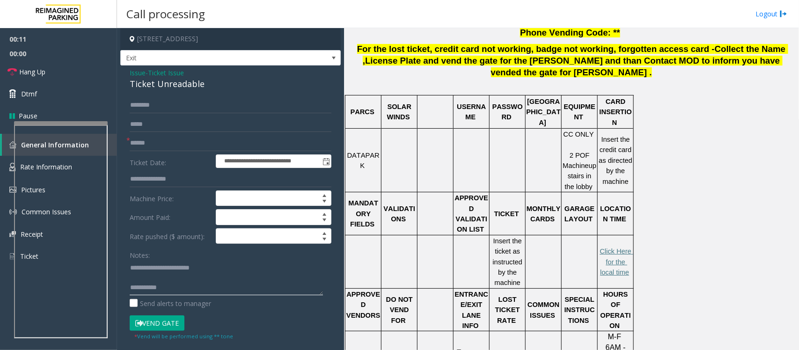
click at [151, 279] on textarea at bounding box center [226, 277] width 193 height 35
click at [182, 277] on textarea at bounding box center [226, 277] width 193 height 35
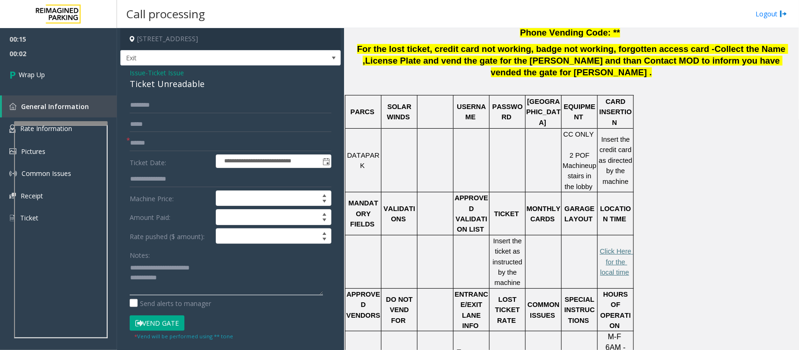
click at [200, 283] on textarea at bounding box center [226, 277] width 193 height 35
type textarea "**********"
click at [150, 144] on input "text" at bounding box center [231, 143] width 202 height 16
type input "**"
click at [47, 76] on link "Wrap Up" at bounding box center [58, 75] width 117 height 28
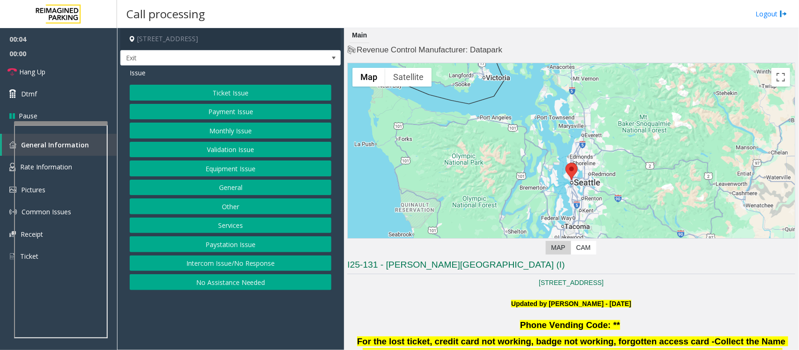
scroll to position [176, 0]
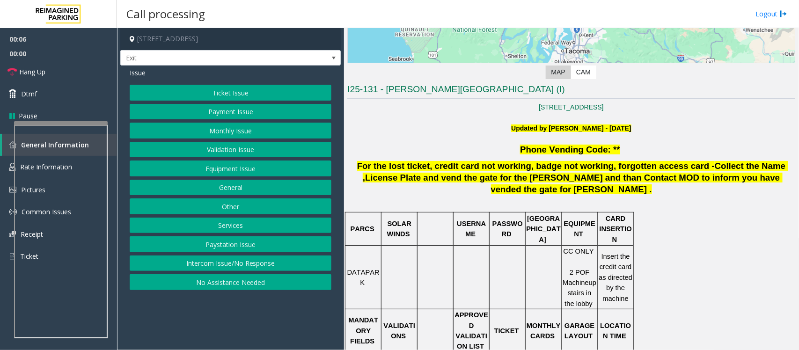
click at [226, 93] on button "Ticket Issue" at bounding box center [231, 93] width 202 height 16
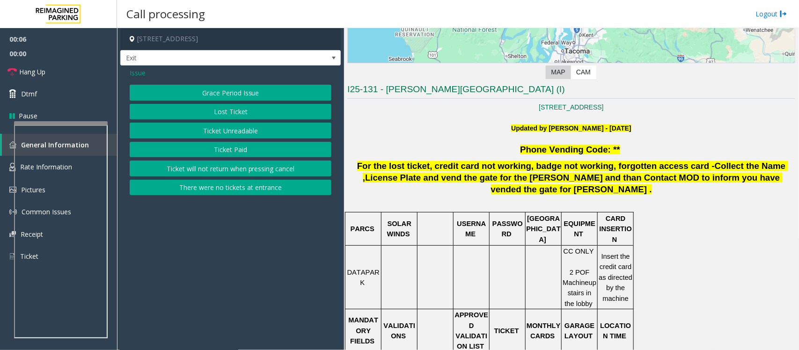
click at [241, 113] on button "Lost Ticket" at bounding box center [231, 112] width 202 height 16
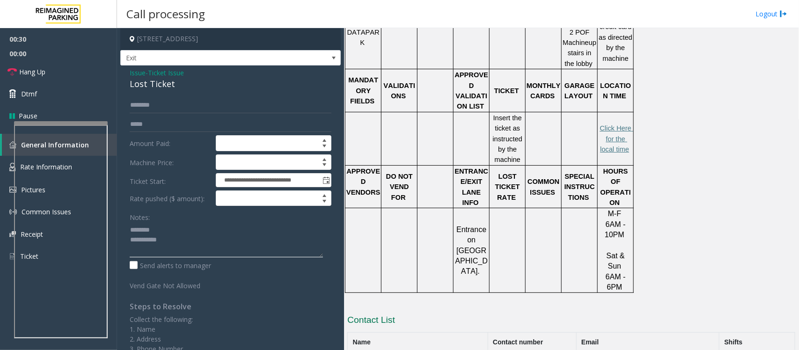
scroll to position [483, 0]
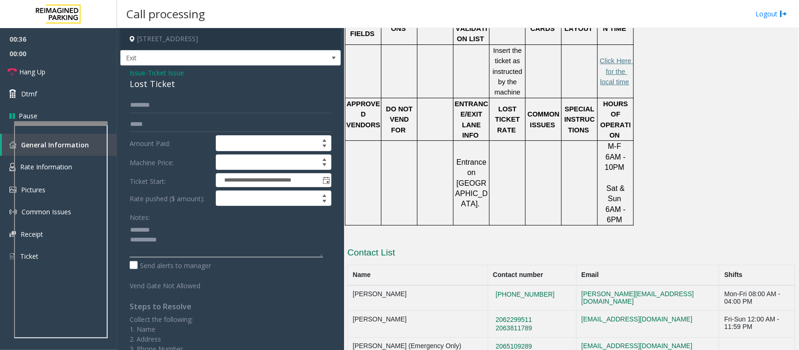
type textarea "**********"
click at [164, 72] on span "Ticket Issue" at bounding box center [166, 73] width 36 height 10
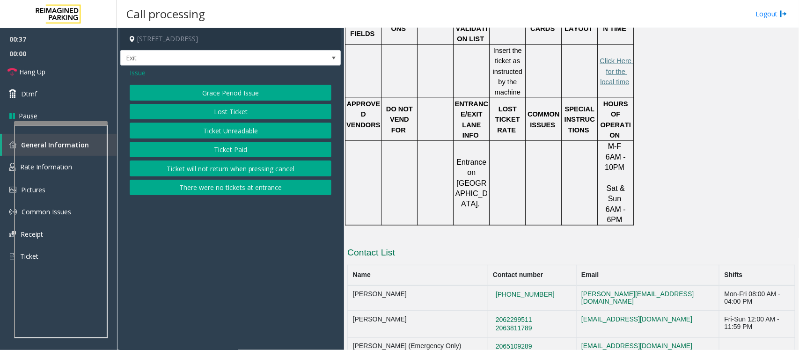
click at [140, 72] on span "Issue" at bounding box center [138, 73] width 16 height 10
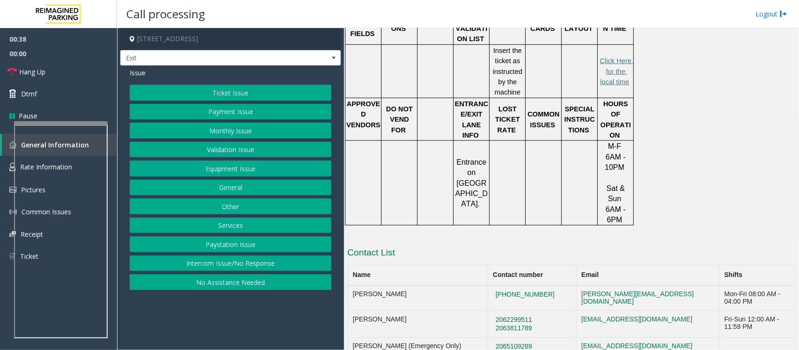
click at [224, 129] on button "Monthly Issue" at bounding box center [231, 131] width 202 height 16
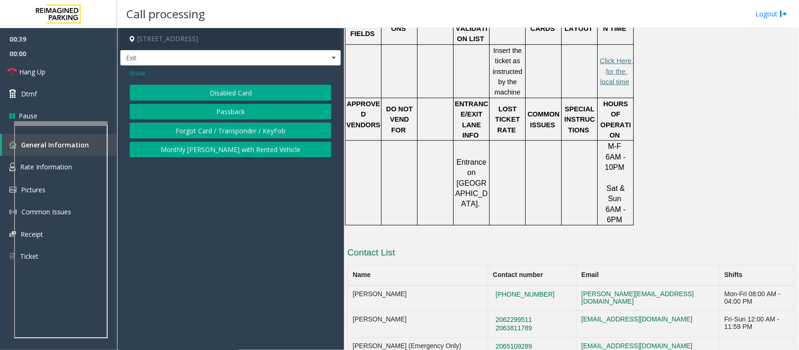
click at [243, 94] on button "Disabled Card" at bounding box center [231, 93] width 202 height 16
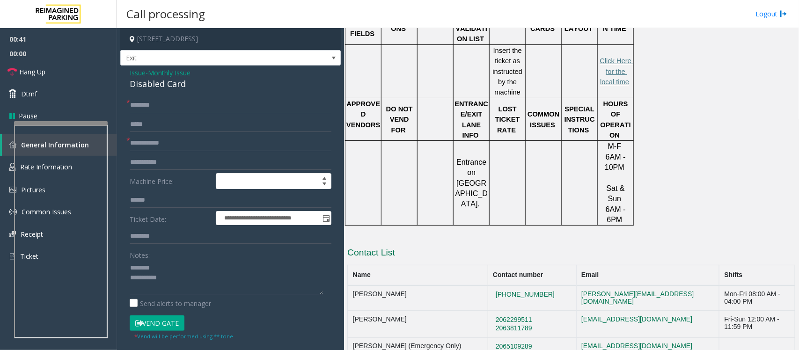
click at [149, 87] on div "Disabled Card" at bounding box center [231, 84] width 202 height 13
click at [187, 287] on textarea at bounding box center [226, 277] width 193 height 35
type textarea "**********"
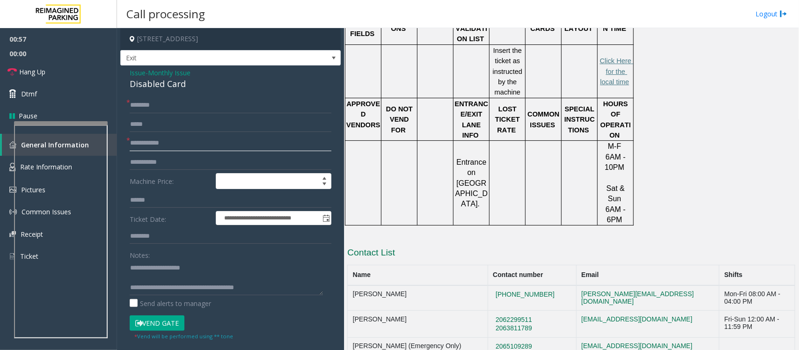
click at [157, 141] on input "text" at bounding box center [231, 143] width 202 height 16
type input "**"
click at [171, 109] on input "text" at bounding box center [231, 105] width 202 height 16
type input "**"
click at [62, 71] on link "Hang Up" at bounding box center [58, 72] width 117 height 22
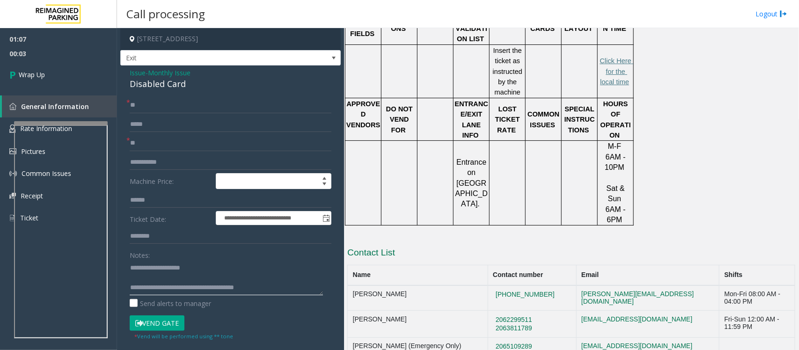
click at [282, 289] on textarea at bounding box center [226, 277] width 193 height 35
paste textarea "**********"
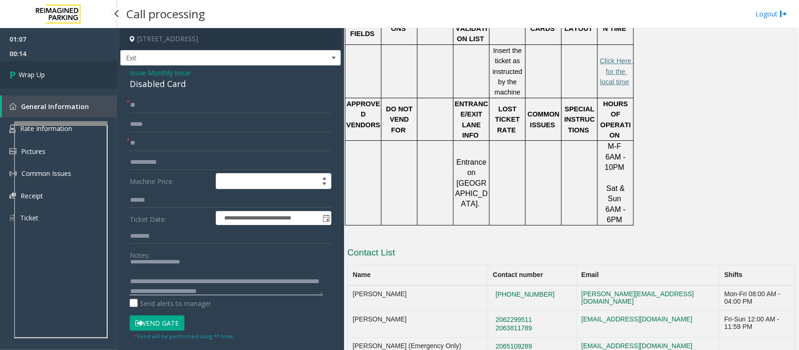
type textarea "**********"
click at [62, 74] on link "Wrap Up" at bounding box center [58, 75] width 117 height 28
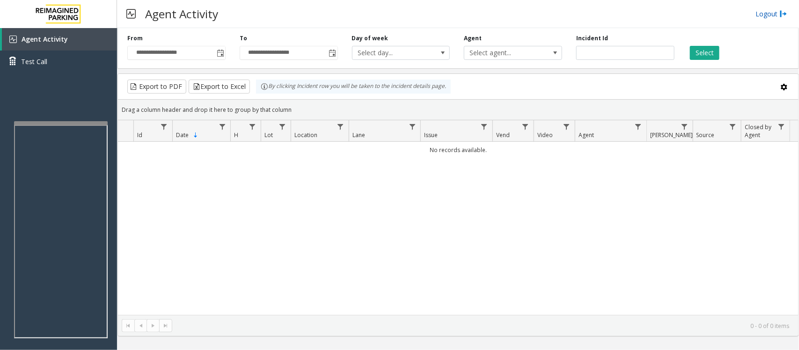
click at [768, 10] on link "Logout" at bounding box center [772, 14] width 32 height 10
